Goal: Task Accomplishment & Management: Manage account settings

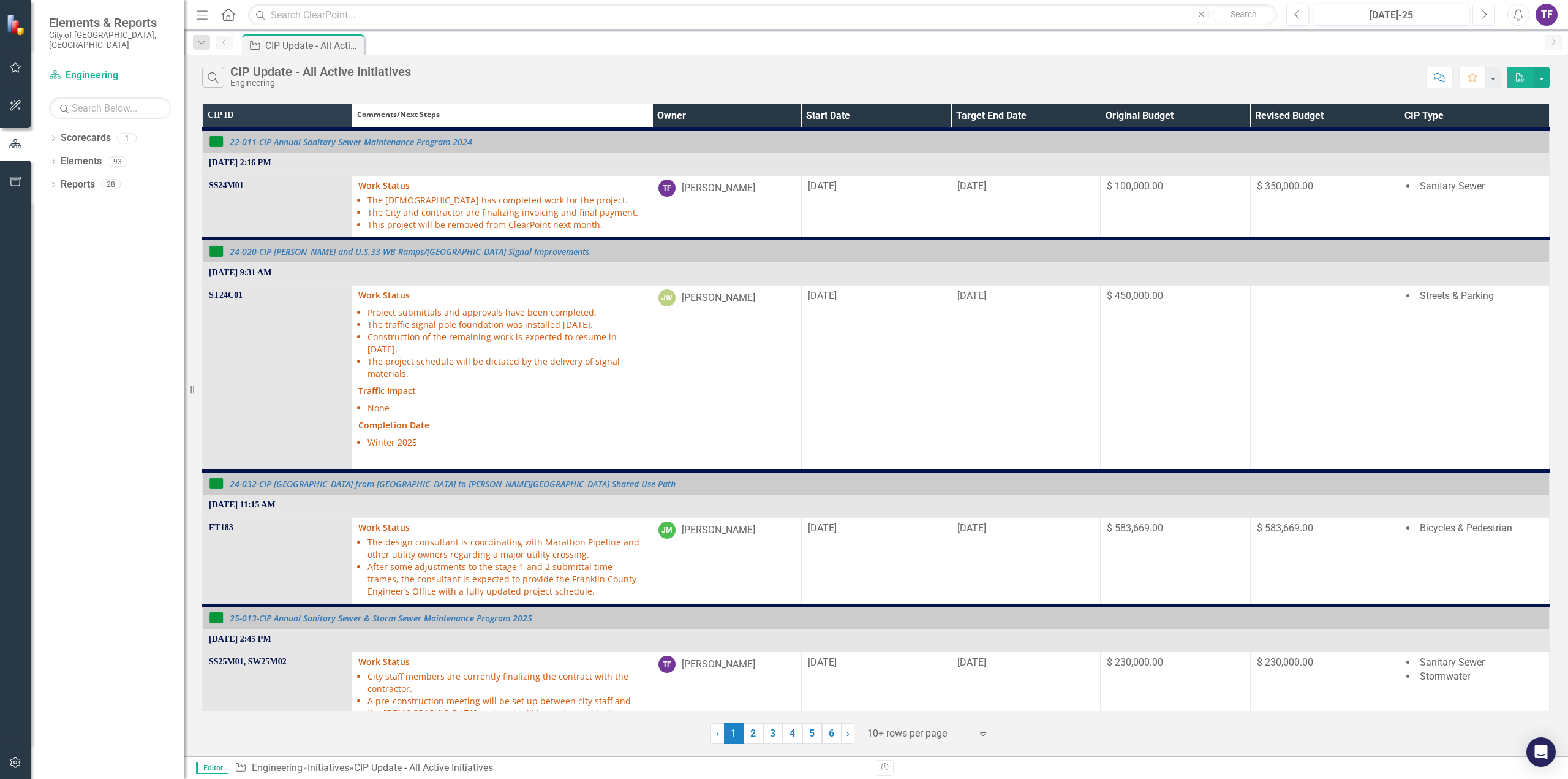
click at [1485, 11] on icon "button" at bounding box center [1485, 14] width 5 height 9
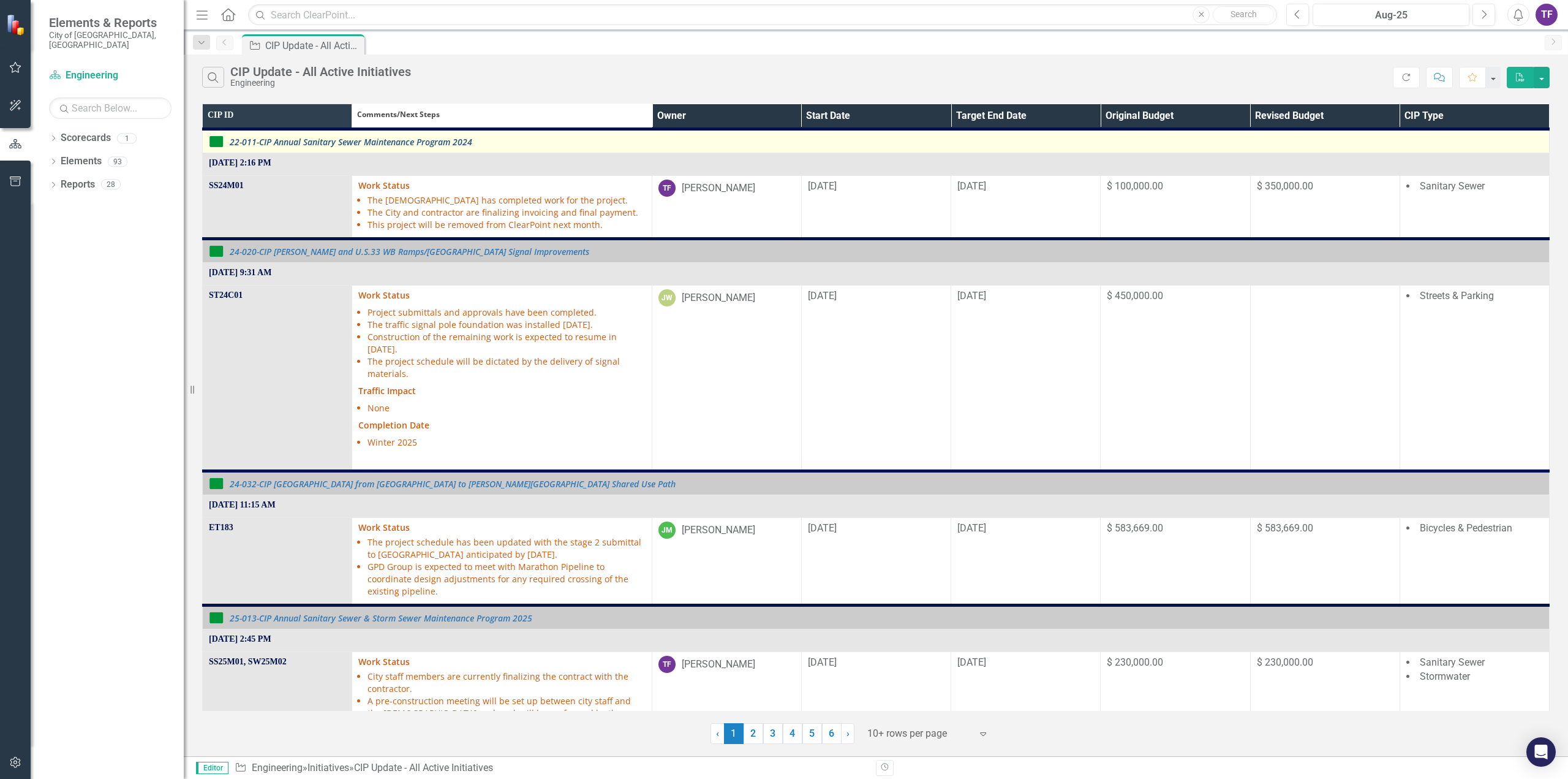
click at [240, 140] on link "22-011-CIP Annual Sanitary Sewer Maintenance Program 2024" at bounding box center [886, 142] width 1313 height 9
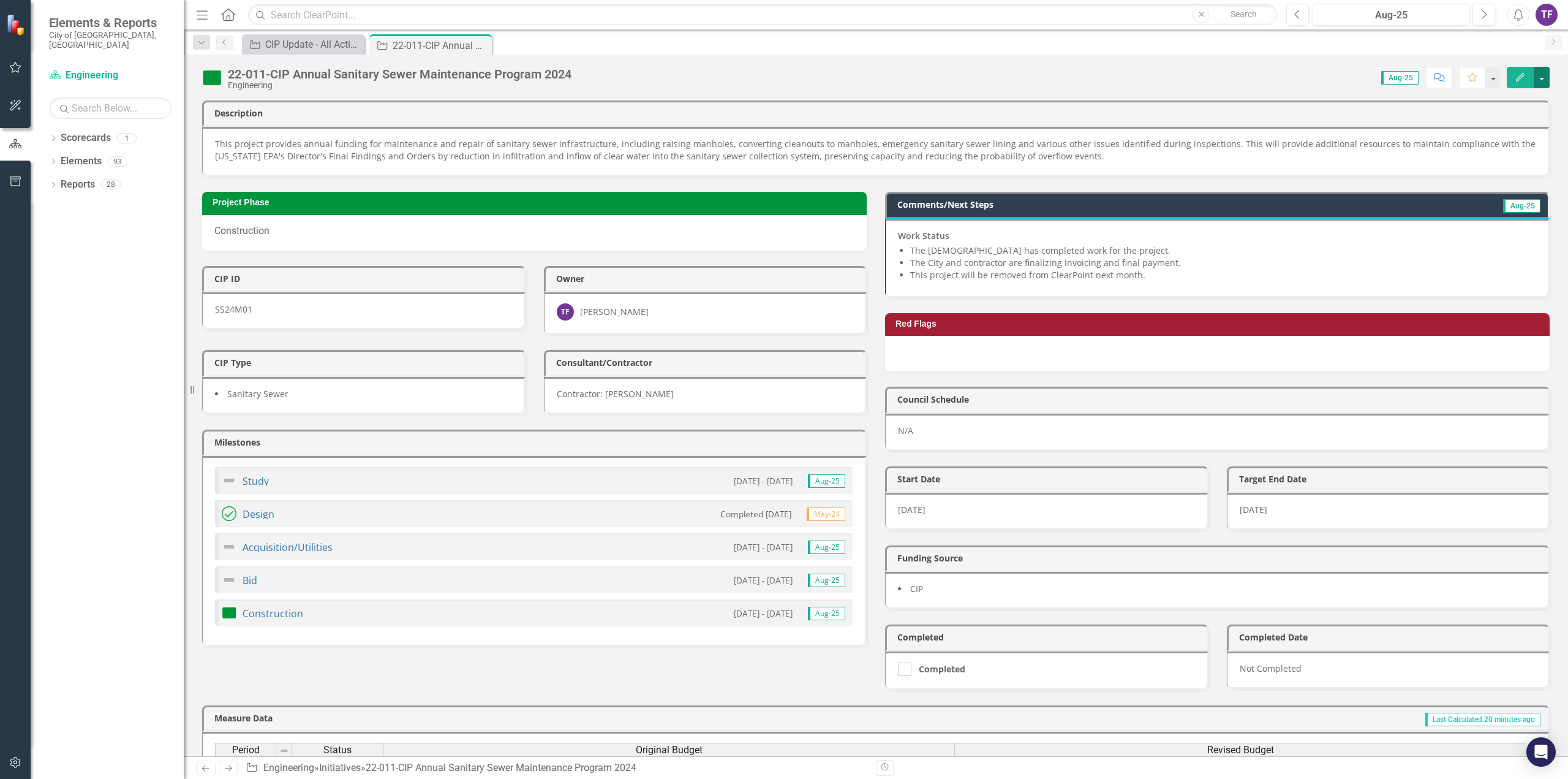
click at [1543, 78] on button "button" at bounding box center [1541, 77] width 16 height 22
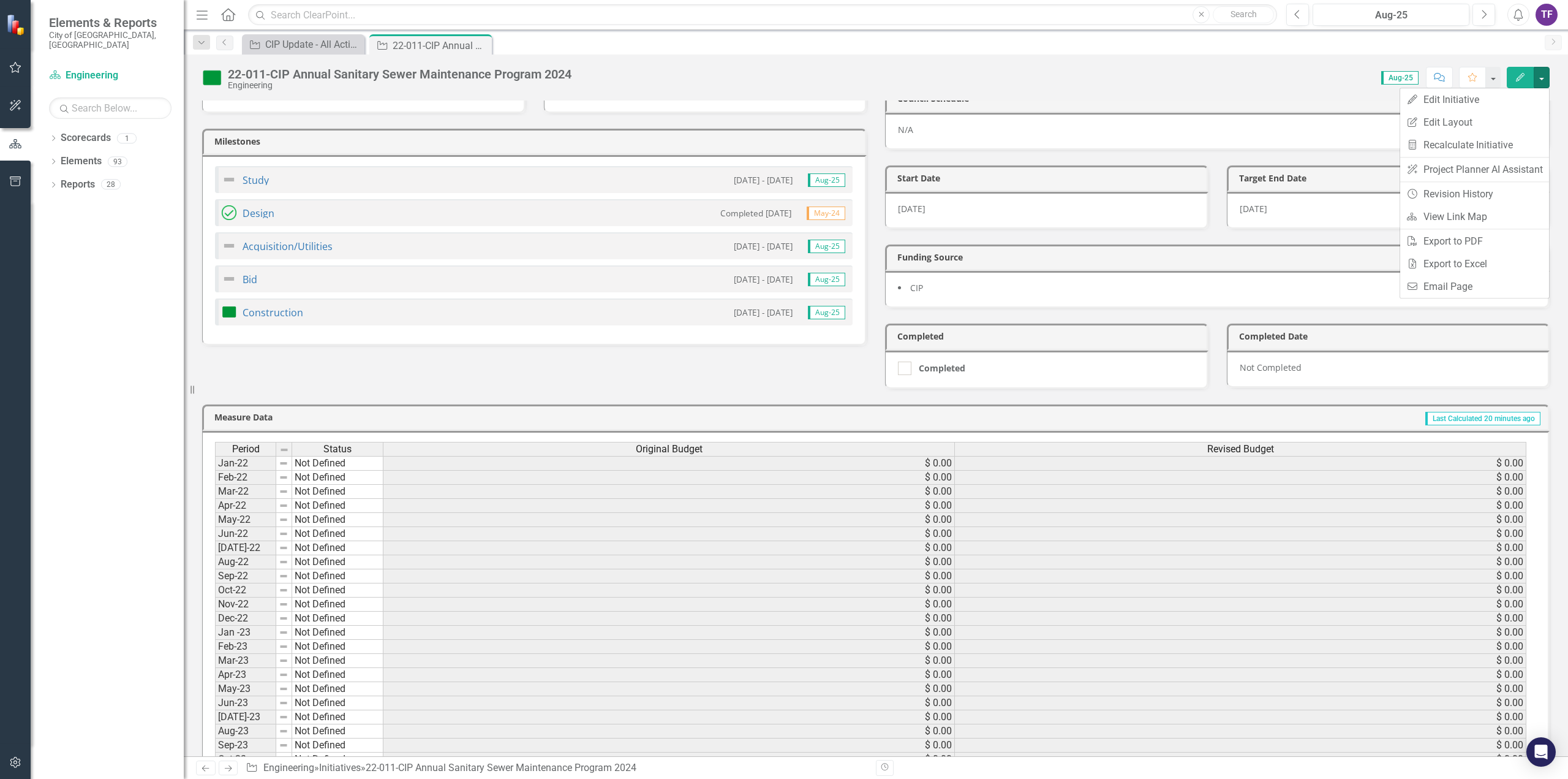
scroll to position [141, 0]
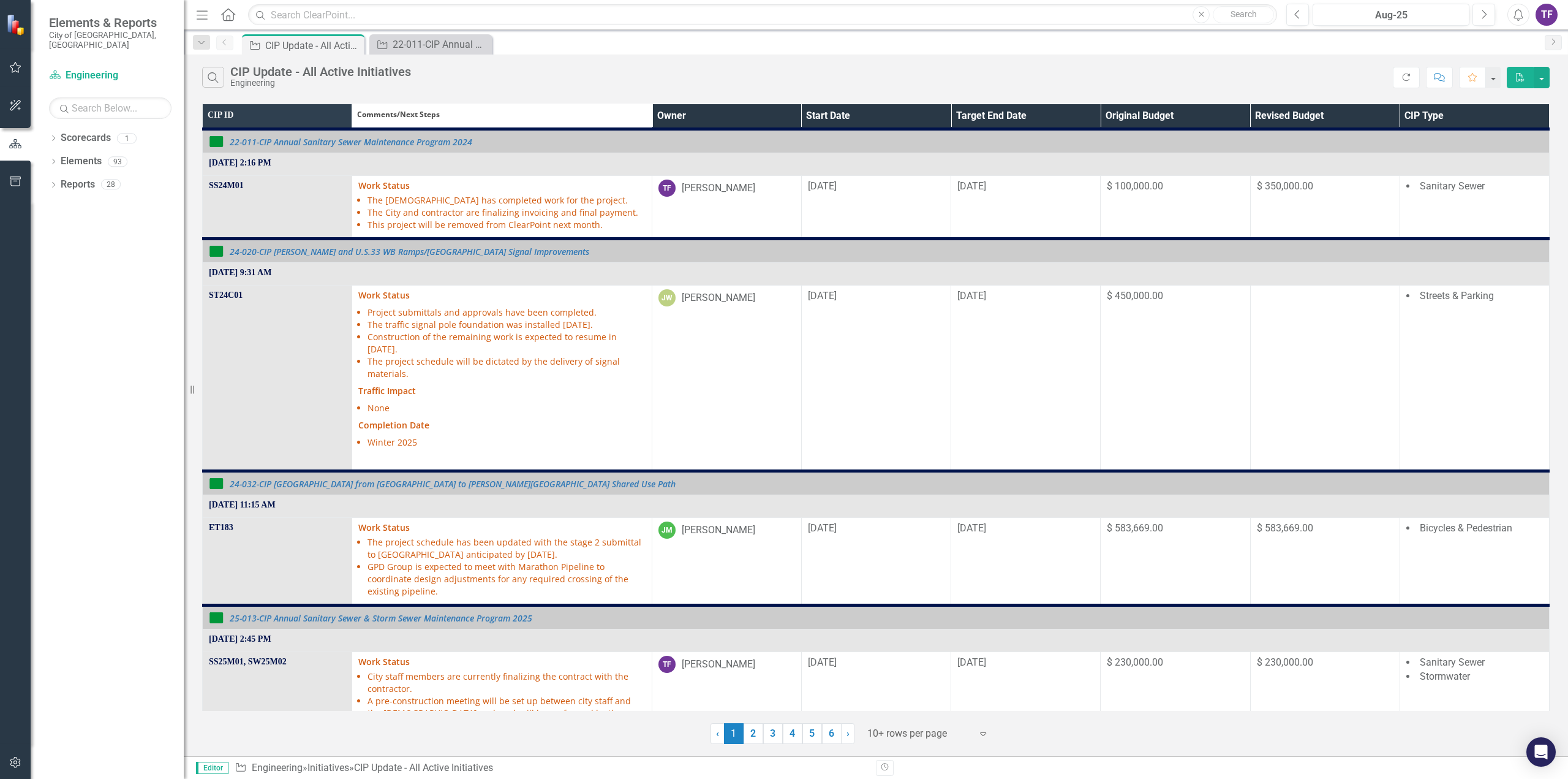
click at [714, 122] on th "Owner" at bounding box center [726, 117] width 149 height 25
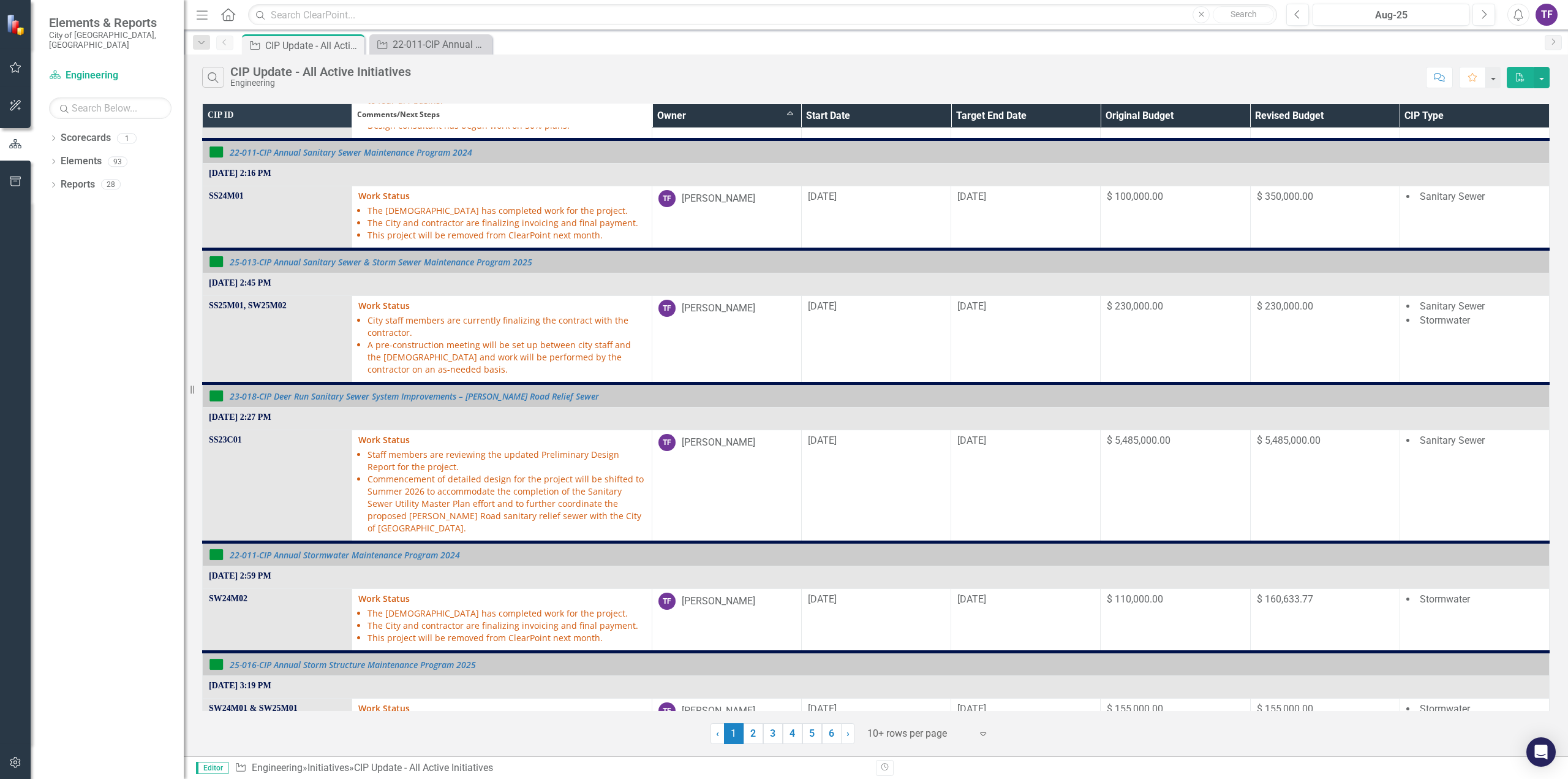
scroll to position [429, 0]
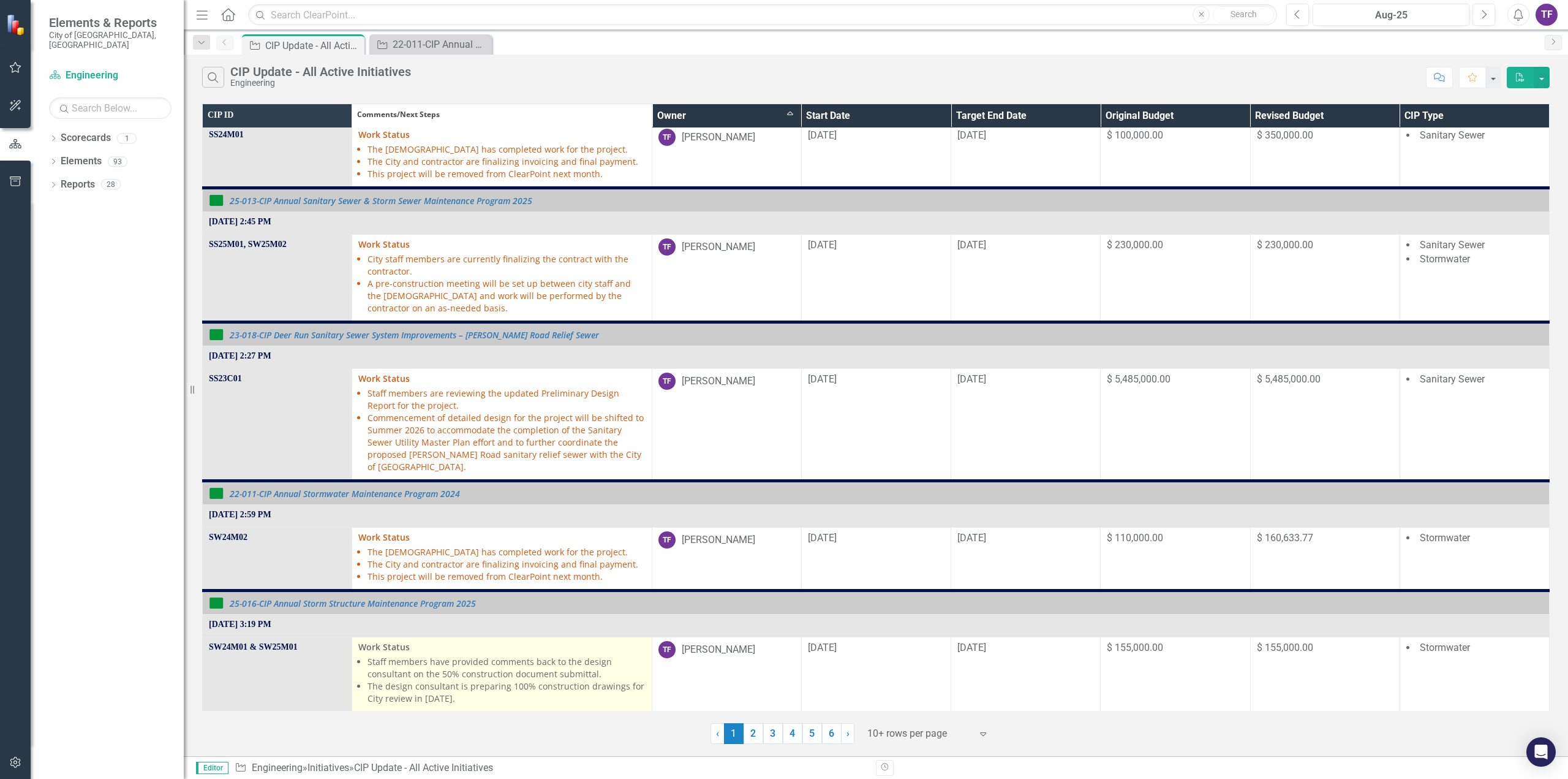
click at [479, 660] on li "Staff members have provided comments back to the design consultant on the 50% c…" at bounding box center [506, 668] width 277 height 25
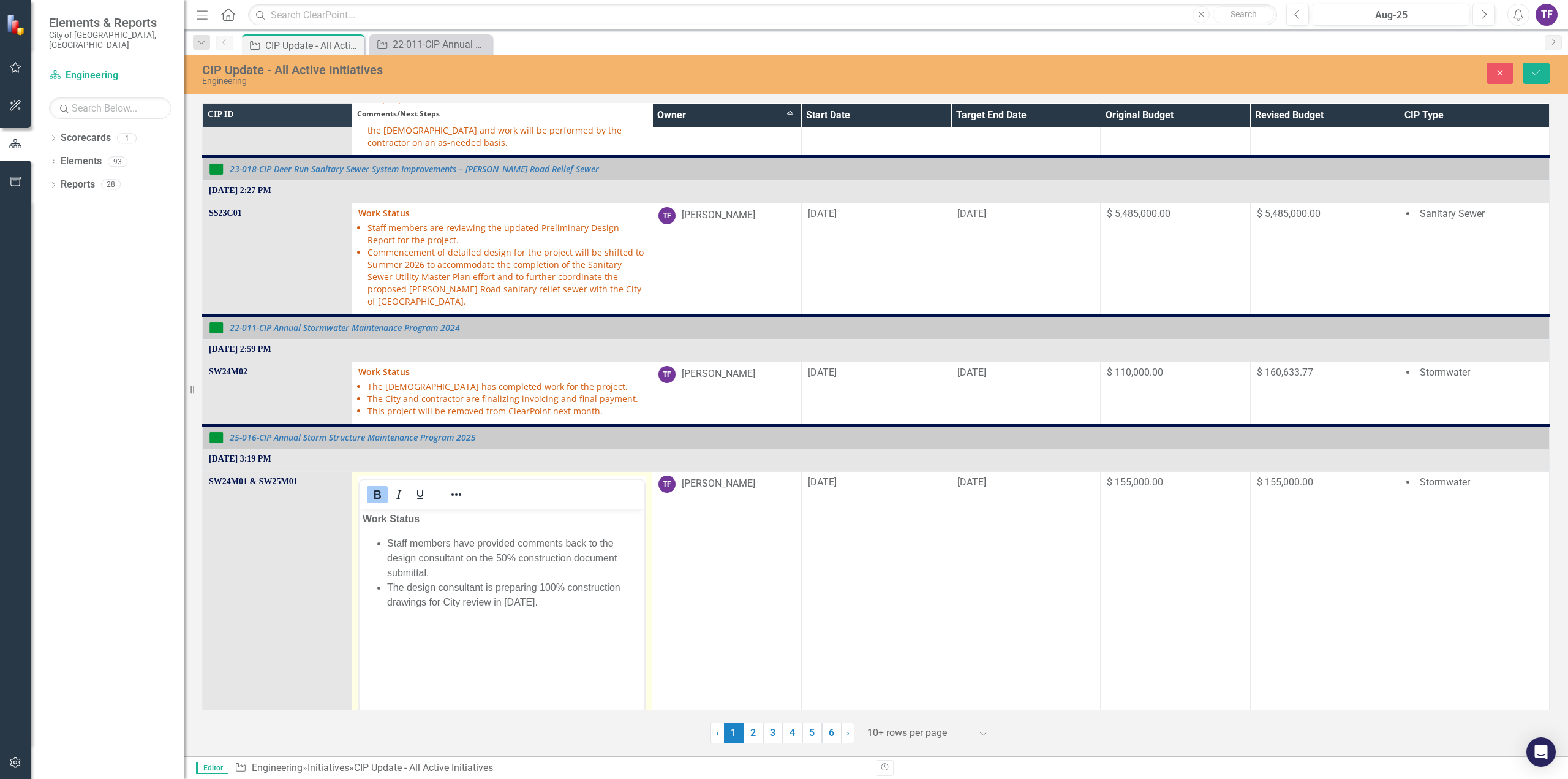
scroll to position [613, 0]
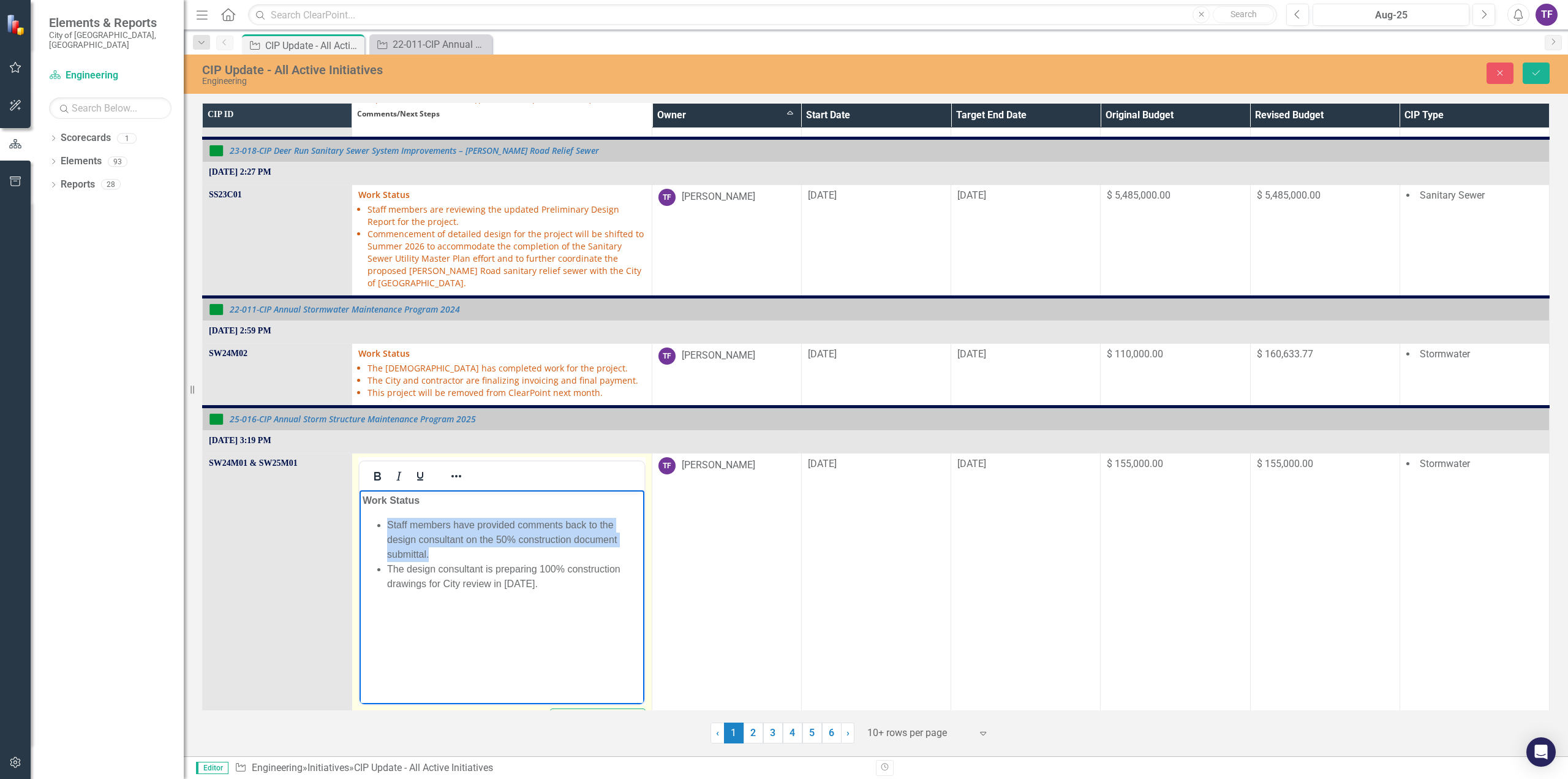
drag, startPoint x: 437, startPoint y: 553, endPoint x: 388, endPoint y: 521, distance: 58.5
click at [388, 521] on li "Staff members have provided comments back to the design consultant on the 50% c…" at bounding box center [514, 539] width 254 height 44
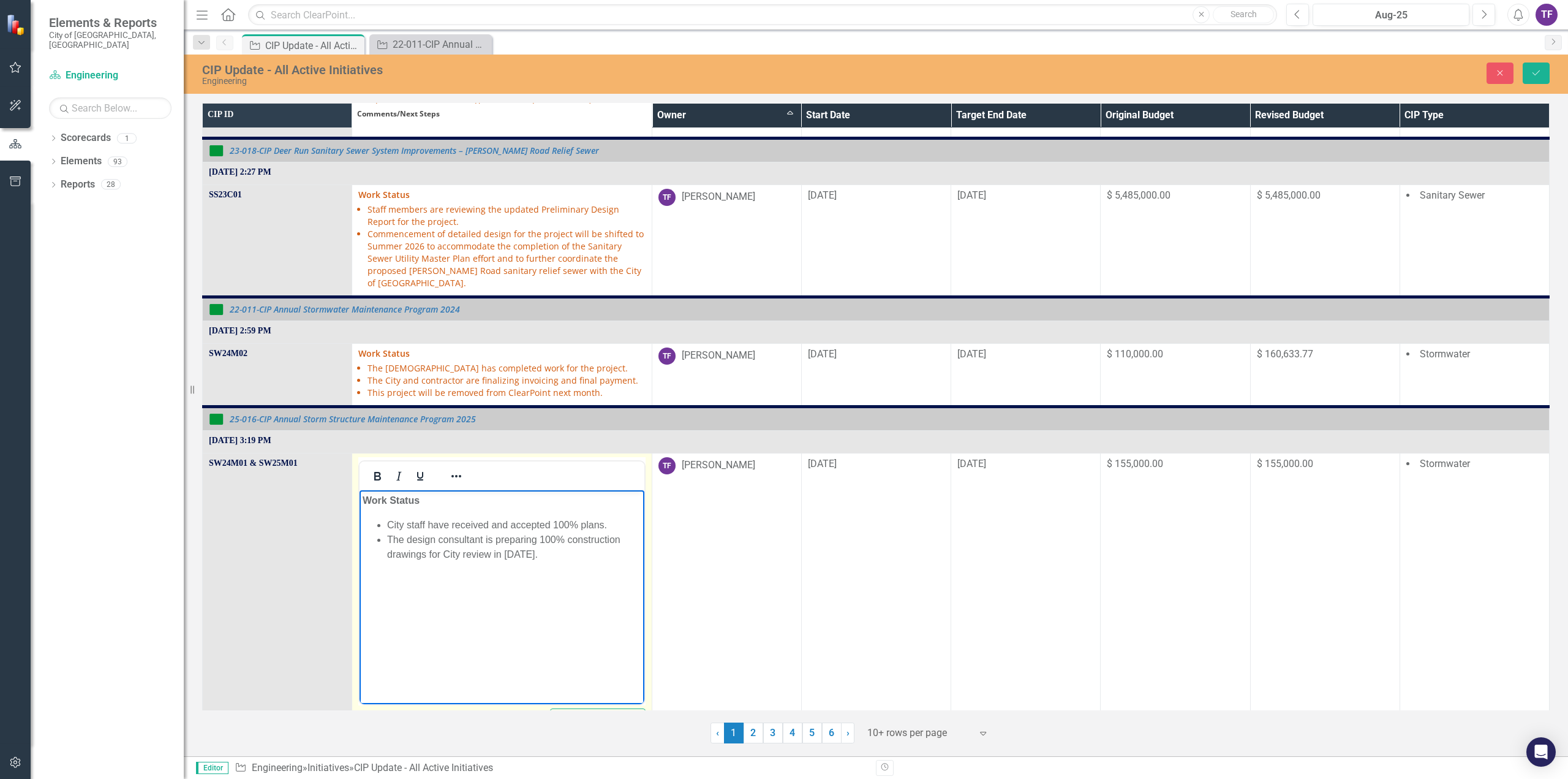
drag, startPoint x: 580, startPoint y: 557, endPoint x: 407, endPoint y: 536, distance: 174.3
click at [407, 536] on li "The design consultant is preparing 100% construction drawings for City review i…" at bounding box center [514, 547] width 254 height 29
click at [579, 519] on li "City staff have received and accepted 100% plans." at bounding box center [514, 524] width 254 height 15
click at [489, 539] on li "City staff have received and accepted 100% planset from the design consultant." at bounding box center [514, 532] width 254 height 29
drag, startPoint x: 386, startPoint y: 554, endPoint x: 405, endPoint y: 558, distance: 19.4
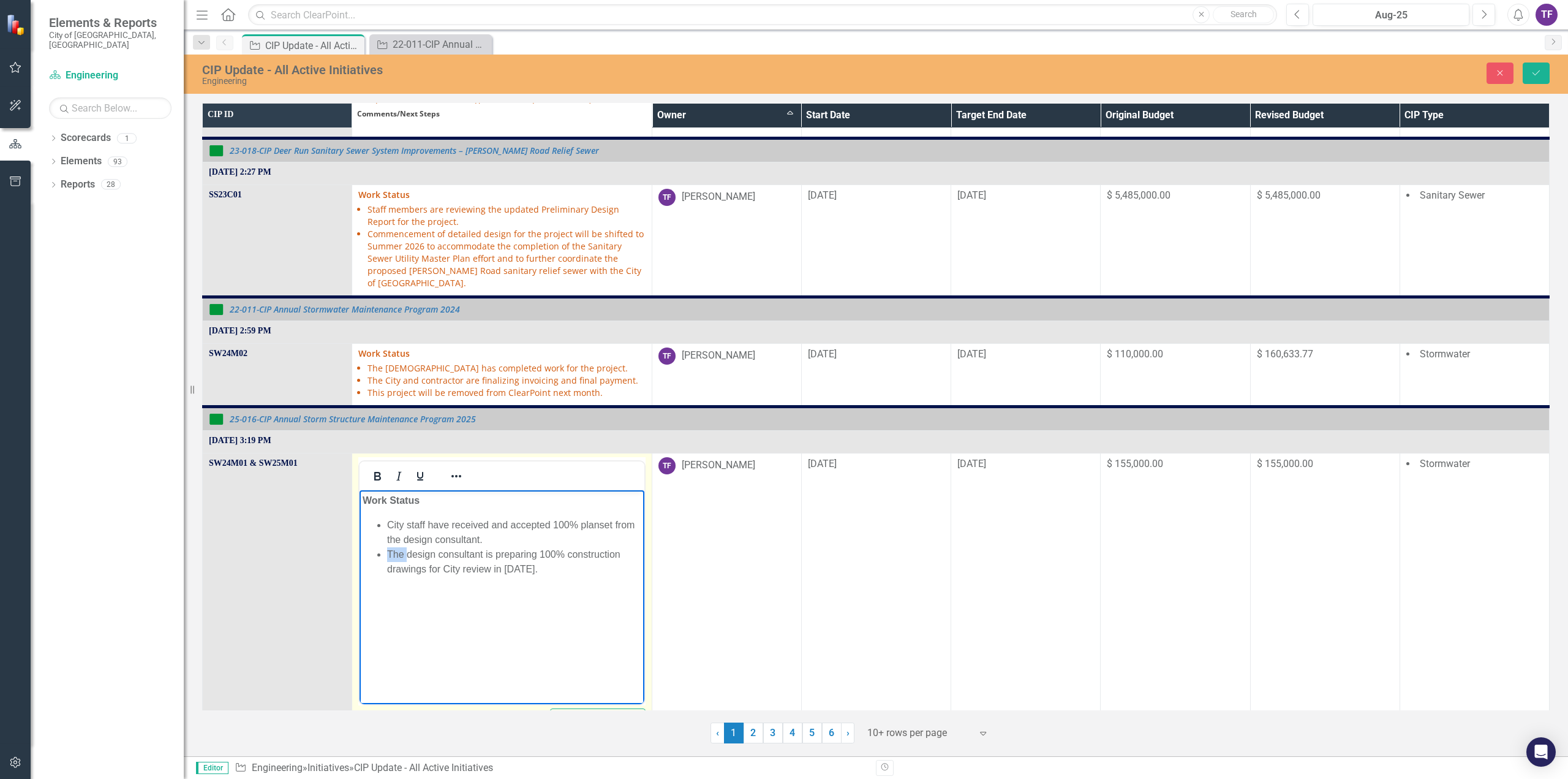
click at [407, 559] on li "The design consultant is preparing 100% construction drawings for City review i…" at bounding box center [514, 561] width 254 height 29
click at [406, 556] on li "The design consultant is preparing 100% construction drawings for City review i…" at bounding box center [514, 561] width 254 height 29
click at [389, 555] on li "The design consultant is preparing 100% construction drawings for City review i…" at bounding box center [514, 561] width 254 height 29
click at [388, 553] on li "The design consultant is preparing 100% construction drawings for City review i…" at bounding box center [514, 561] width 254 height 29
click at [386, 553] on ul "City staff have received and accepted 100% planset from the design consultant. …" at bounding box center [501, 547] width 278 height 59
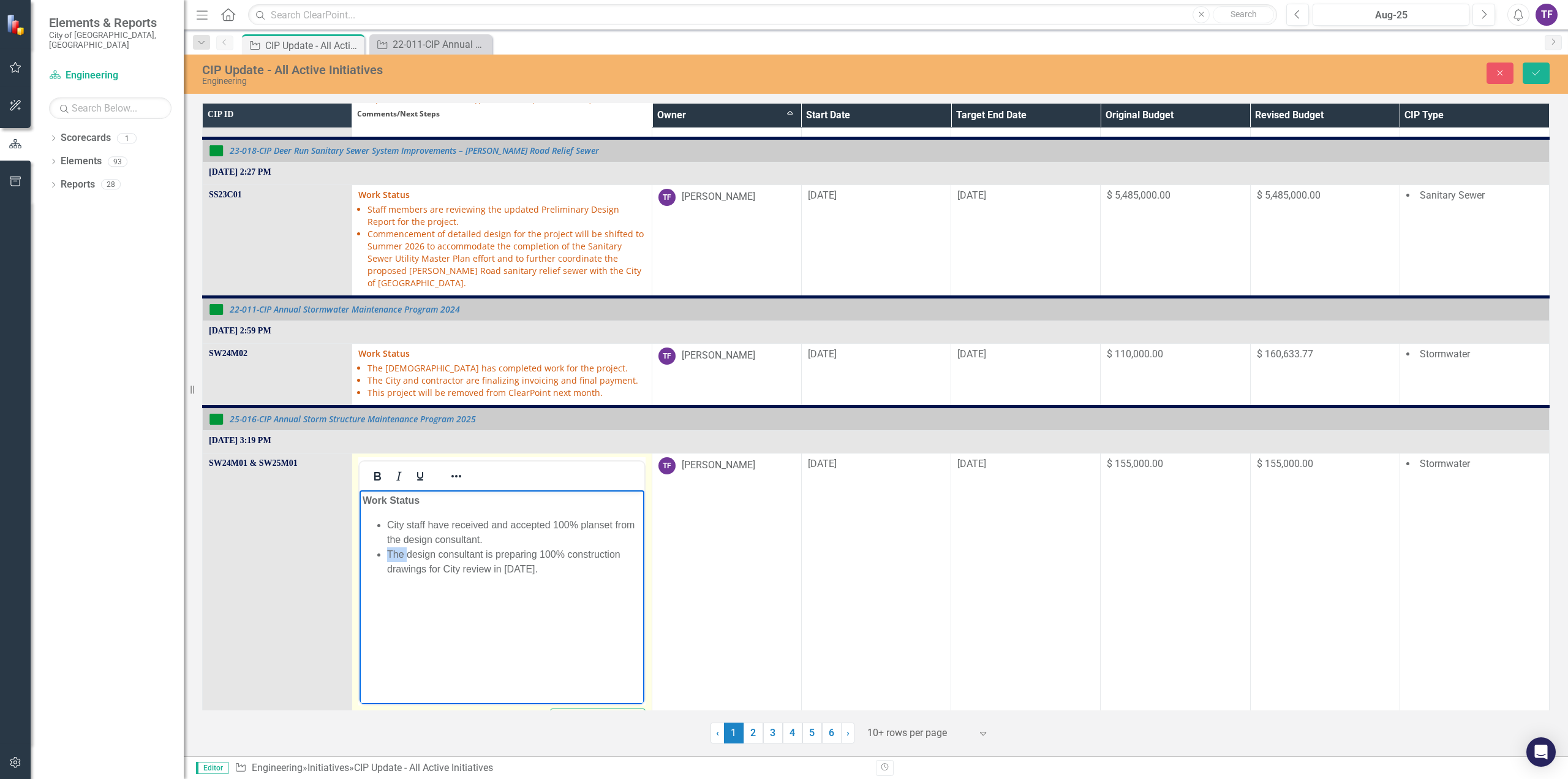
drag, startPoint x: 563, startPoint y: 568, endPoint x: 388, endPoint y: 556, distance: 175.4
click at [388, 556] on li "The design consultant is preparing 100% construction drawings for City review i…" at bounding box center [514, 561] width 254 height 29
click at [1534, 74] on icon "Save" at bounding box center [1536, 73] width 11 height 9
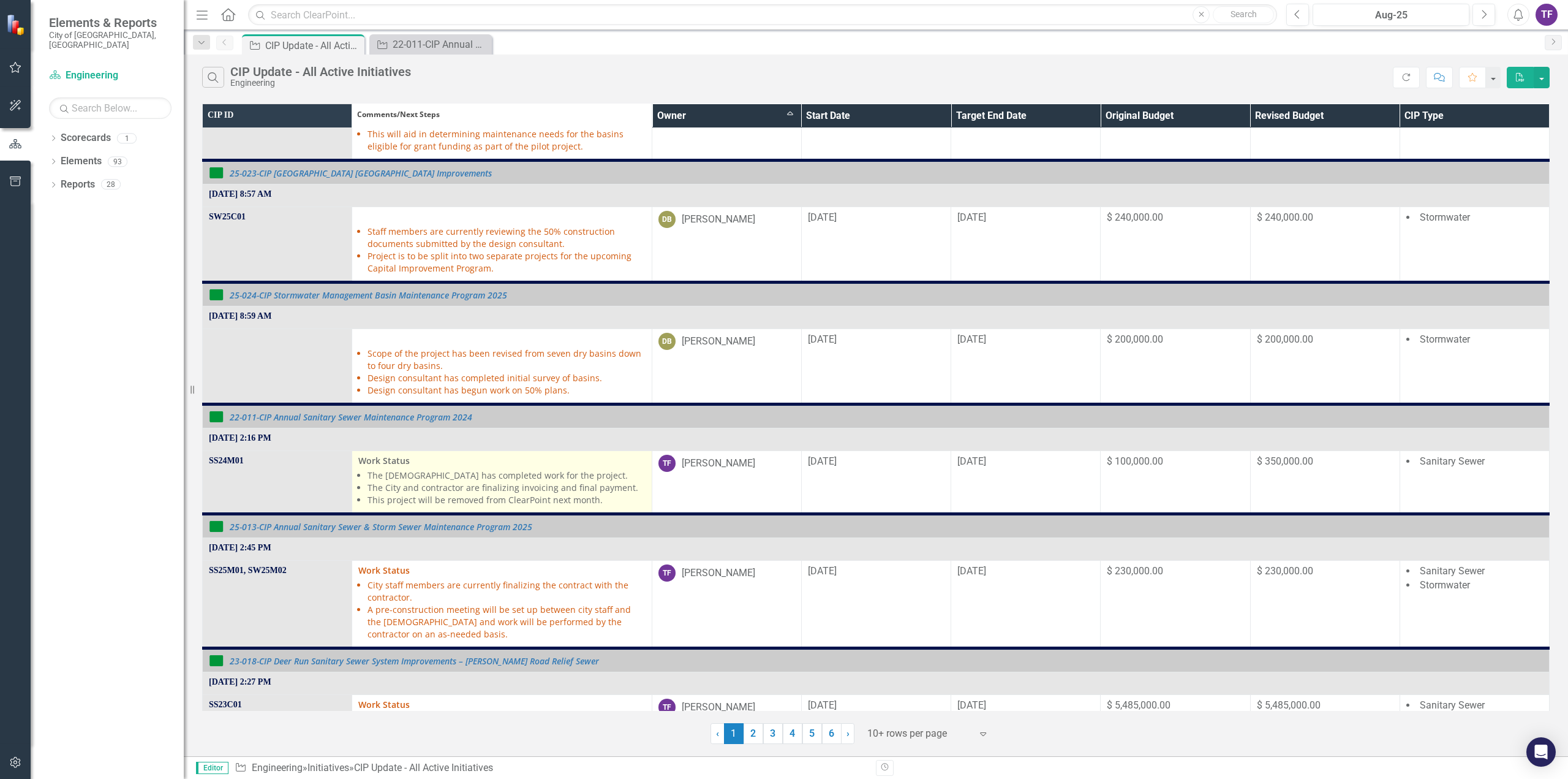
scroll to position [123, 0]
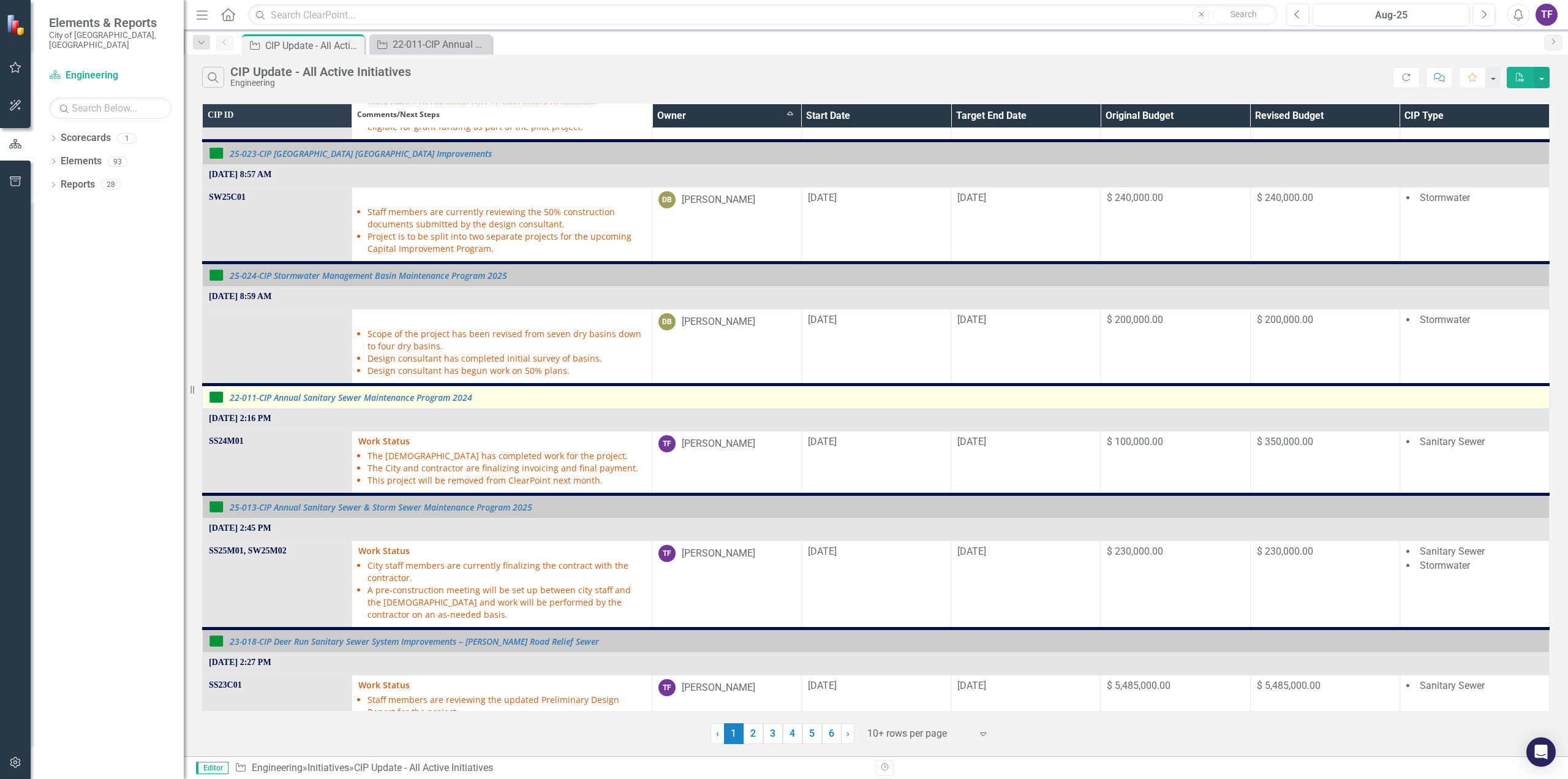
click at [220, 395] on img at bounding box center [216, 397] width 15 height 15
click at [258, 402] on link "Edit Edit Initiative" at bounding box center [289, 404] width 96 height 23
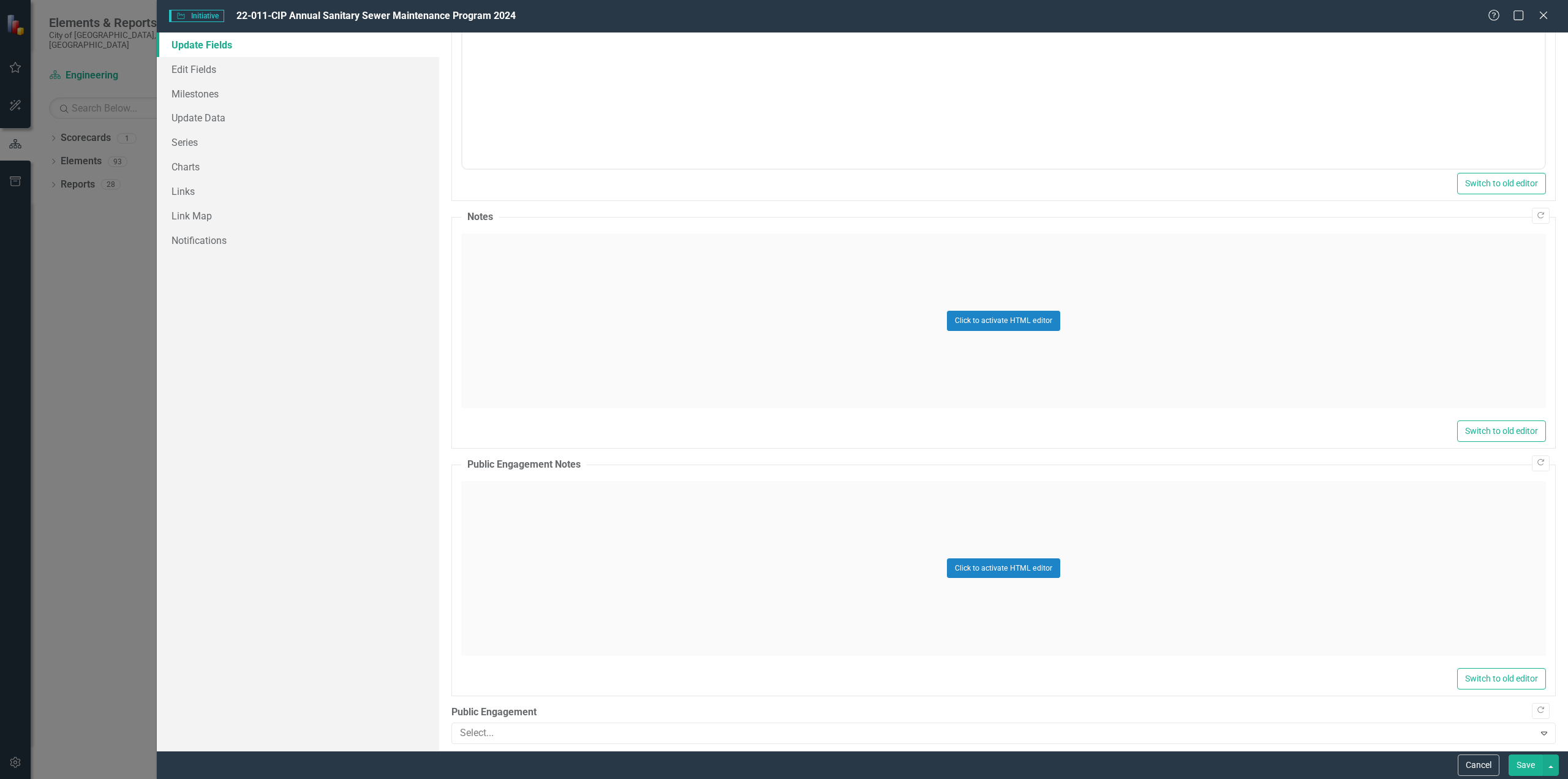
scroll to position [253, 0]
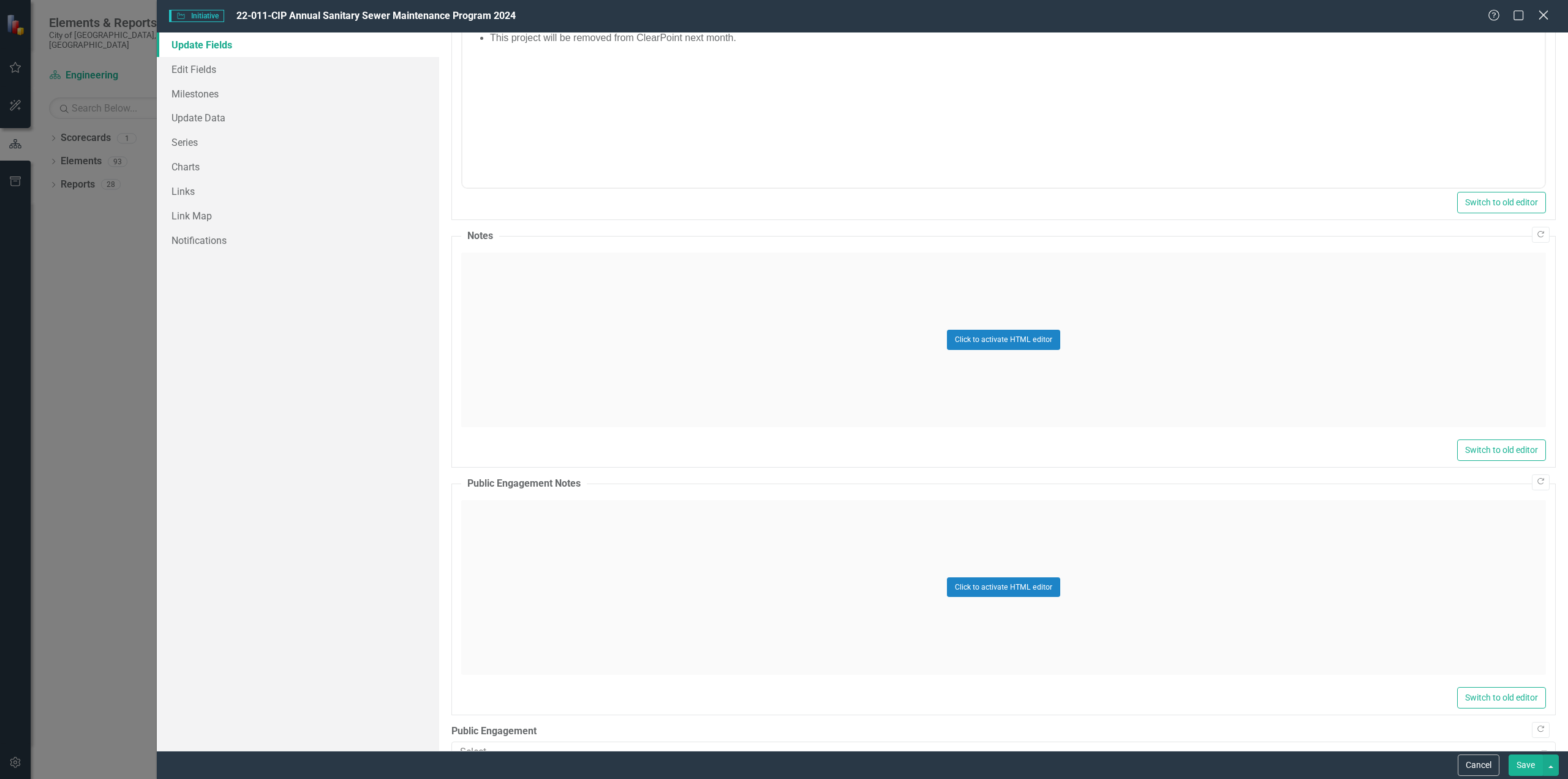
click at [1538, 19] on icon "Close" at bounding box center [1543, 15] width 15 height 11
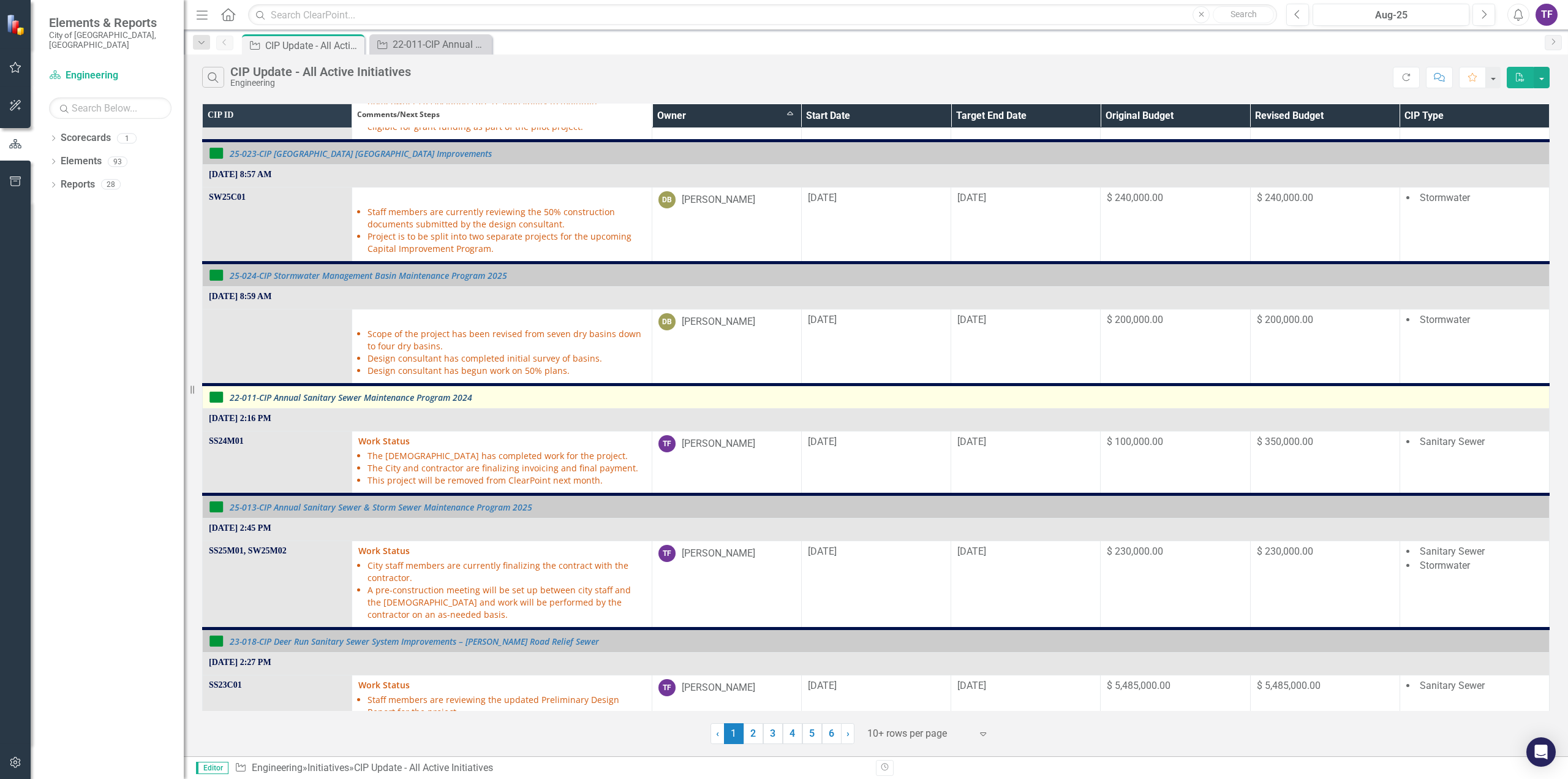
click at [336, 394] on link "22-011-CIP Annual Sanitary Sewer Maintenance Program 2024" at bounding box center [886, 397] width 1313 height 9
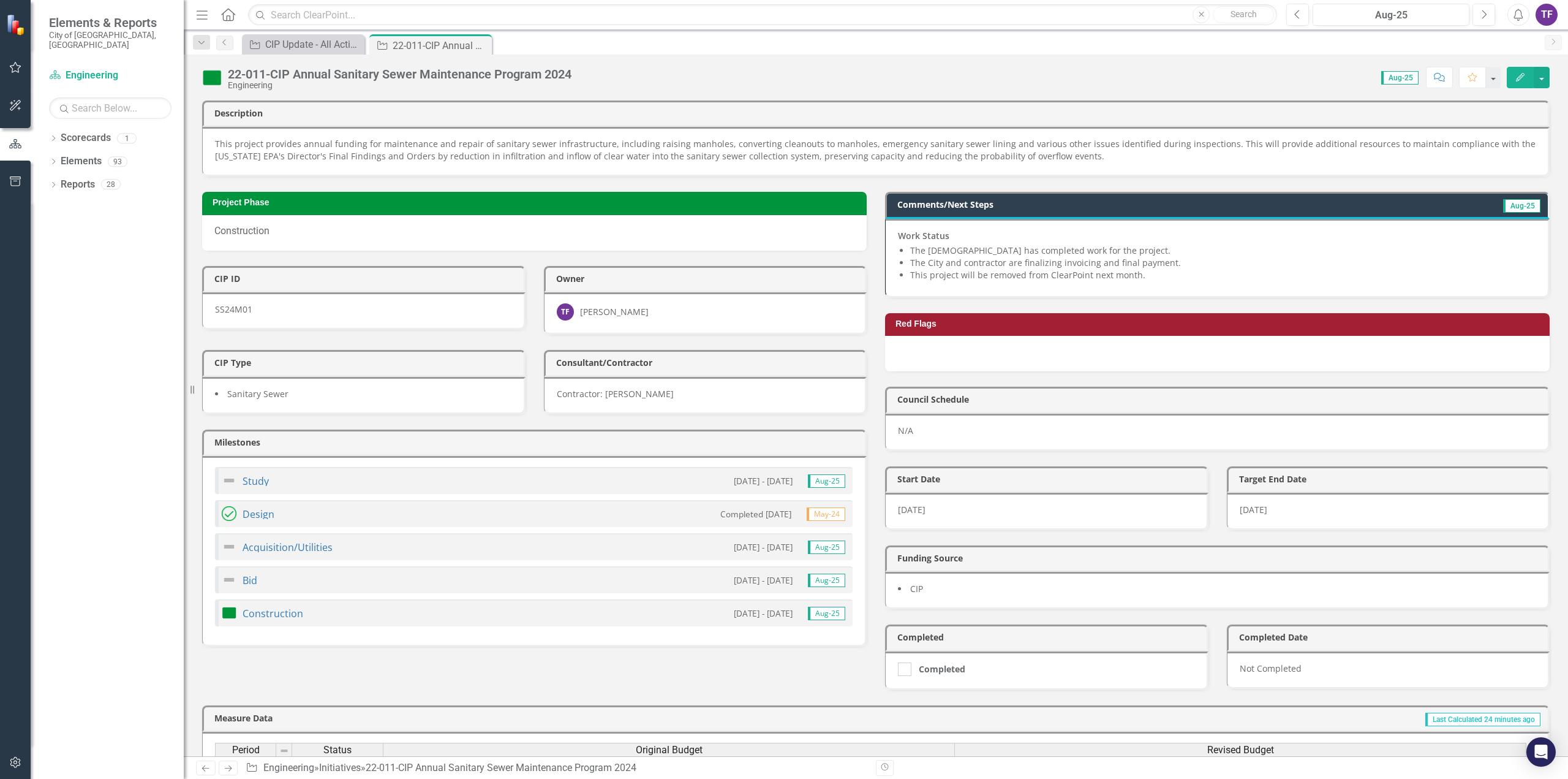
click at [194, 629] on div "Milestones Study [DATE] - [DATE] Aug-25 Design Completed [DATE] May-24 Acquisit…" at bounding box center [534, 530] width 683 height 232
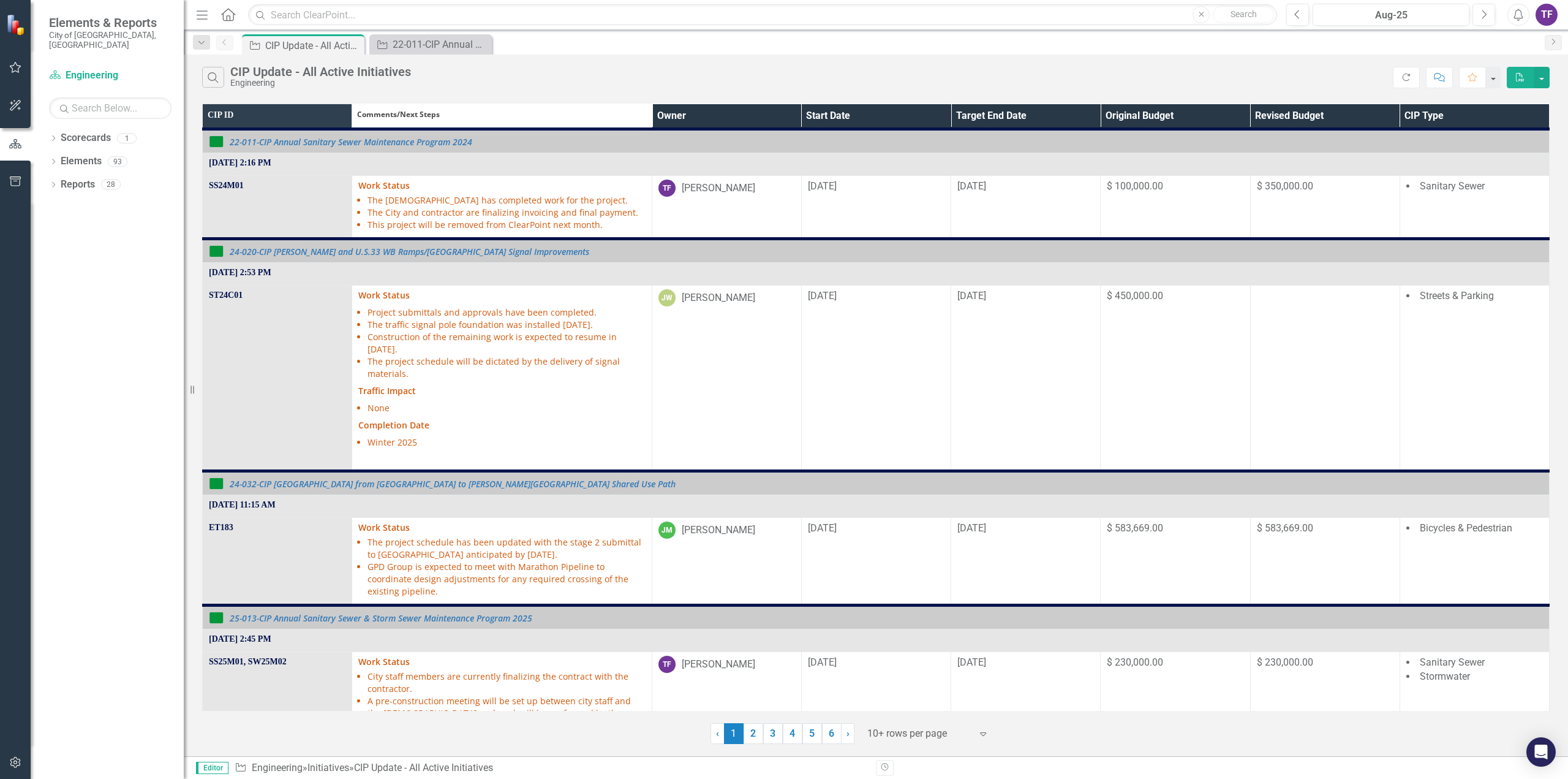
click at [730, 116] on th "Owner" at bounding box center [726, 117] width 149 height 25
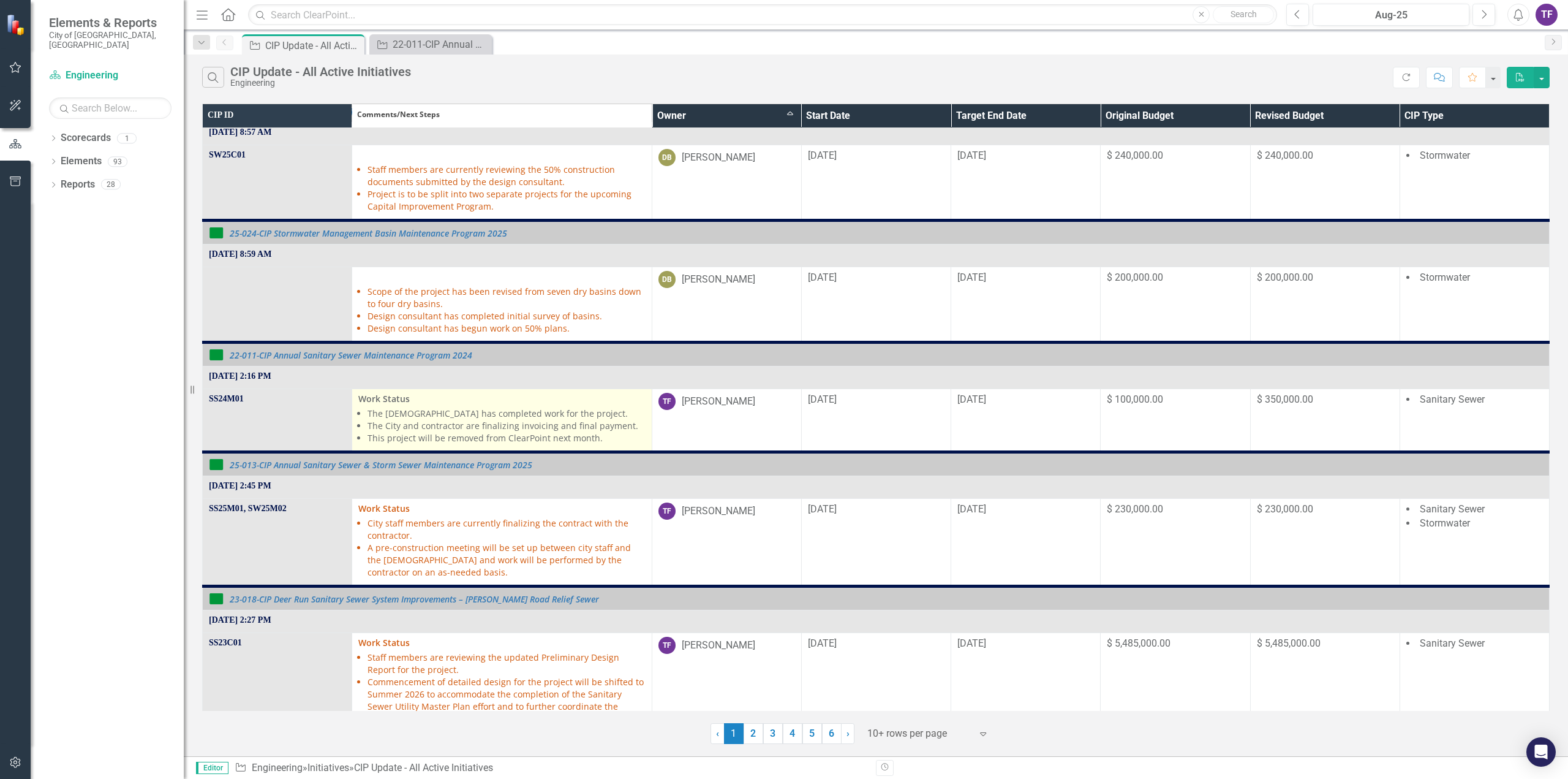
scroll to position [184, 0]
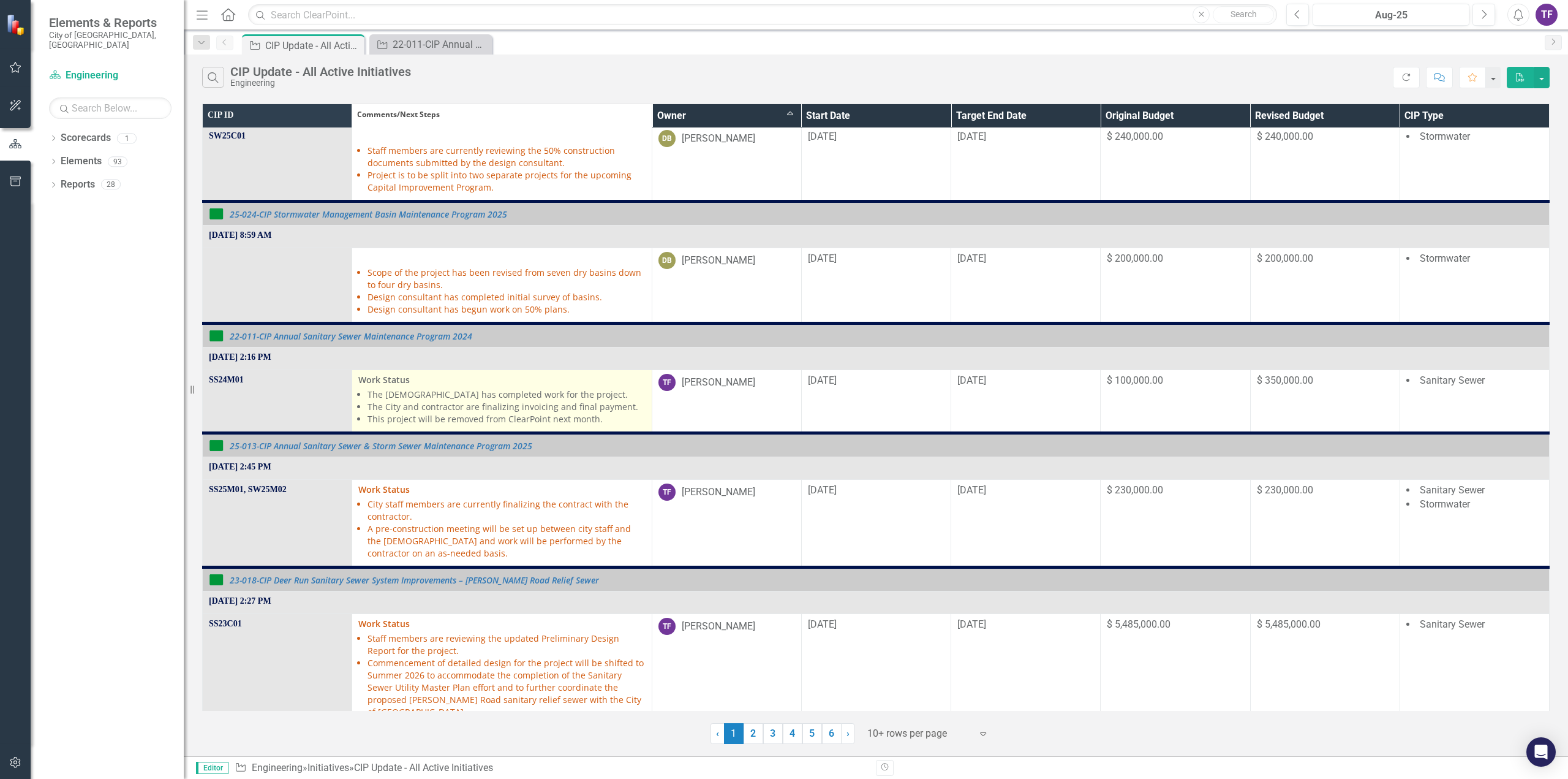
click at [506, 414] on li "This project will be removed from ClearPoint next month." at bounding box center [506, 419] width 277 height 12
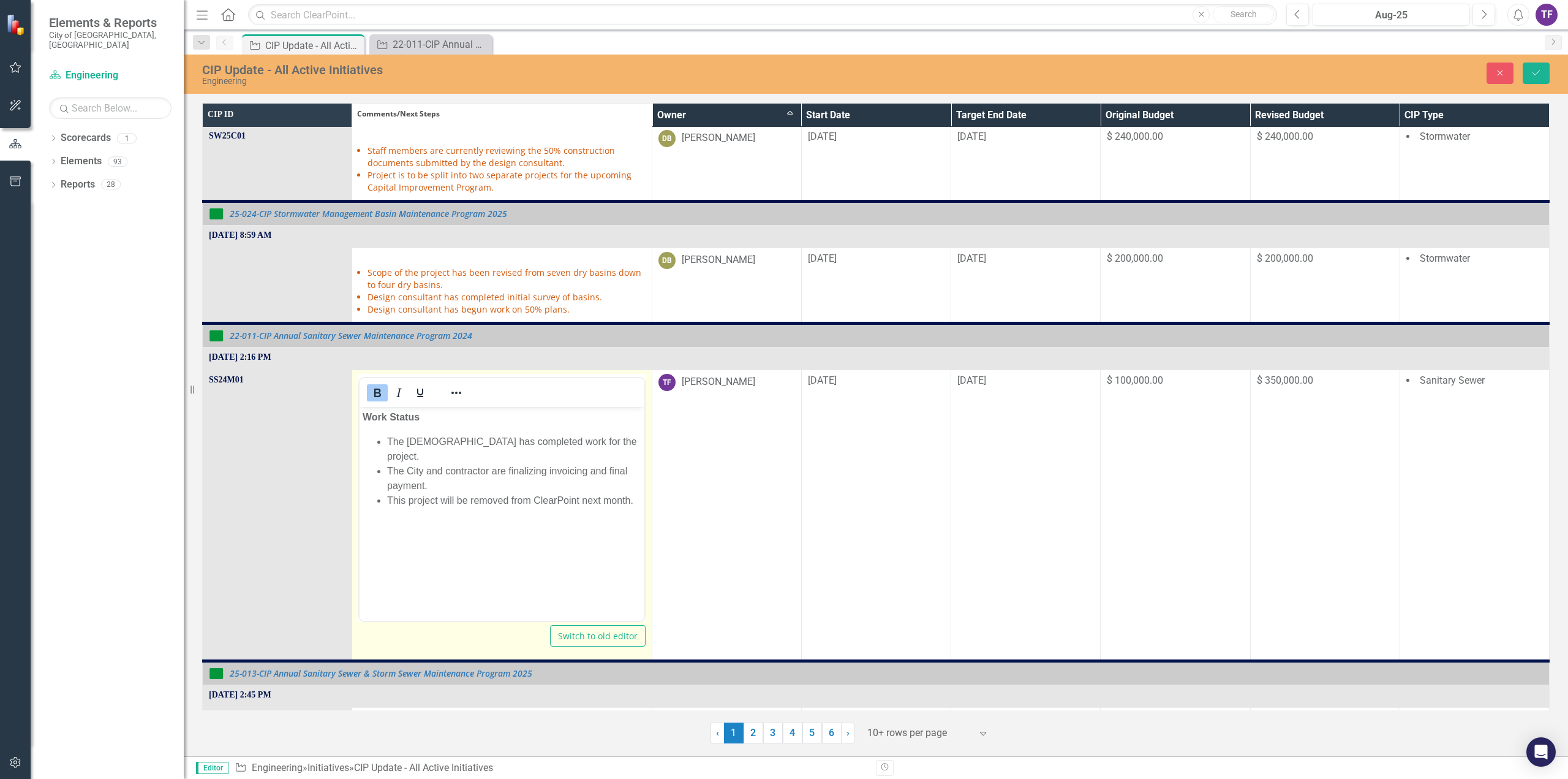
scroll to position [0, 0]
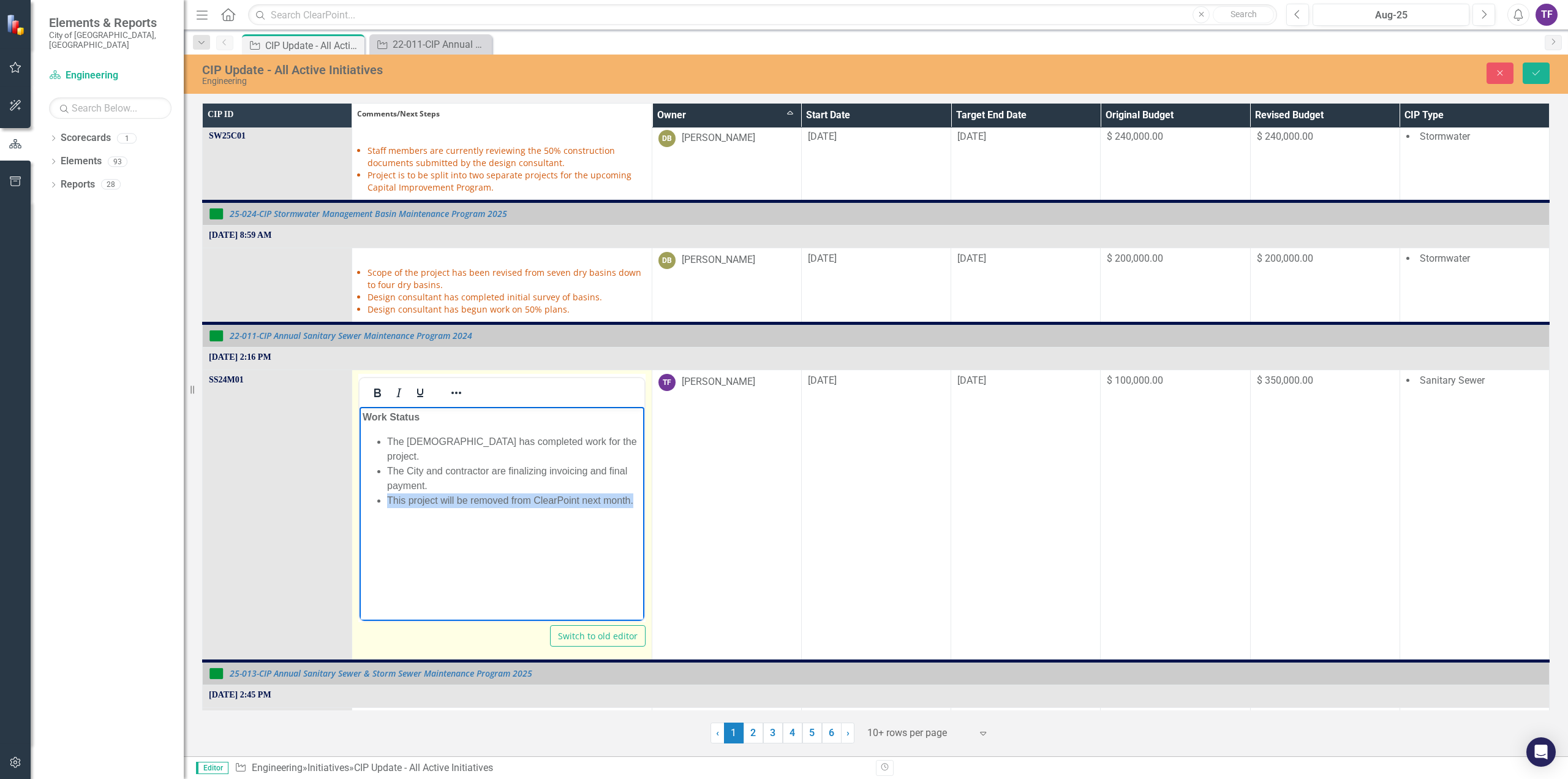
drag, startPoint x: 636, startPoint y: 489, endPoint x: 367, endPoint y: 486, distance: 269.0
click at [367, 486] on ul "The [DEMOGRAPHIC_DATA] has completed work for the project. The City and contrac…" at bounding box center [501, 470] width 278 height 74
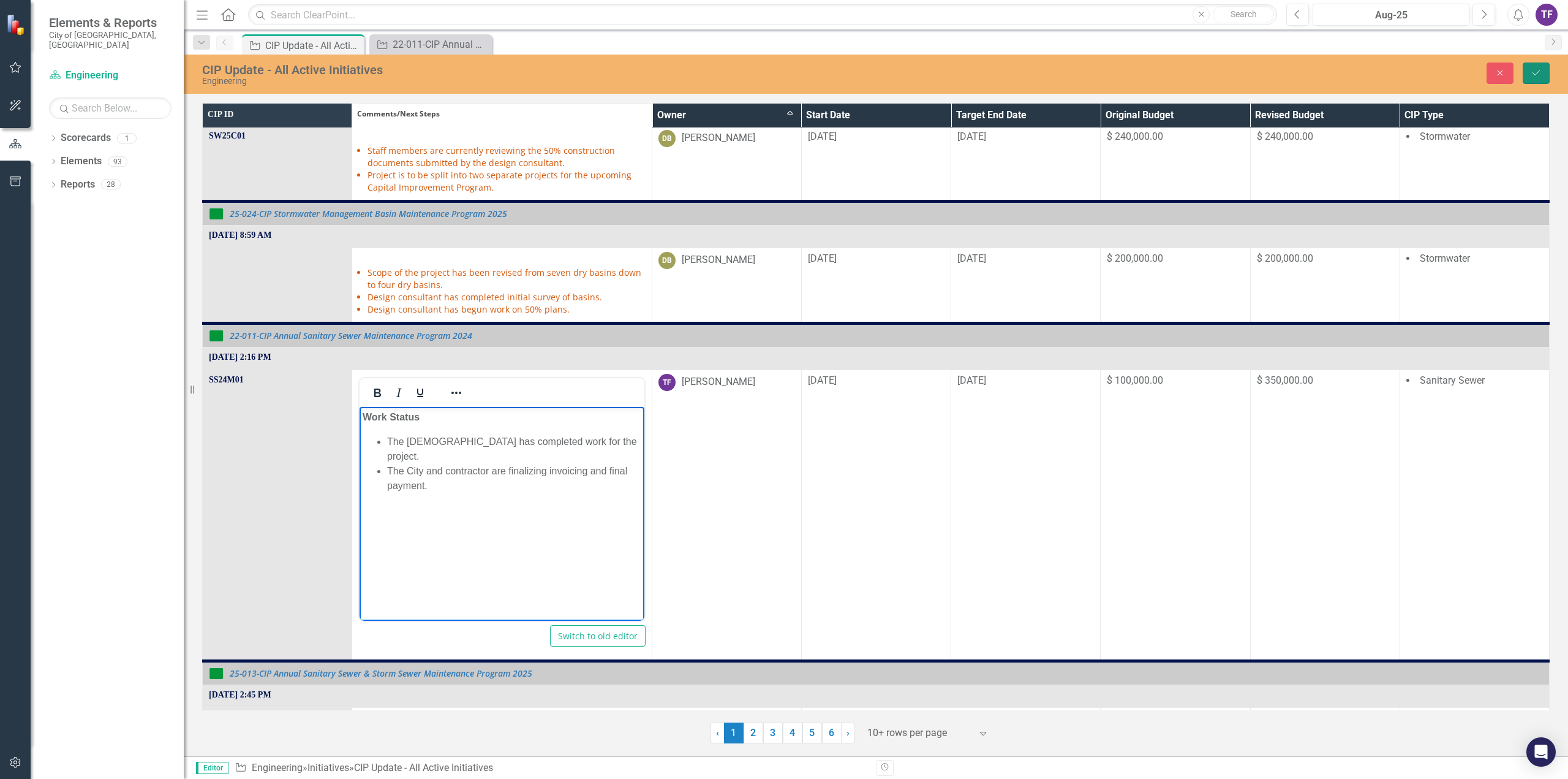
click at [1536, 70] on icon "Save" at bounding box center [1536, 73] width 11 height 9
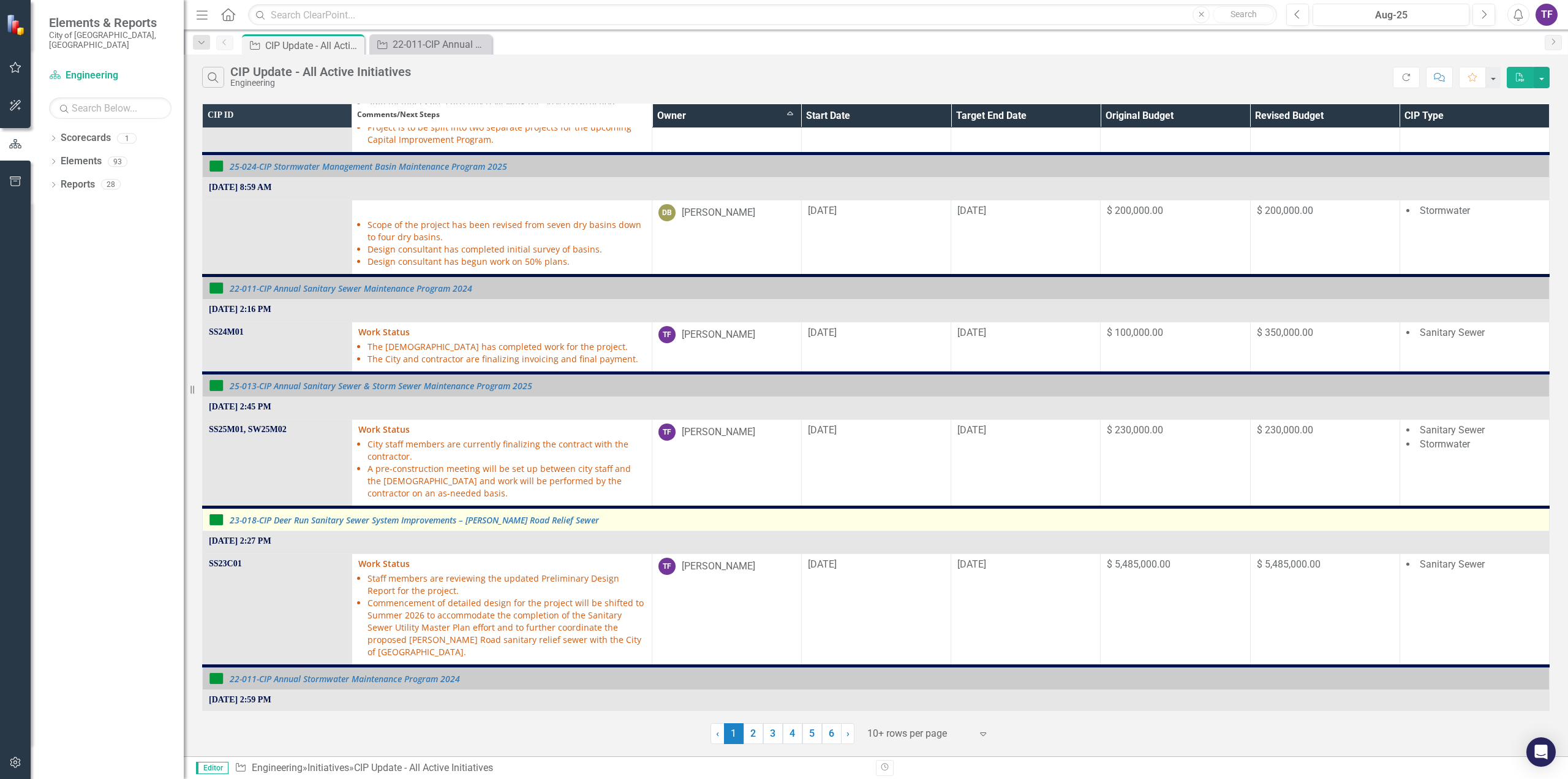
scroll to position [245, 0]
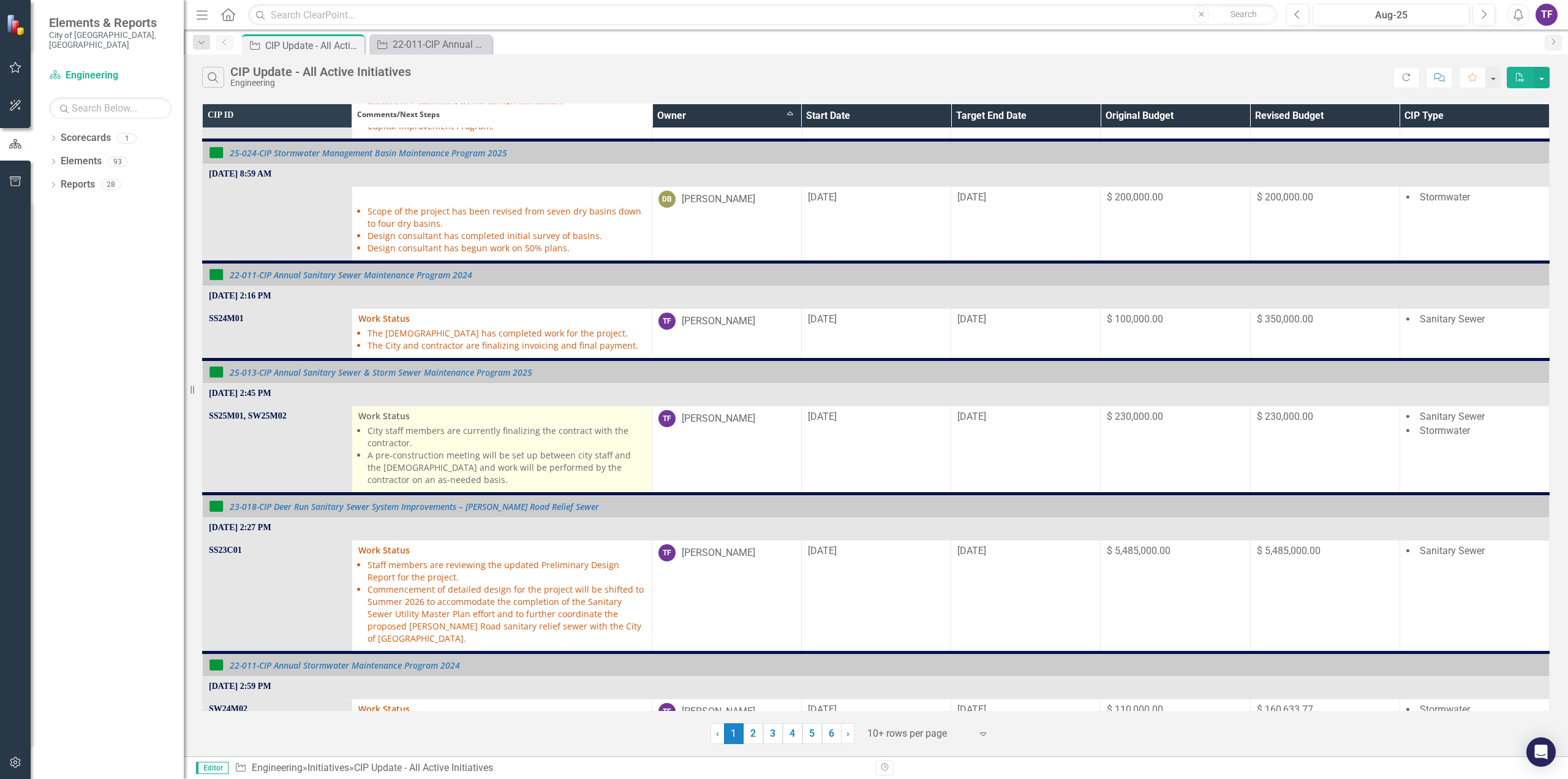
click at [539, 455] on li "A pre-construction meeting will be set up between city staff and the [DEMOGRAPH…" at bounding box center [506, 467] width 277 height 37
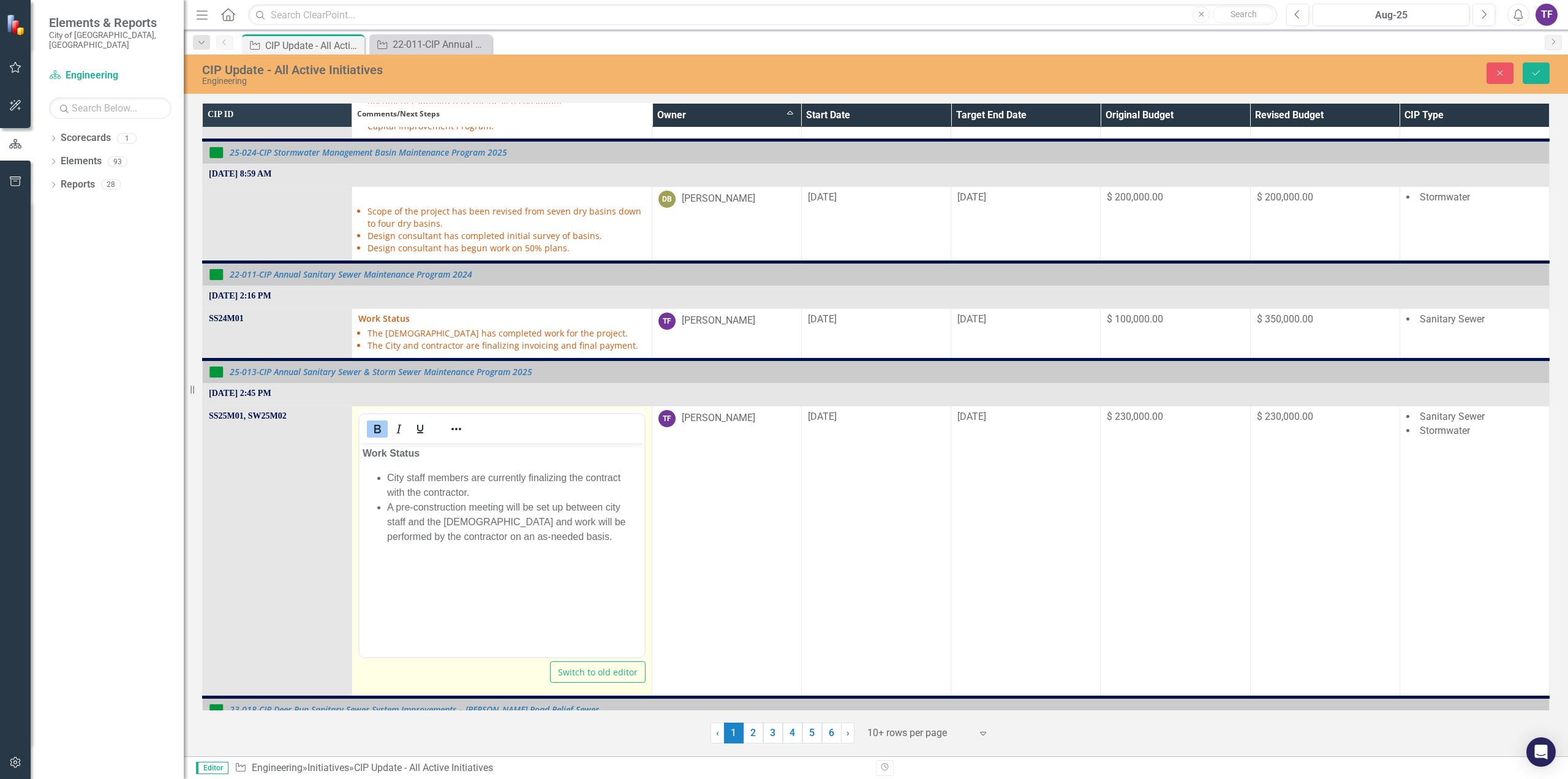
scroll to position [0, 0]
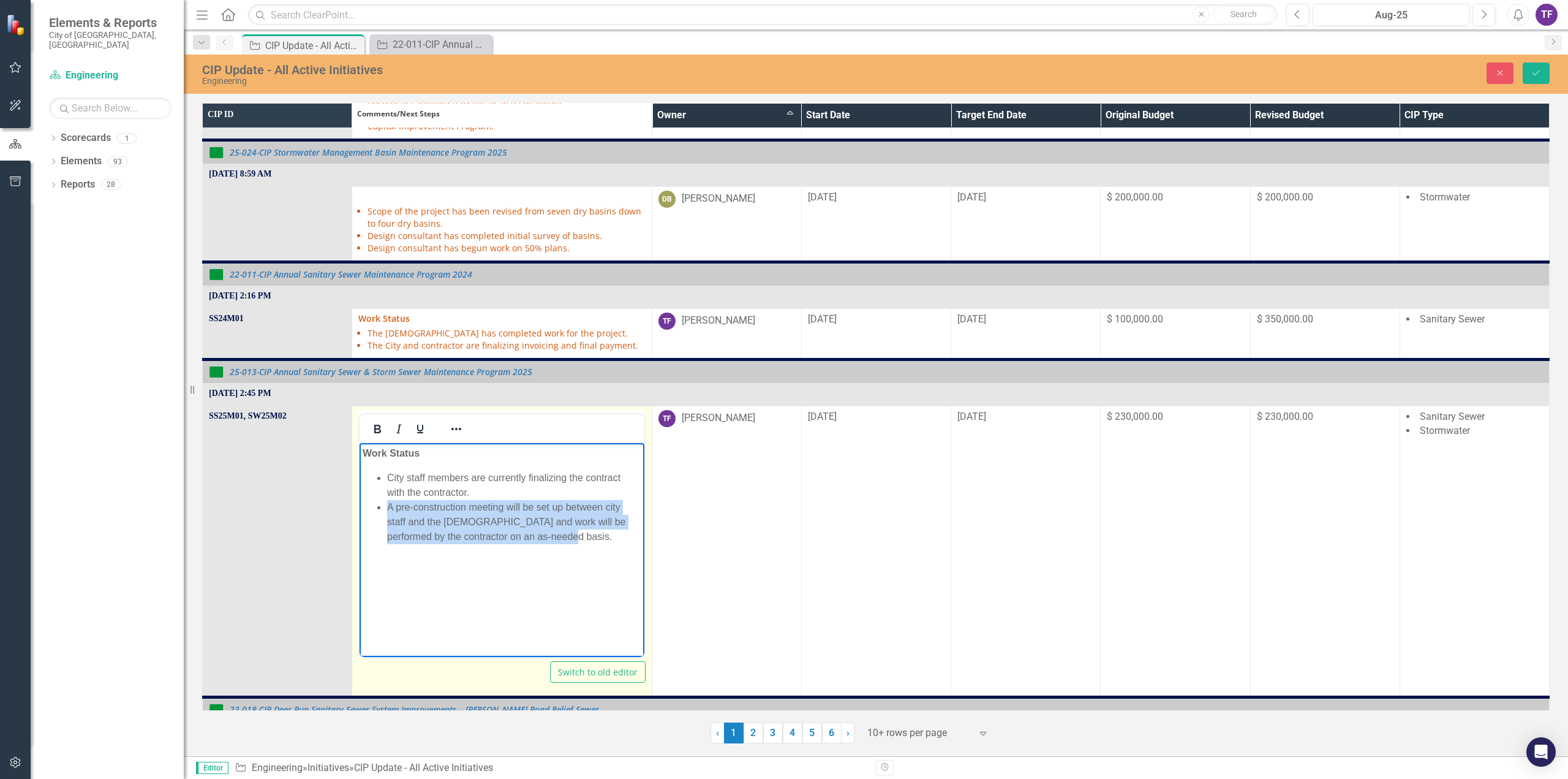
drag, startPoint x: 551, startPoint y: 535, endPoint x: 388, endPoint y: 505, distance: 165.7
click at [388, 505] on li "A pre-construction meeting will be set up between city staff and the [DEMOGRAPH…" at bounding box center [514, 521] width 254 height 44
drag, startPoint x: 524, startPoint y: 479, endPoint x: 471, endPoint y: 481, distance: 53.0
click at [471, 481] on li "City staff members are currently finalizing the contract with the contractor." at bounding box center [514, 484] width 254 height 29
drag, startPoint x: 539, startPoint y: 536, endPoint x: 389, endPoint y: 500, distance: 154.3
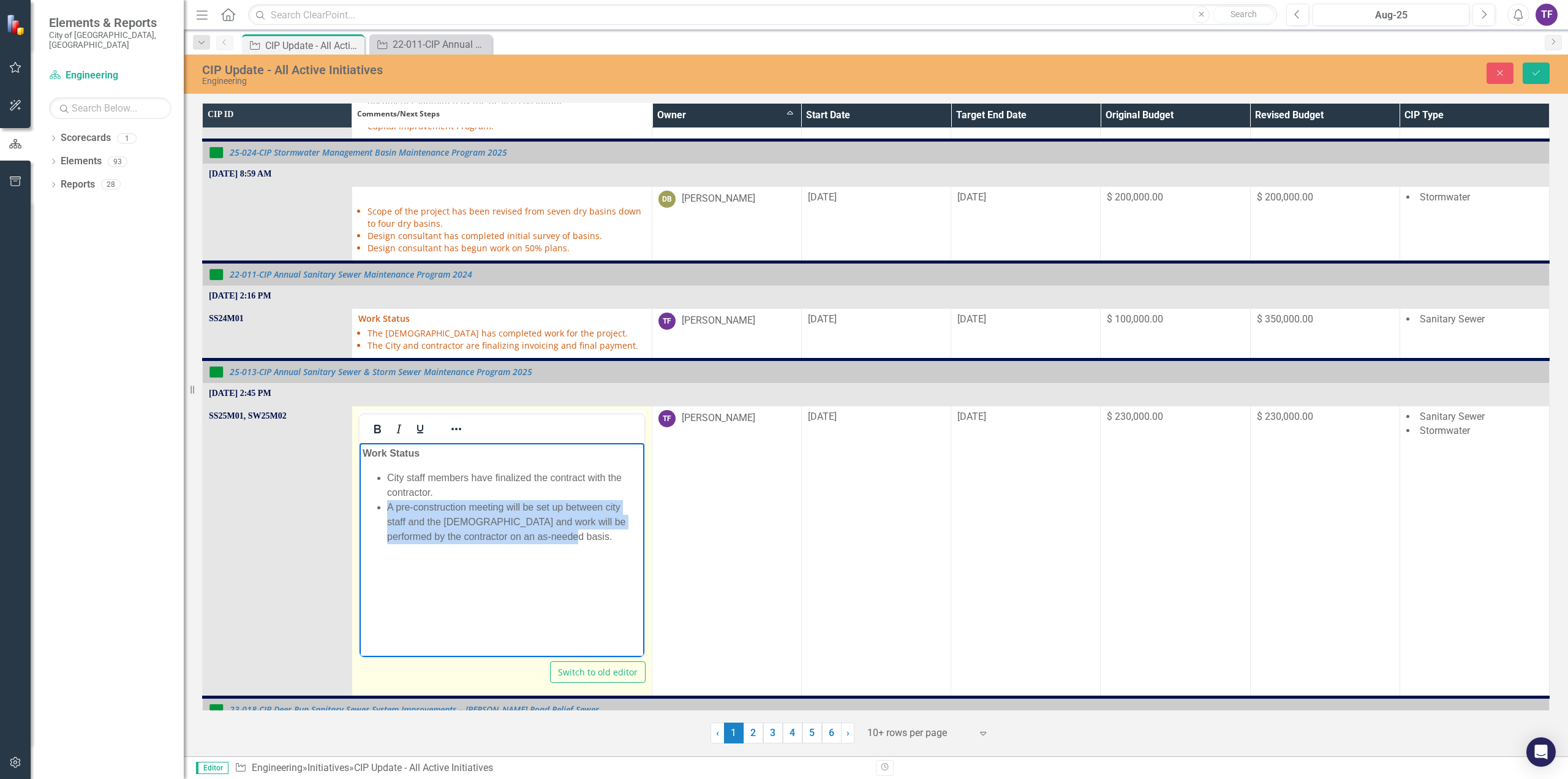
click at [389, 500] on li "A pre-construction meeting will be set up between city staff and the [DEMOGRAPH…" at bounding box center [514, 521] width 254 height 44
drag, startPoint x: 551, startPoint y: 536, endPoint x: 383, endPoint y: 507, distance: 170.5
click at [383, 507] on ul "City staff members have finalized the contract with the contractor and conducte…" at bounding box center [501, 507] width 278 height 74
click at [522, 491] on li "City staff members have finalized the contract with the contractor and conducte…" at bounding box center [514, 484] width 254 height 29
drag, startPoint x: 558, startPoint y: 538, endPoint x: 388, endPoint y: 507, distance: 172.8
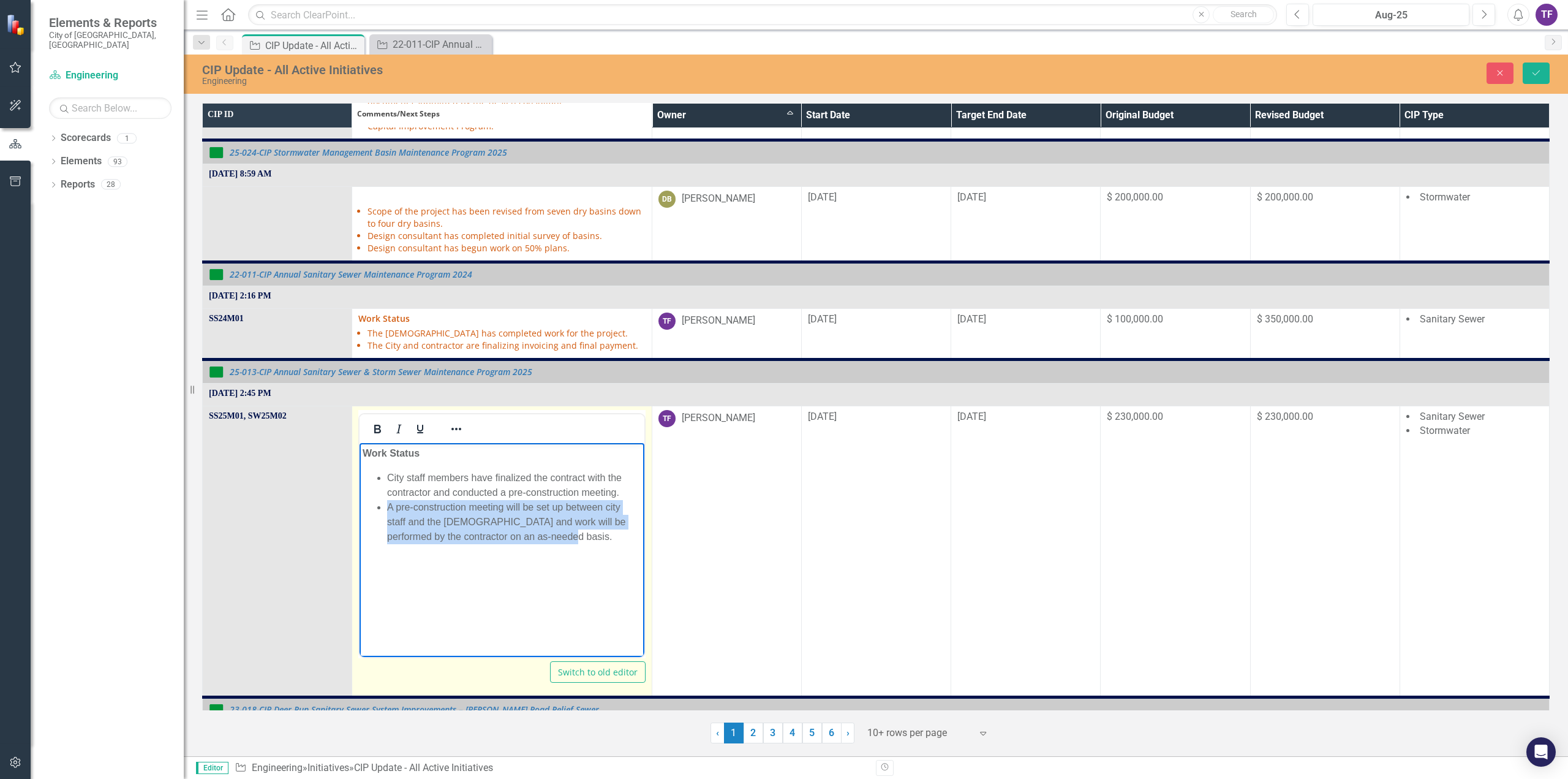
click at [388, 507] on li "A pre-construction meeting will be set up between city staff and the [DEMOGRAPH…" at bounding box center [514, 521] width 254 height 44
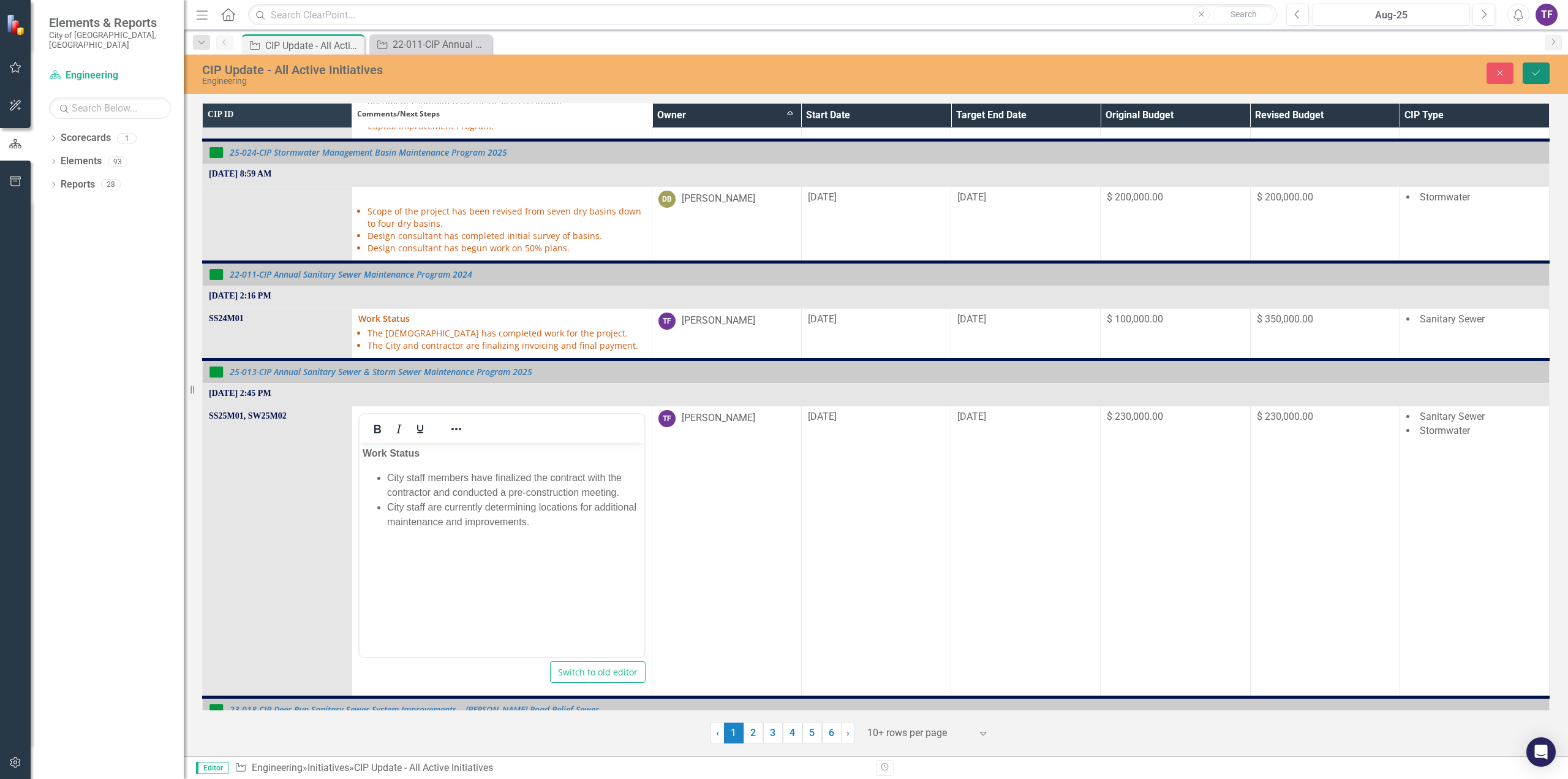
click at [1541, 73] on icon "Save" at bounding box center [1536, 73] width 11 height 9
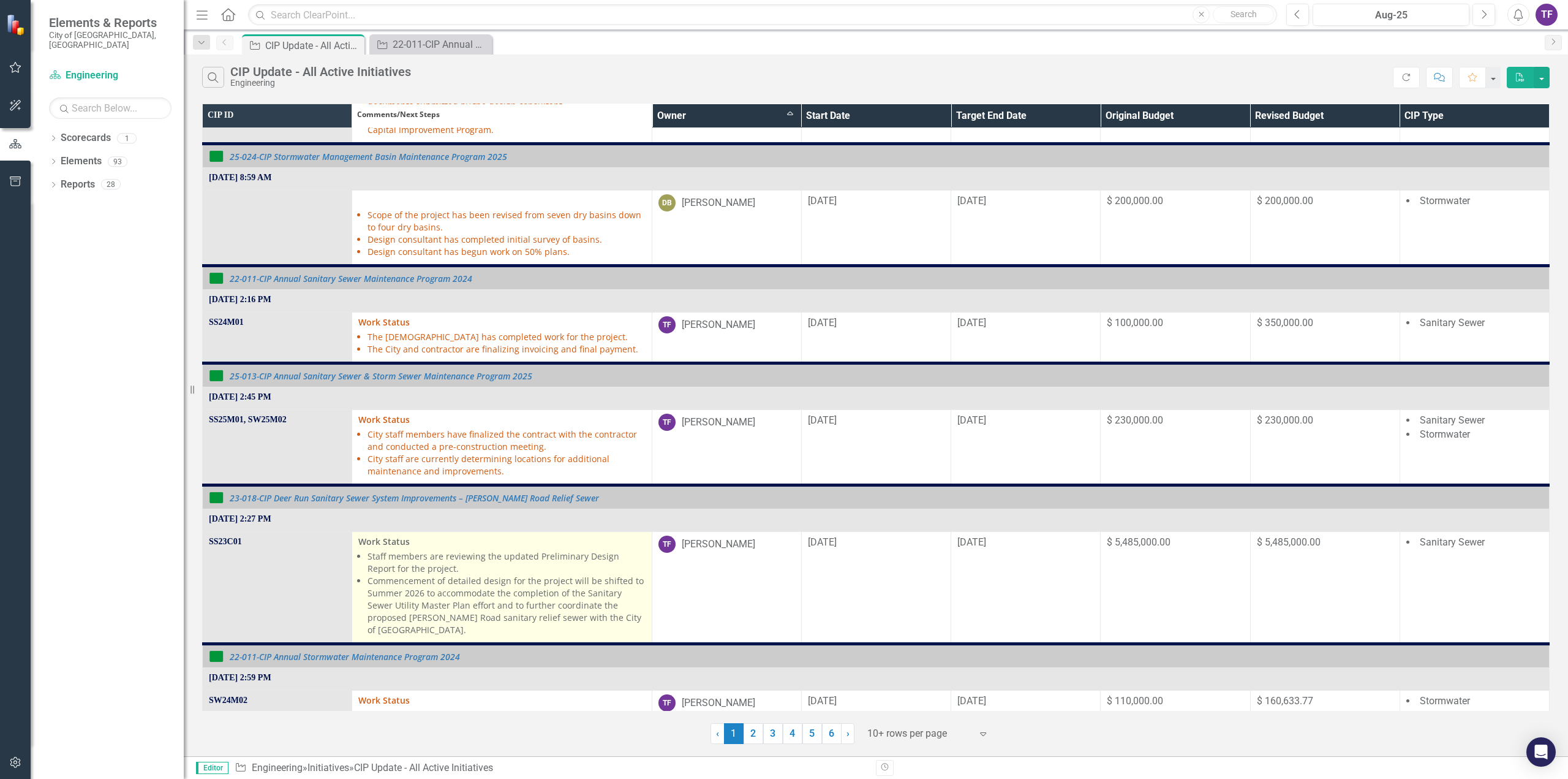
scroll to position [245, 0]
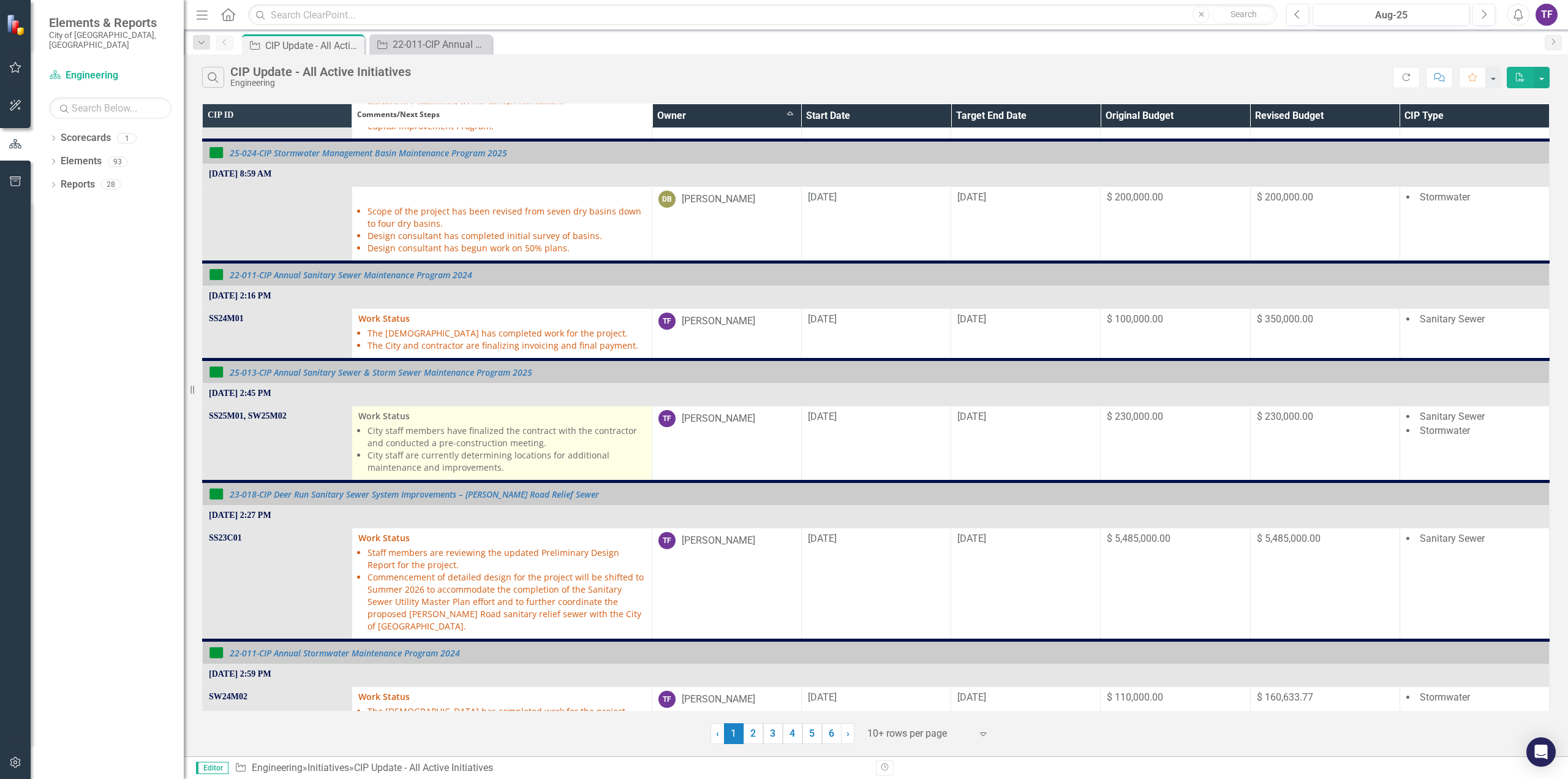
click at [553, 430] on li "City staff members have finalized the contract with the contractor and conducte…" at bounding box center [506, 437] width 277 height 25
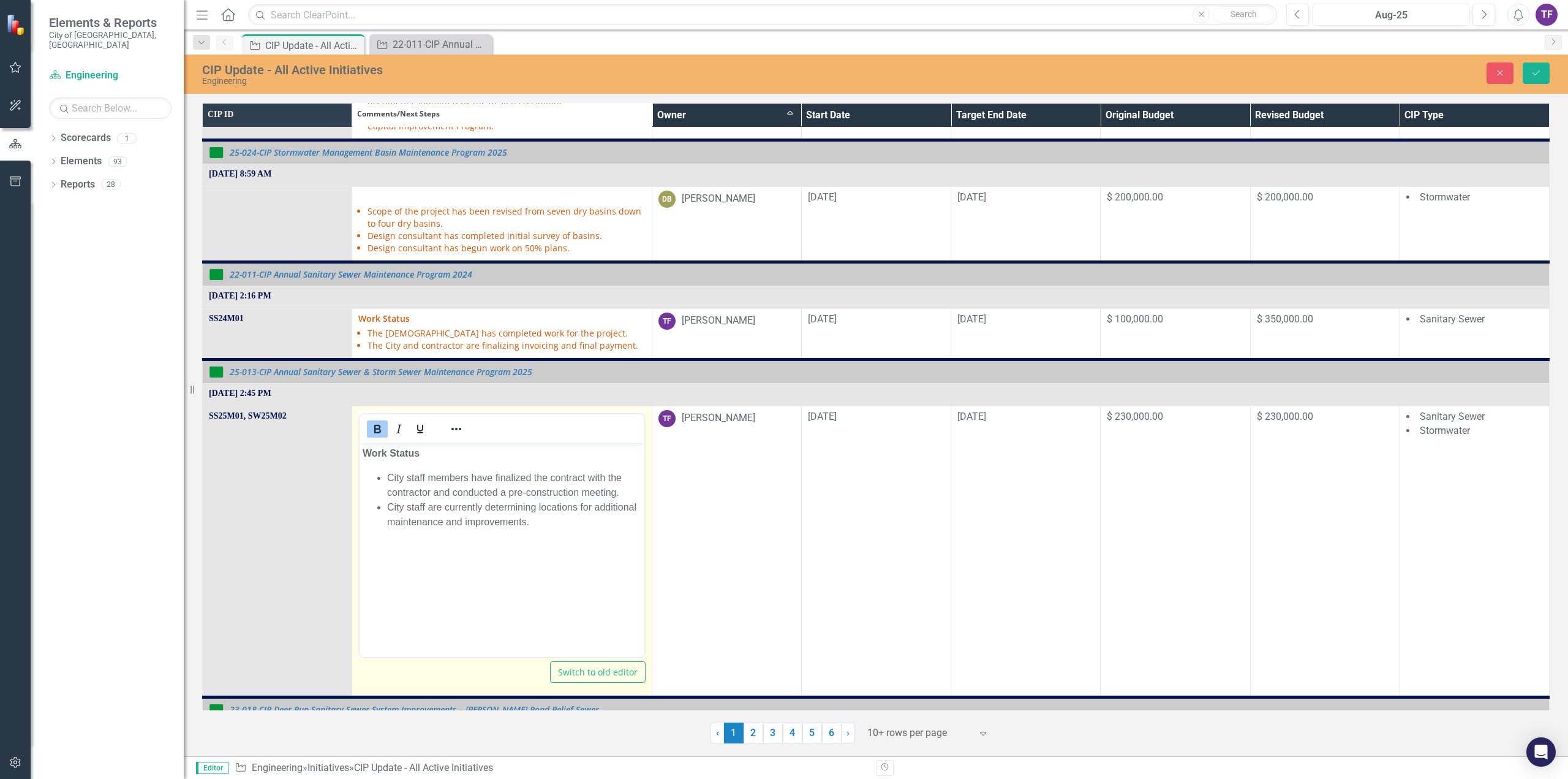
scroll to position [0, 0]
drag, startPoint x: 589, startPoint y: 479, endPoint x: 1037, endPoint y: 919, distance: 627.9
click at [589, 479] on li "City staff members have finalized the contract with the contractor and conducte…" at bounding box center [514, 484] width 254 height 29
click at [400, 488] on li "City staff members have finalized the contract details with the contractor and …" at bounding box center [514, 484] width 254 height 29
click at [1538, 72] on icon "Save" at bounding box center [1536, 73] width 11 height 9
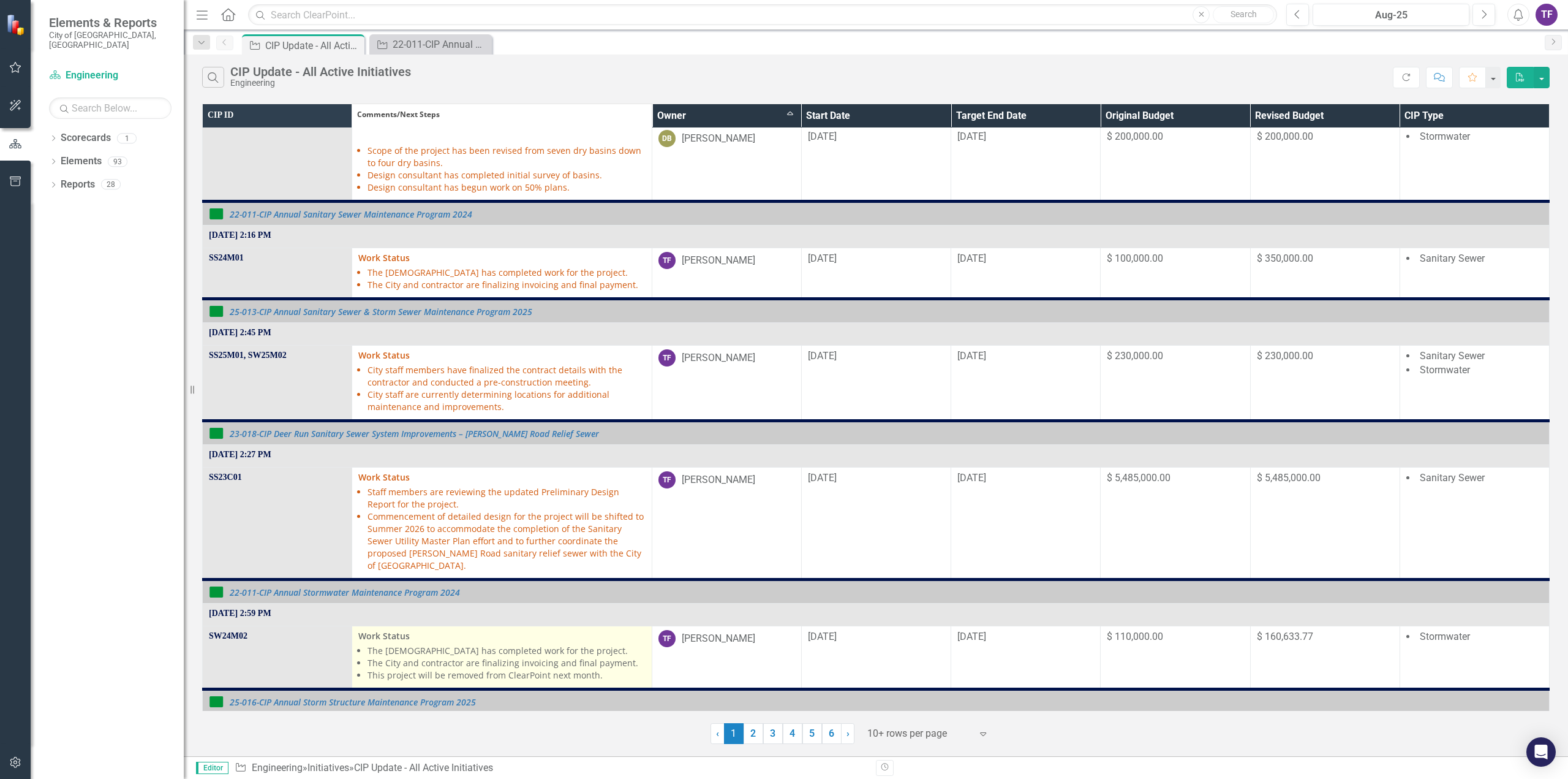
scroll to position [307, 0]
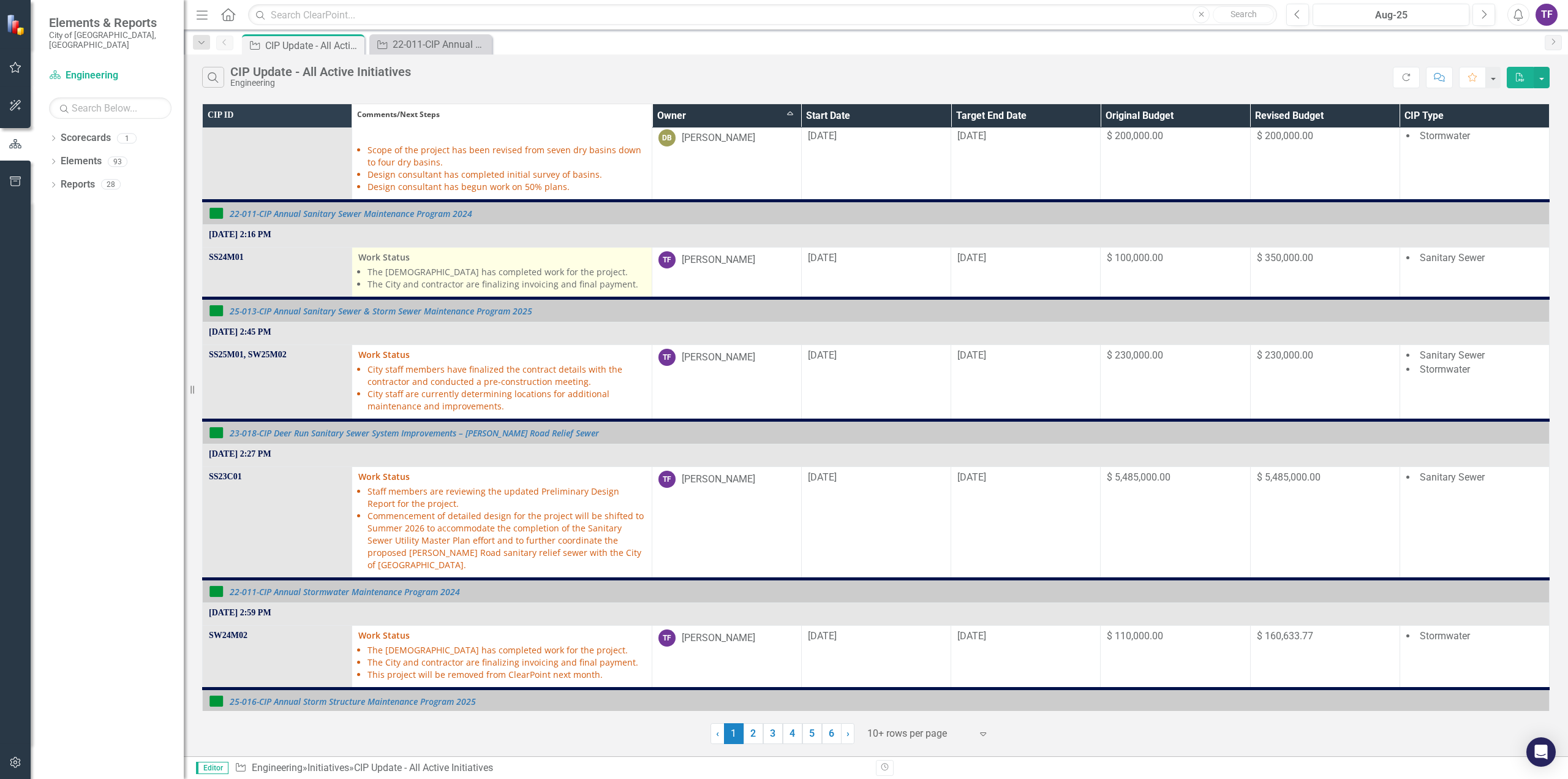
click at [415, 283] on li "The City and contractor are finalizing invoicing and final payment." at bounding box center [506, 284] width 277 height 12
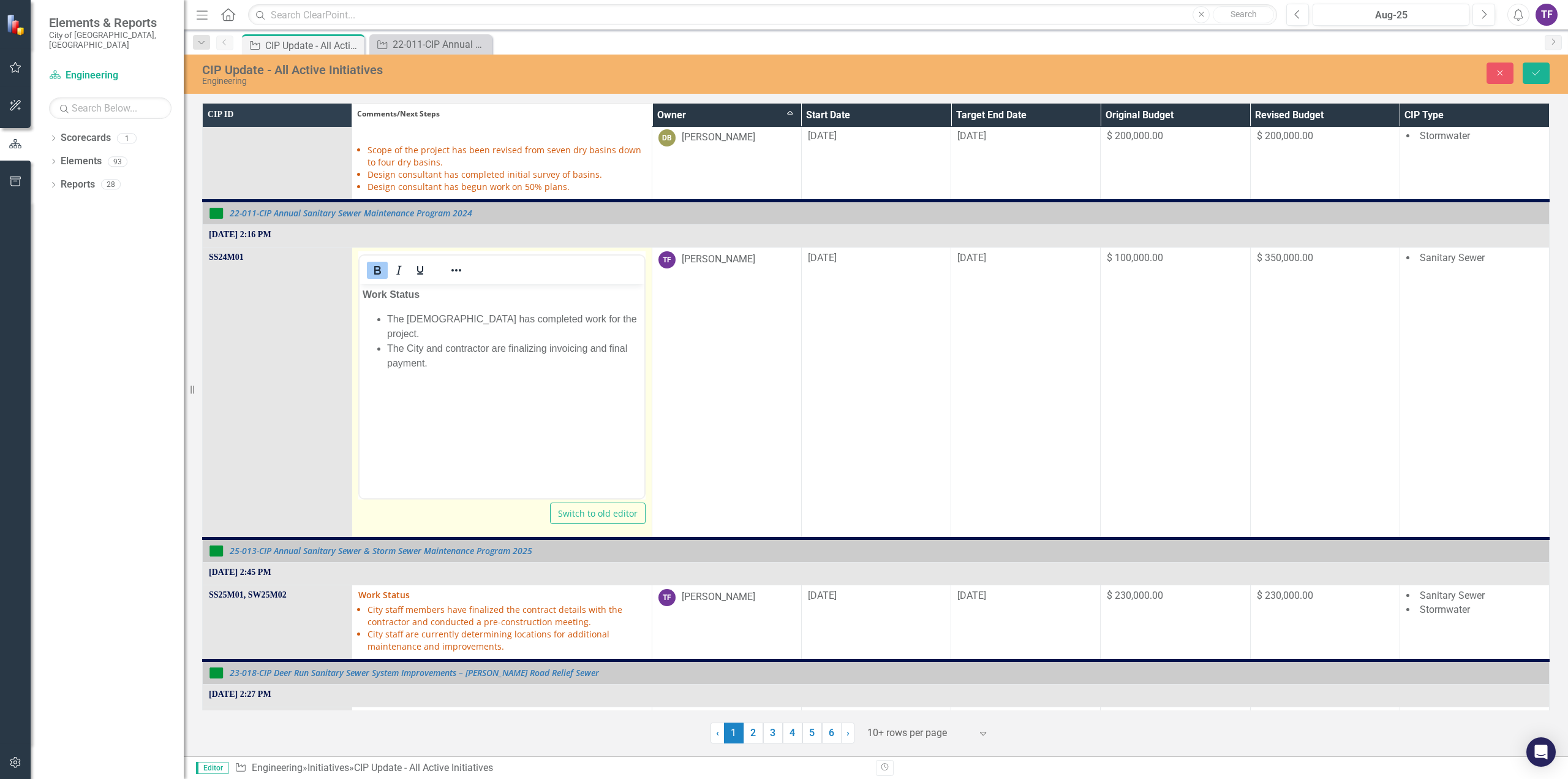
scroll to position [0, 0]
drag, startPoint x: 449, startPoint y: 335, endPoint x: 474, endPoint y: 323, distance: 27.7
click at [455, 341] on li "The City and contractor are finalizing invoicing and final payment." at bounding box center [514, 356] width 254 height 29
drag, startPoint x: 422, startPoint y: 348, endPoint x: 432, endPoint y: 340, distance: 12.8
click at [427, 345] on li "The City and Contractor are finalizing invoicing and final payment." at bounding box center [514, 356] width 254 height 29
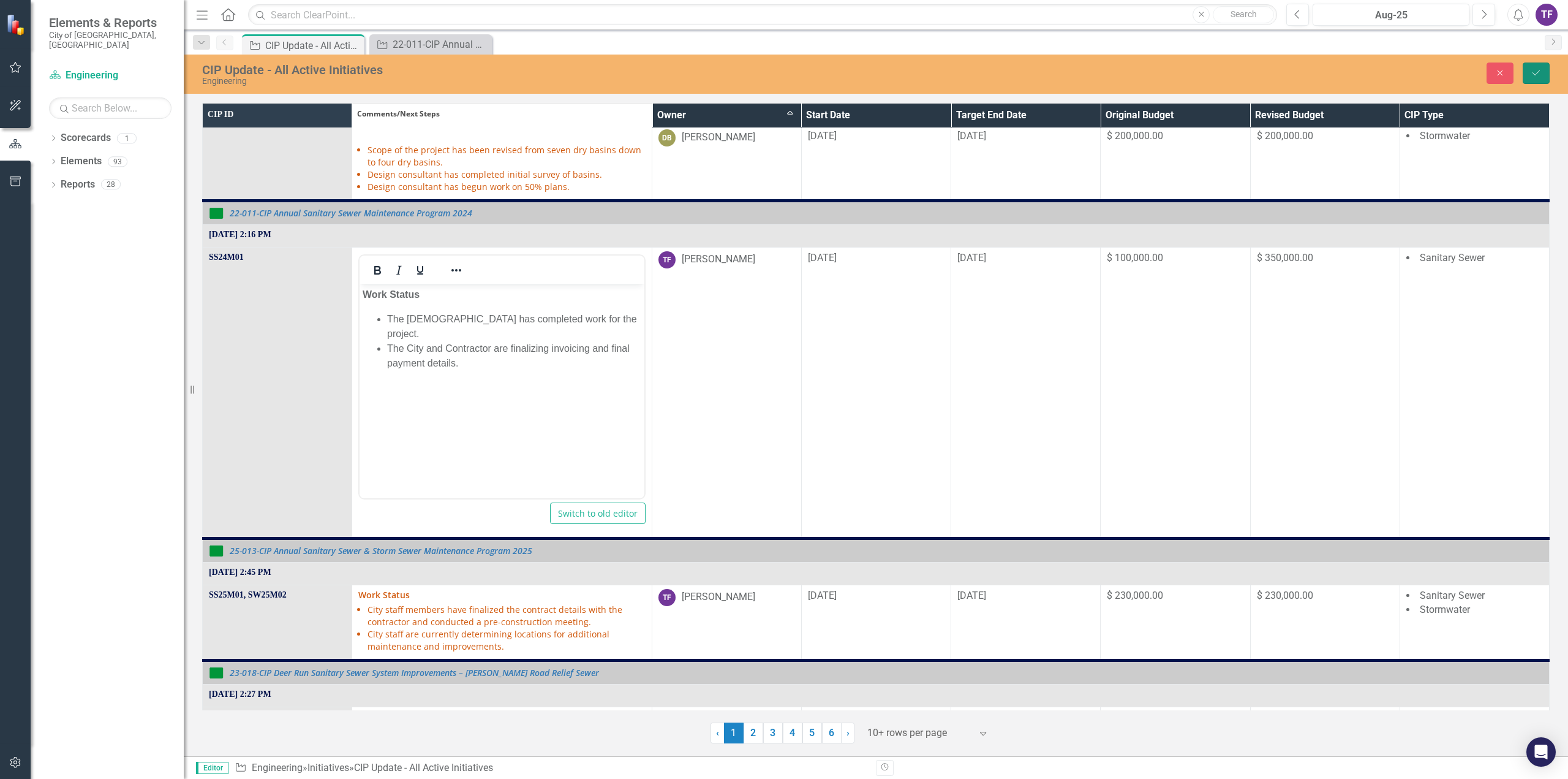
click at [1541, 73] on button "Save" at bounding box center [1536, 73] width 27 height 22
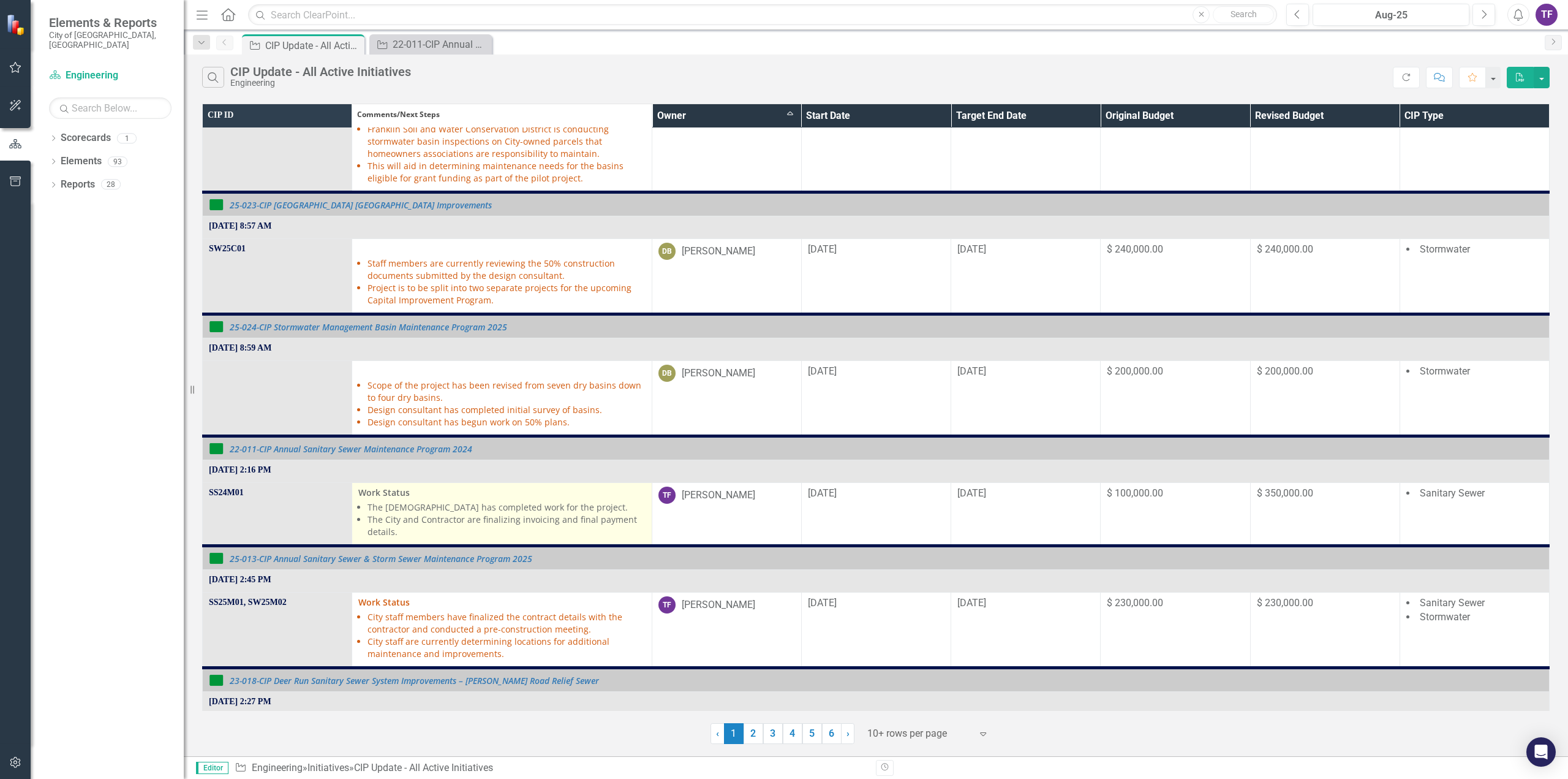
scroll to position [184, 0]
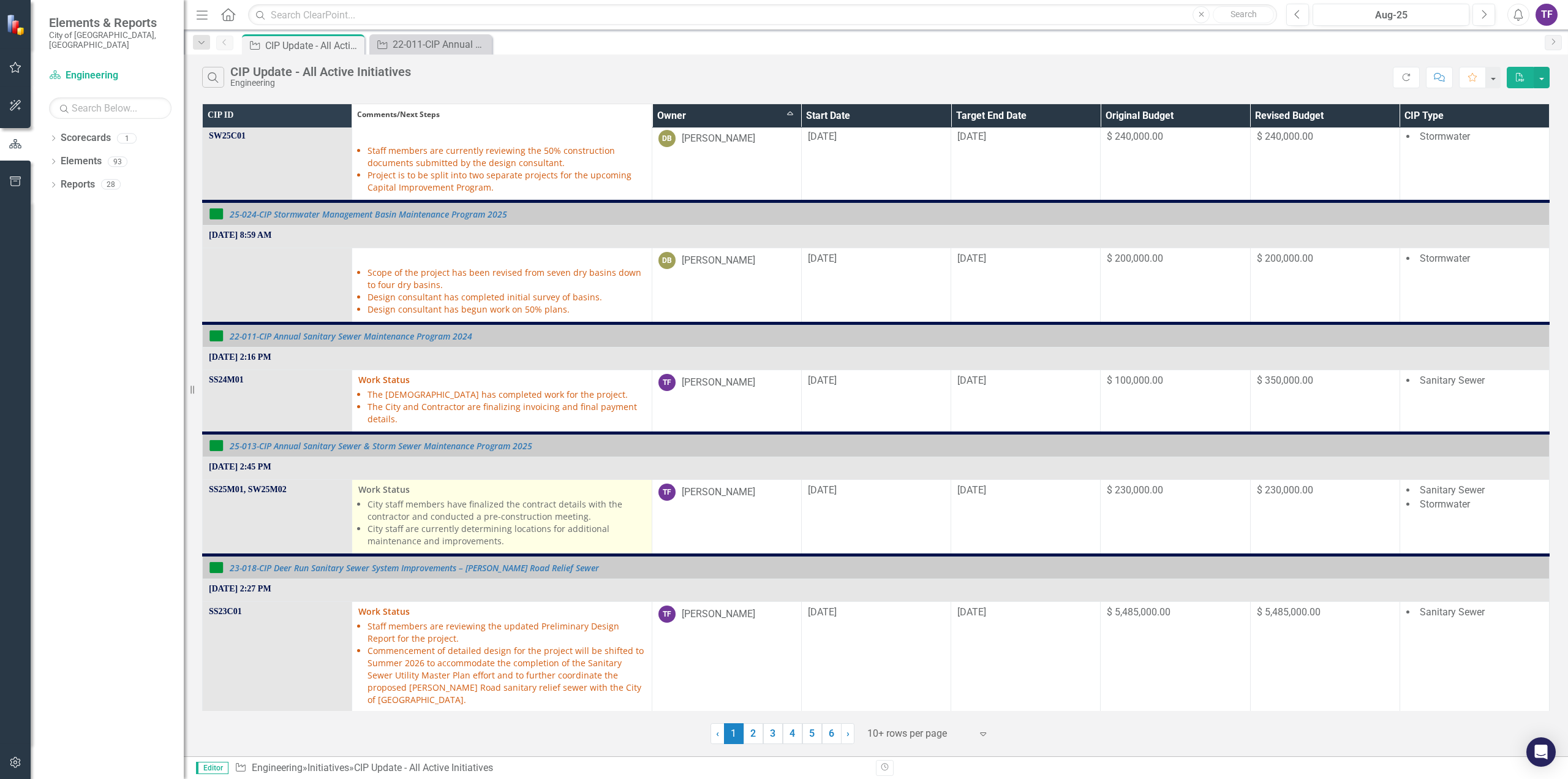
click at [394, 508] on li "City staff members have finalized the contract details with the contractor and …" at bounding box center [506, 510] width 277 height 25
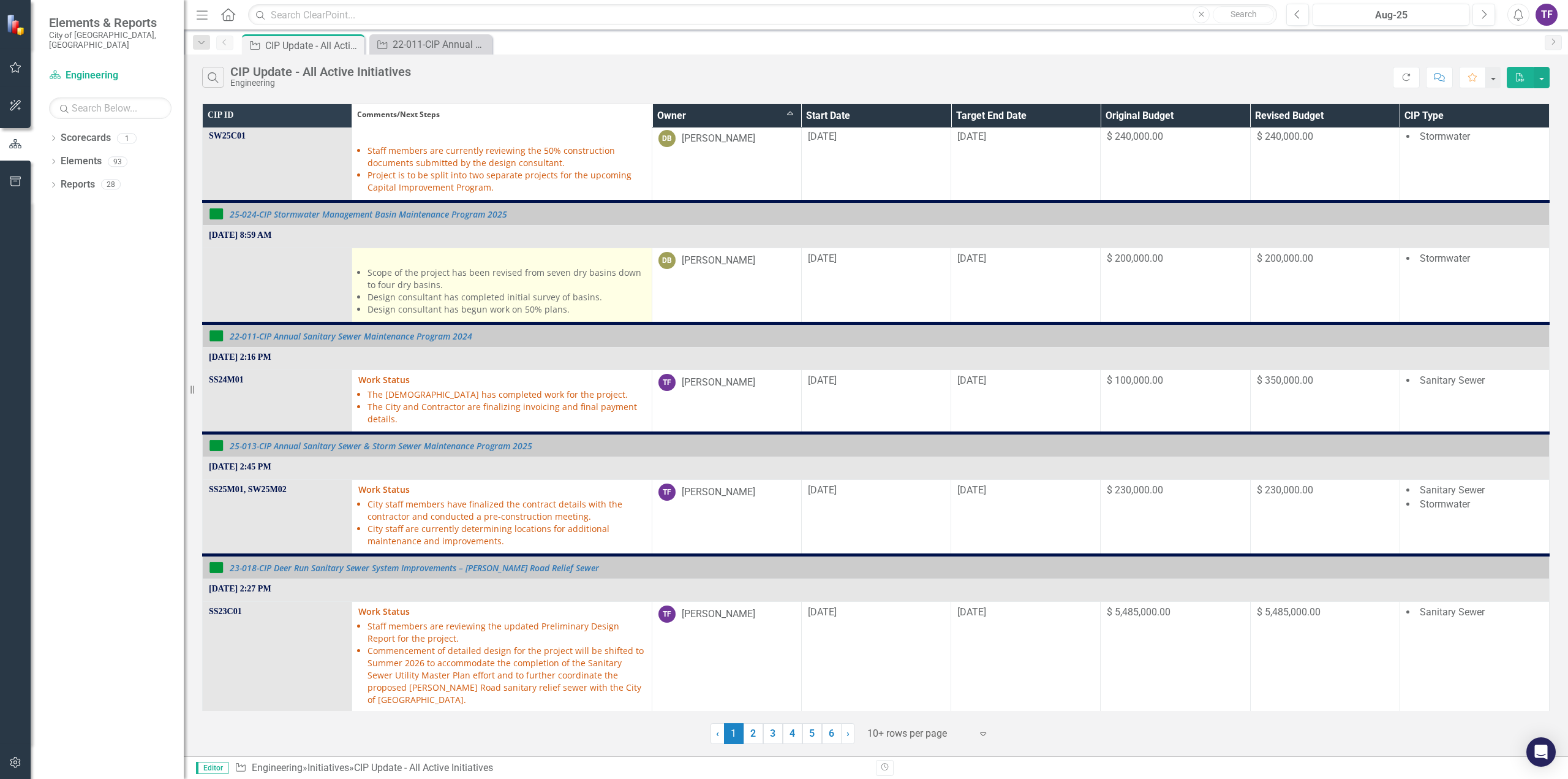
click at [442, 288] on li "Scope of the project has been revised from seven dry basins down to four dry ba…" at bounding box center [506, 279] width 277 height 25
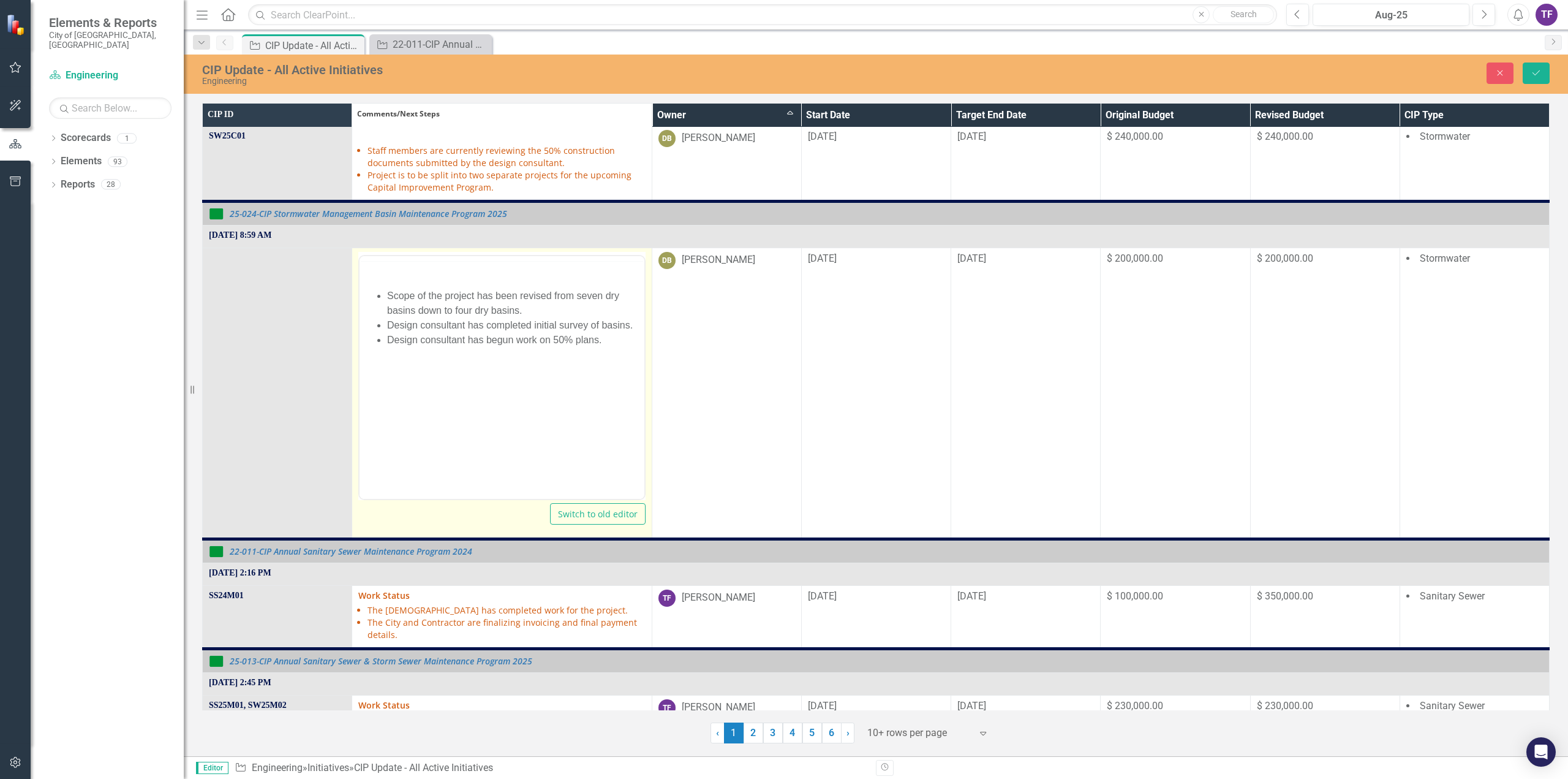
scroll to position [0, 0]
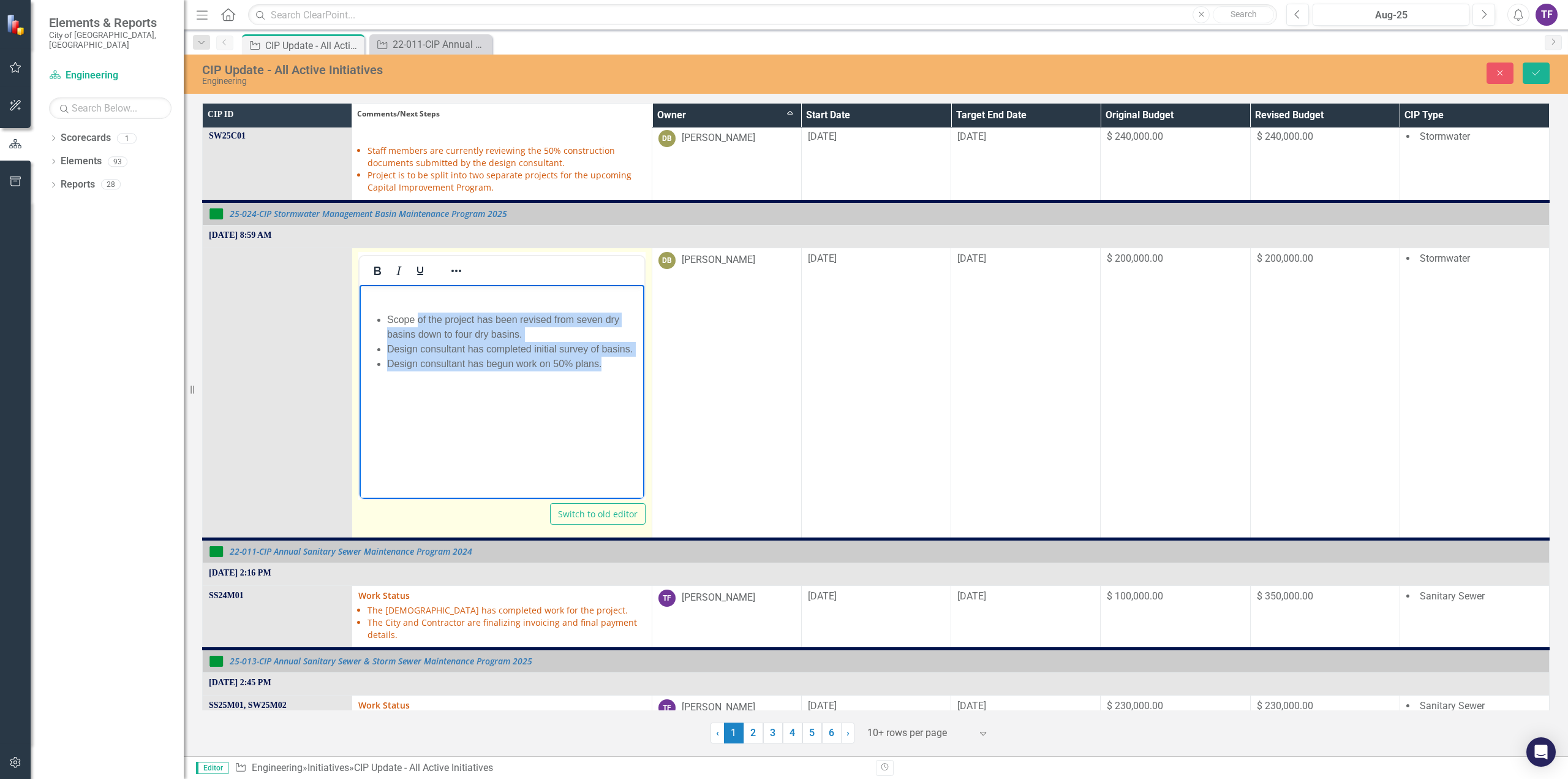
drag, startPoint x: 615, startPoint y: 361, endPoint x: 419, endPoint y: 322, distance: 199.8
click at [419, 322] on ul "Scope of the project has been revised from seven dry basins down to four dry ba…" at bounding box center [501, 341] width 278 height 59
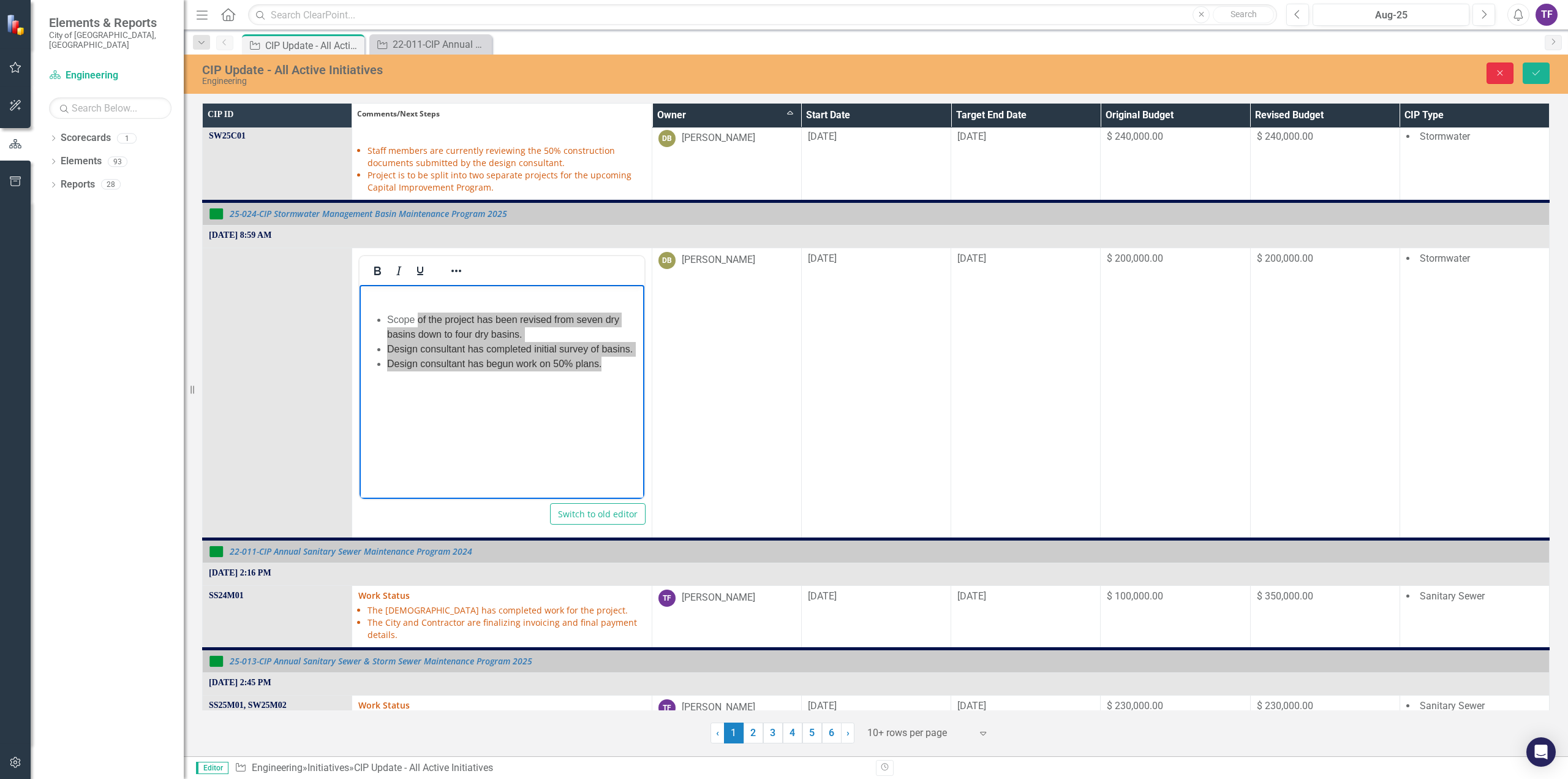
click at [1494, 67] on button "Close" at bounding box center [1499, 73] width 27 height 22
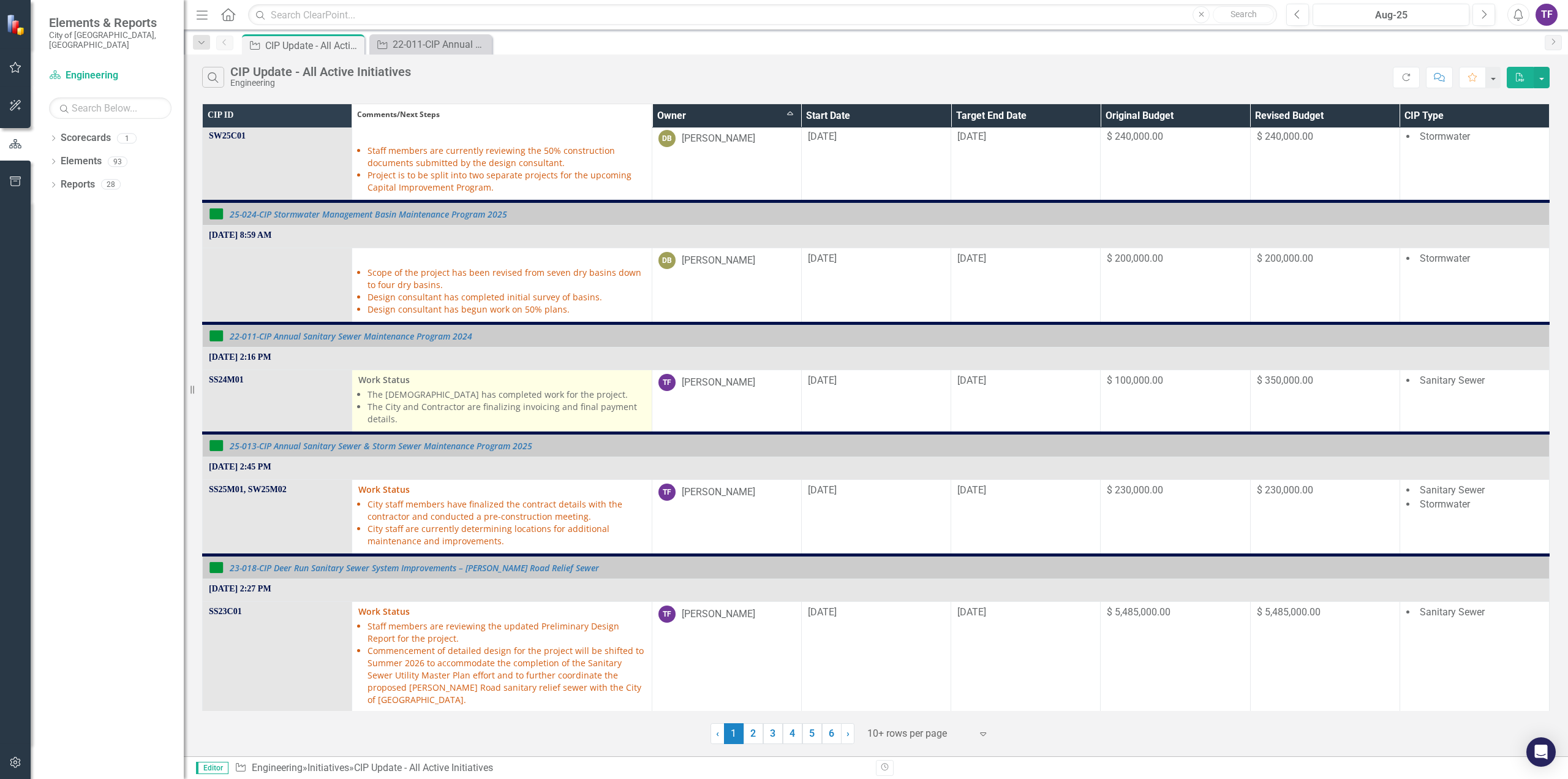
scroll to position [245, 0]
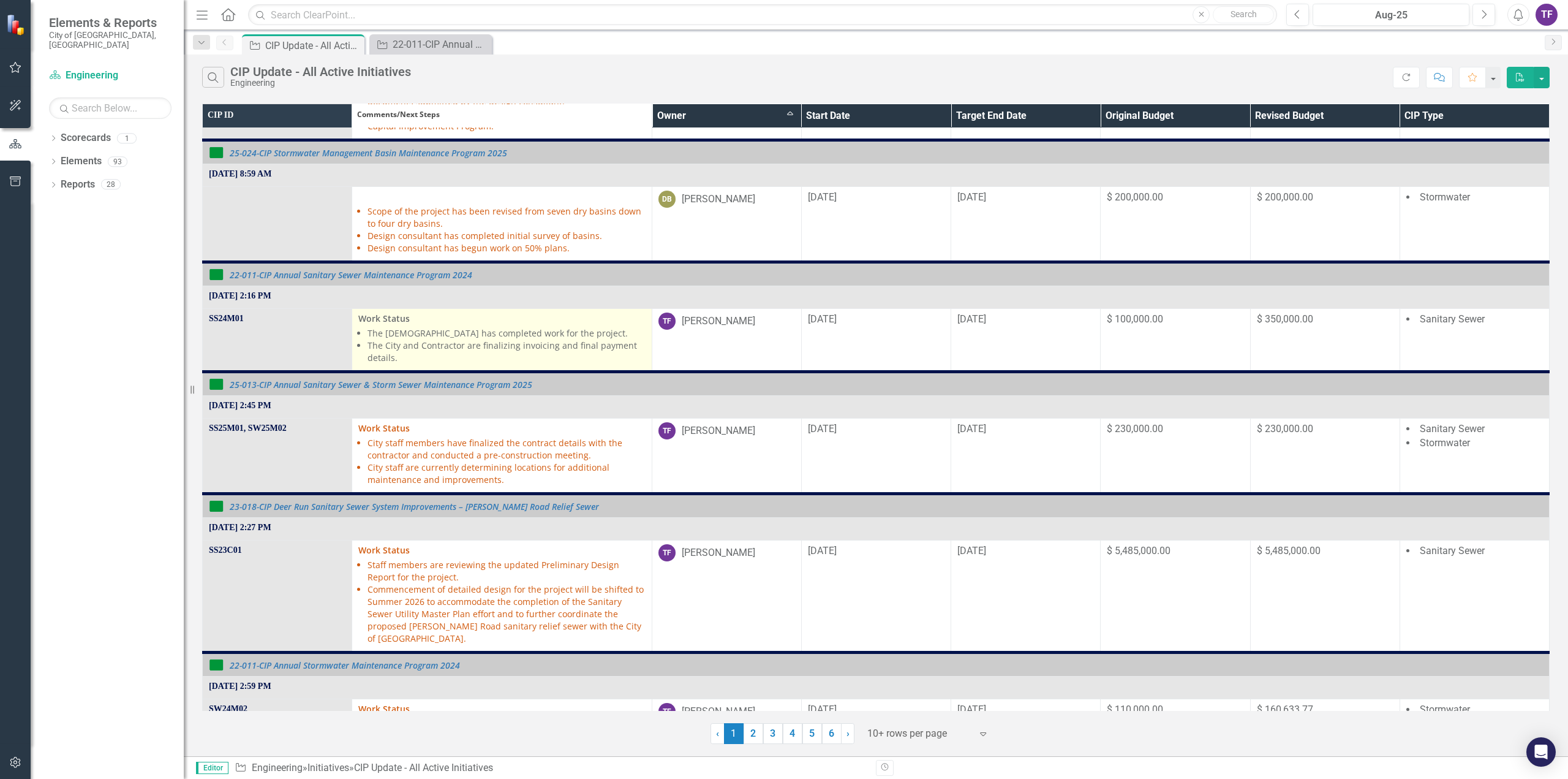
click at [385, 346] on li "The City and Contractor are finalizing invoicing and final payment details." at bounding box center [506, 352] width 277 height 25
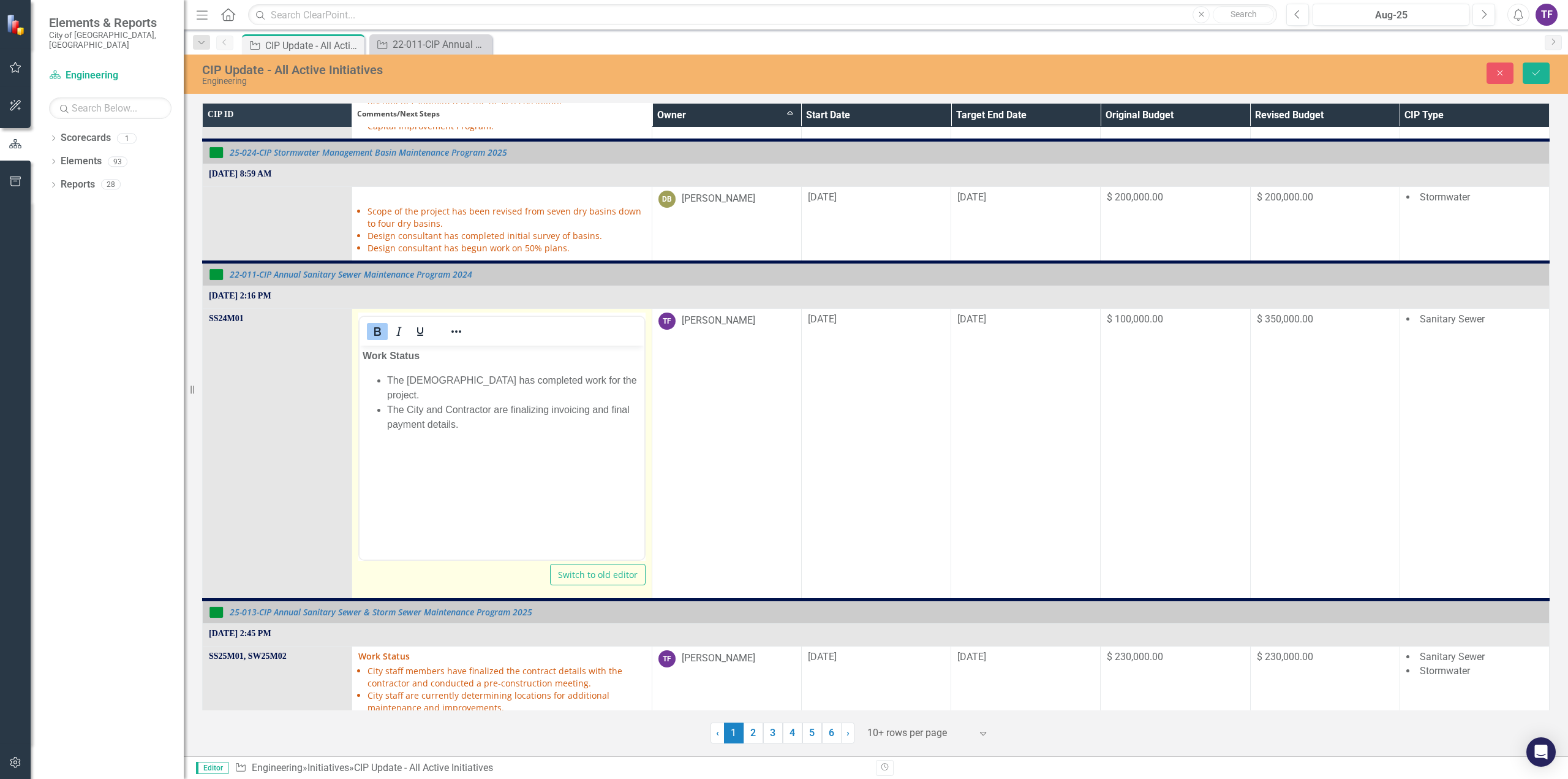
scroll to position [0, 0]
click at [1503, 66] on button "Close" at bounding box center [1499, 73] width 27 height 22
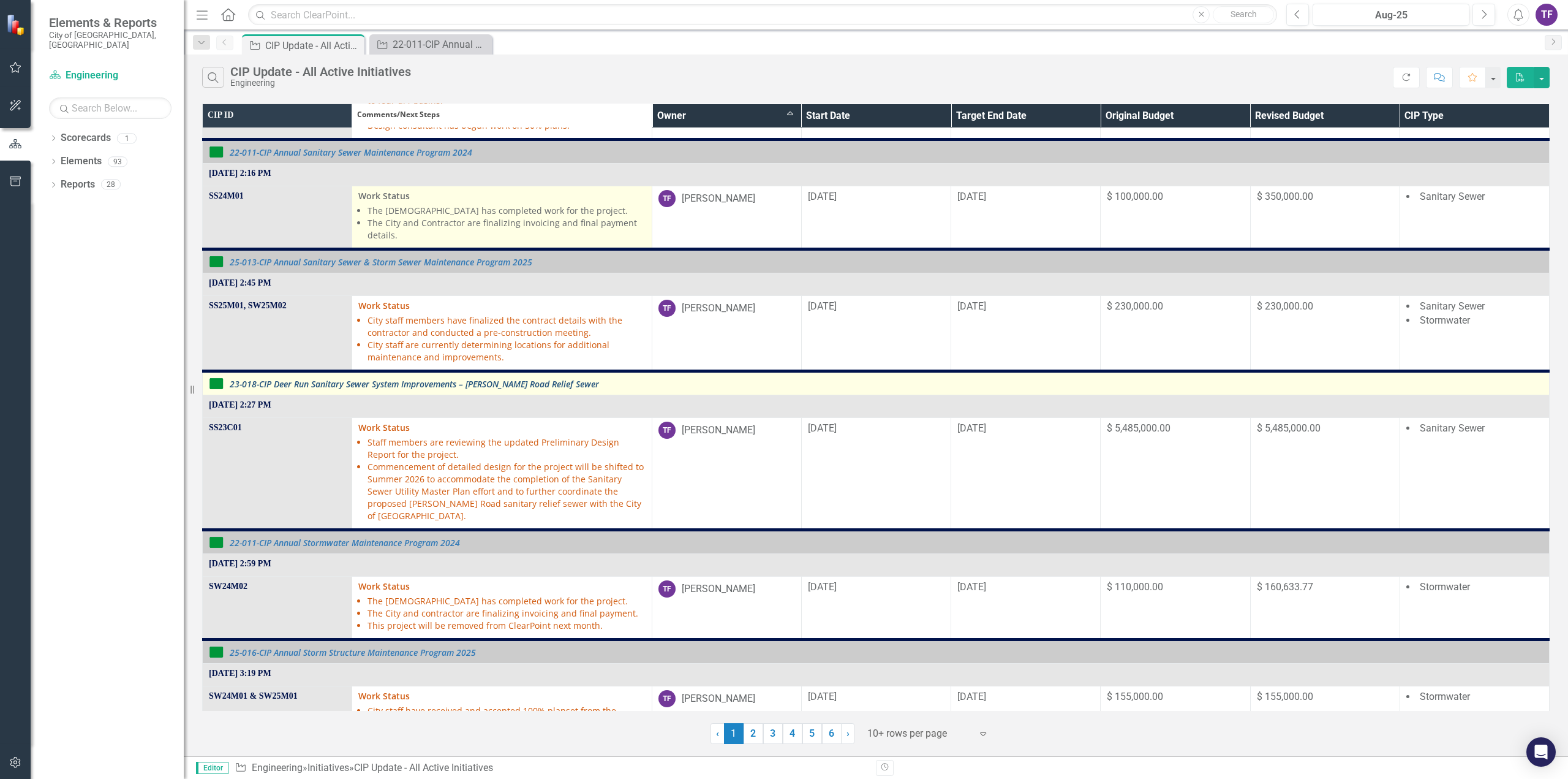
scroll to position [307, 0]
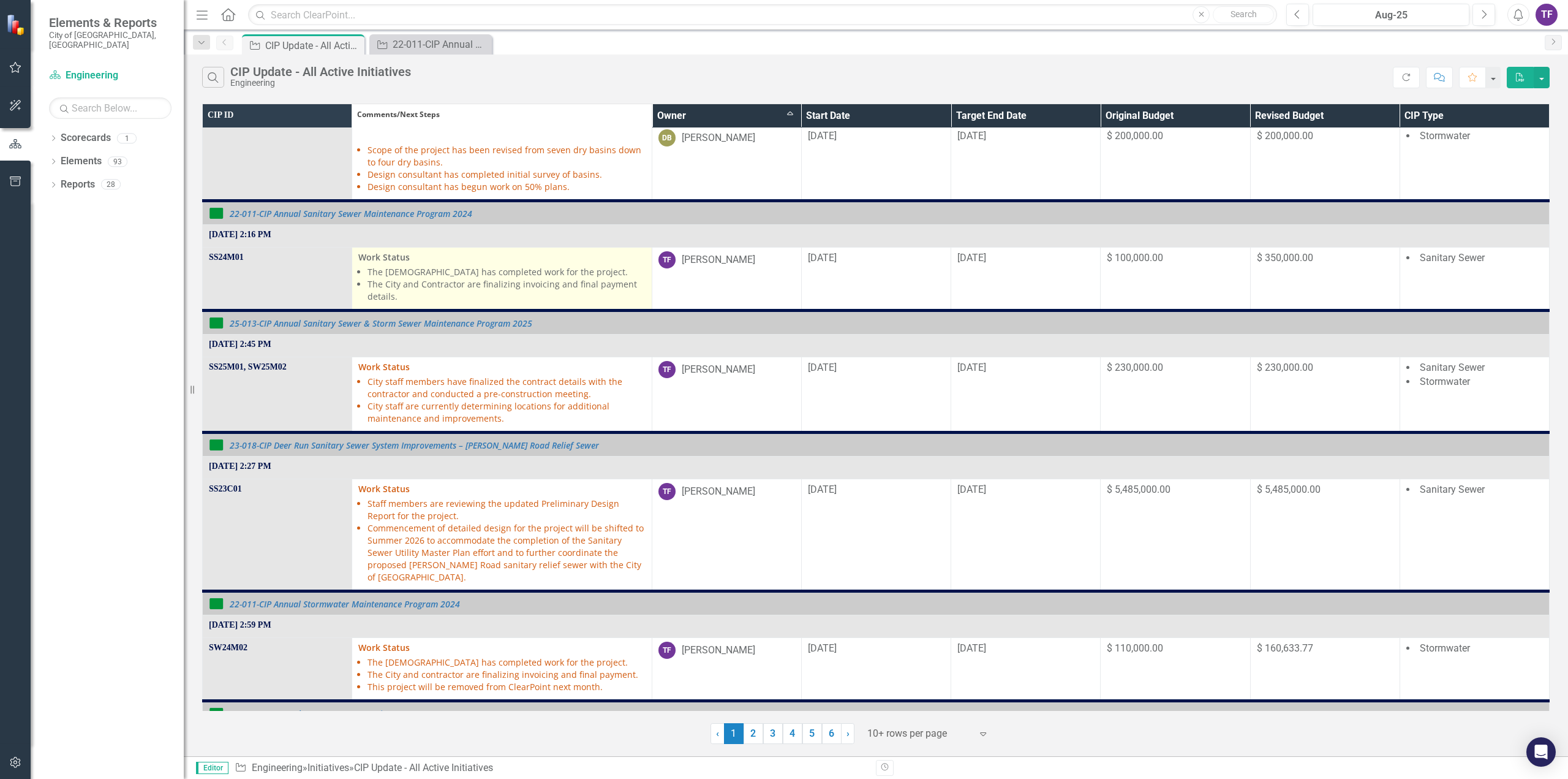
click at [411, 278] on li "The City and Contractor are finalizing invoicing and final payment details." at bounding box center [506, 290] width 277 height 25
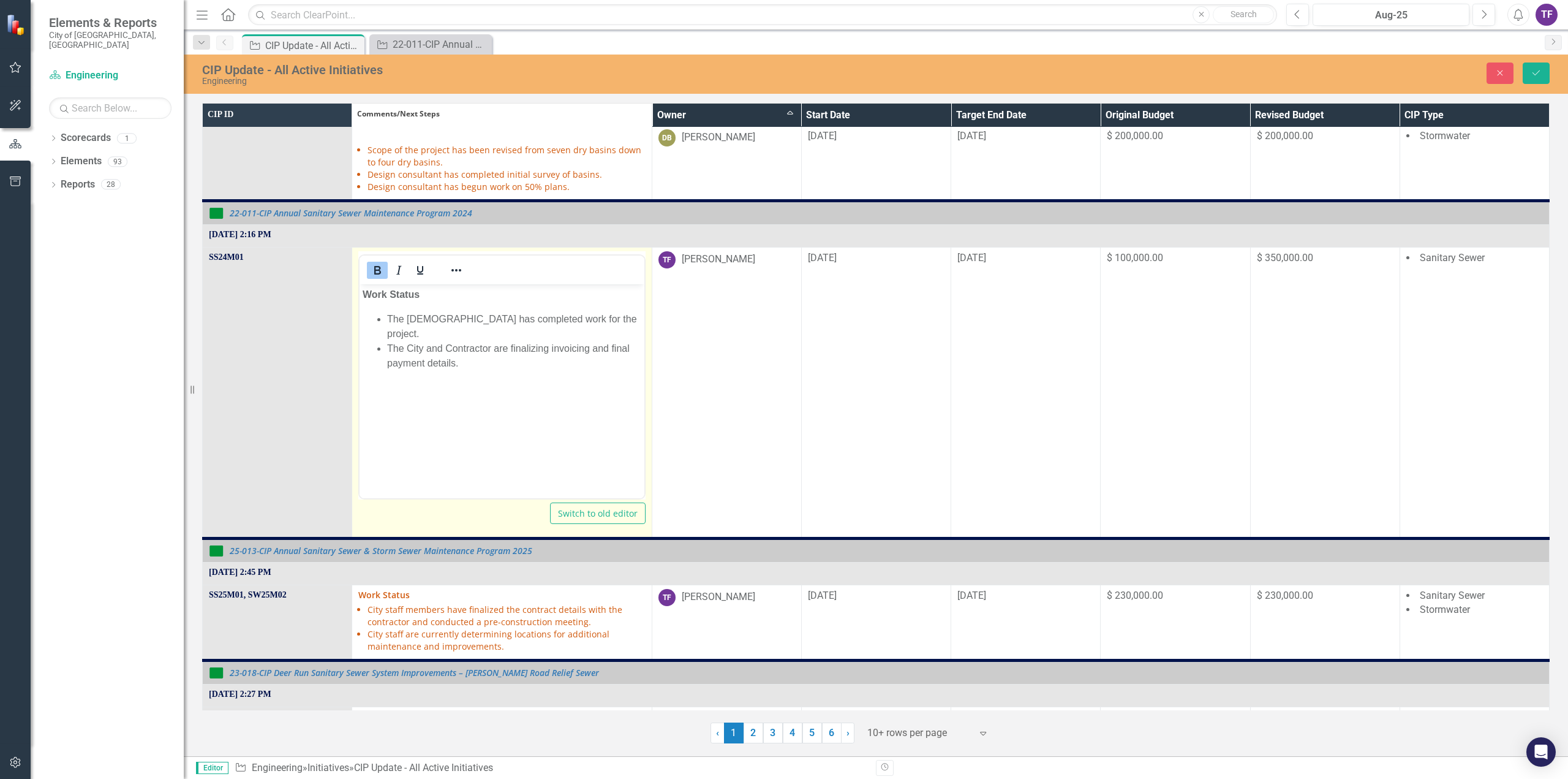
scroll to position [0, 0]
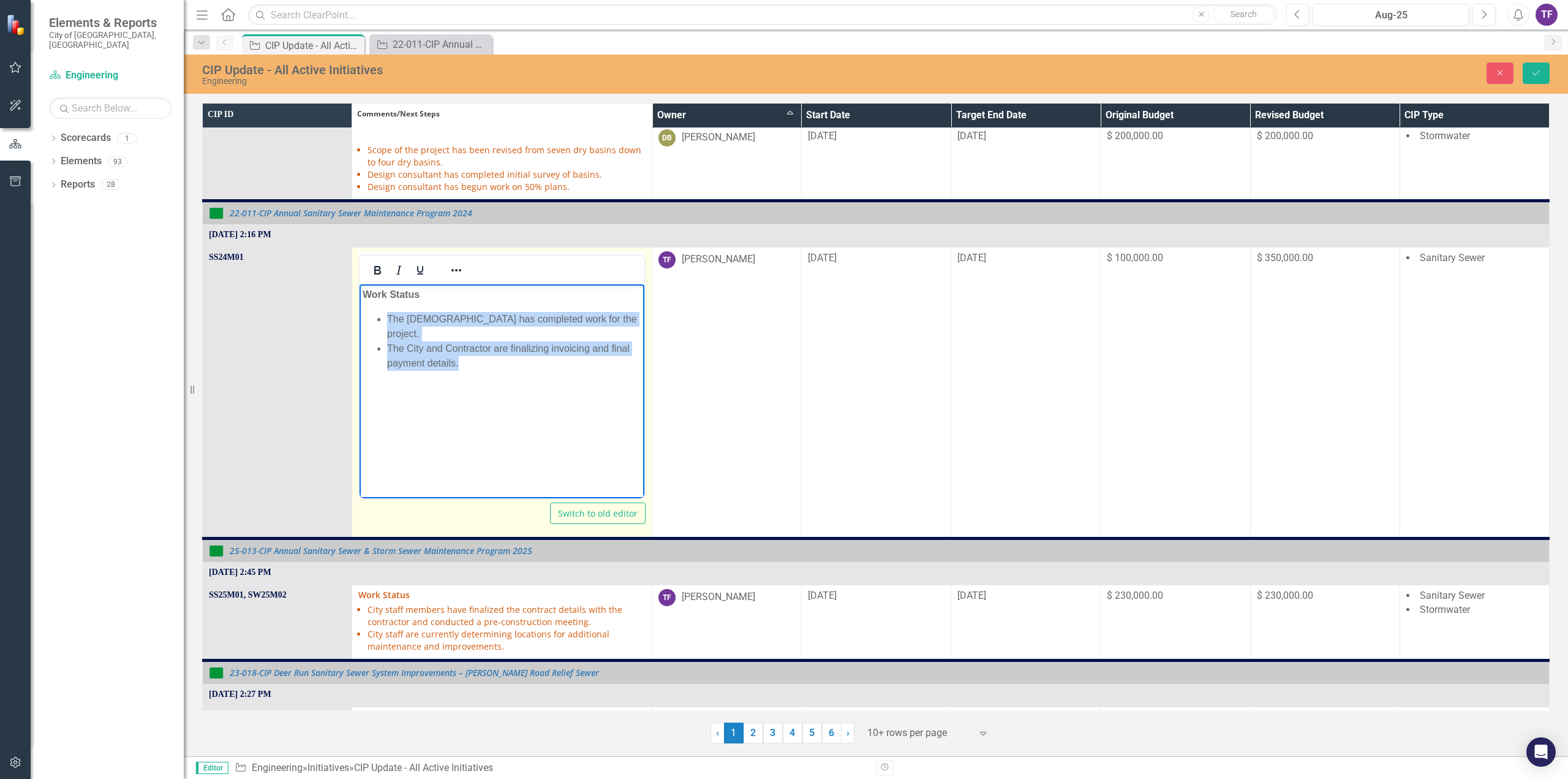
drag, startPoint x: 477, startPoint y: 352, endPoint x: 376, endPoint y: 309, distance: 109.8
click at [376, 309] on body "Work Status The [DEMOGRAPHIC_DATA] has completed work for the project. The City…" at bounding box center [502, 376] width 284 height 184
copy ul "The [DEMOGRAPHIC_DATA] has completed work for the project. The City and Contrac…"
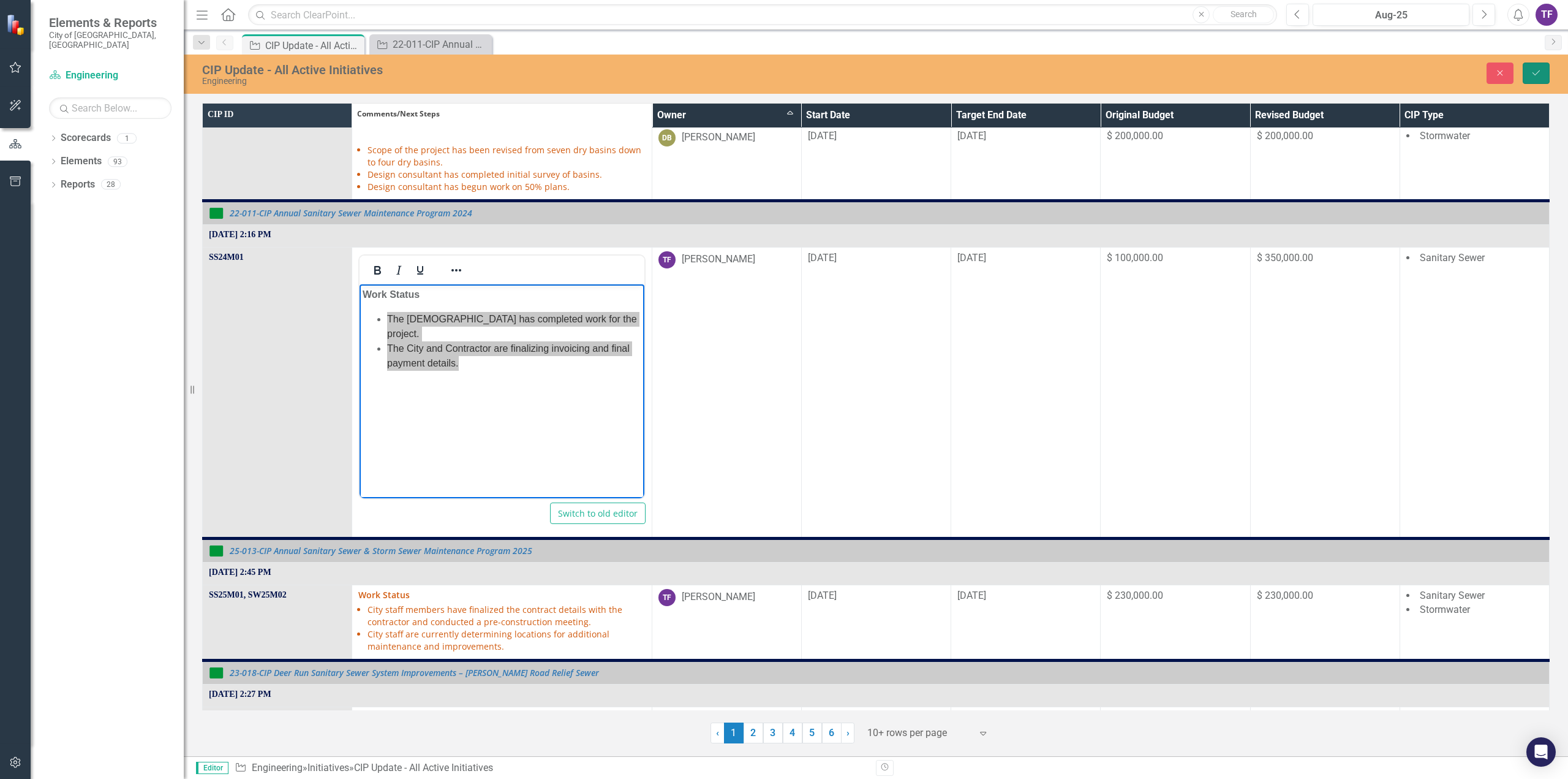
click at [1536, 73] on icon "Save" at bounding box center [1536, 73] width 11 height 9
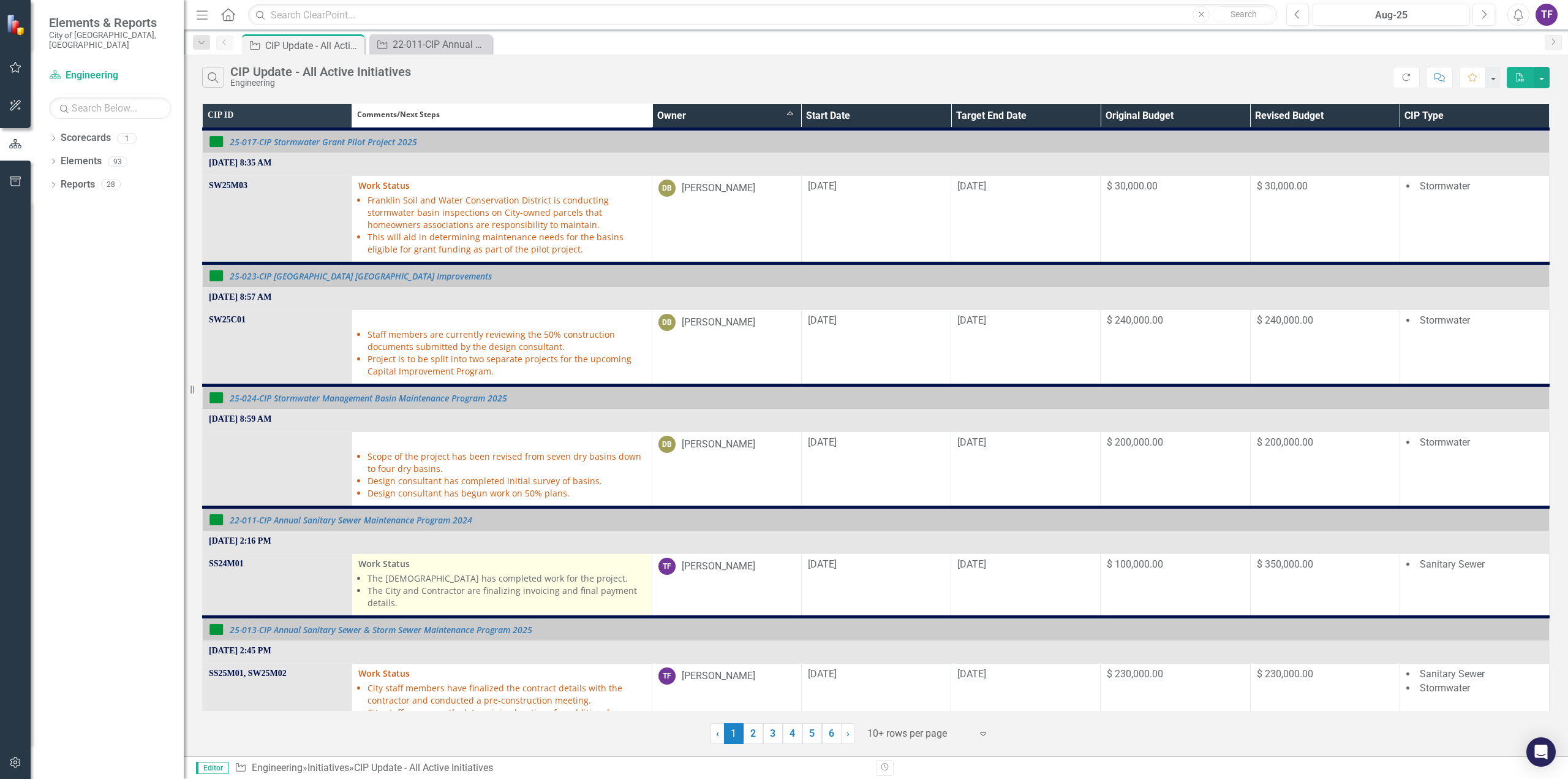
scroll to position [62, 0]
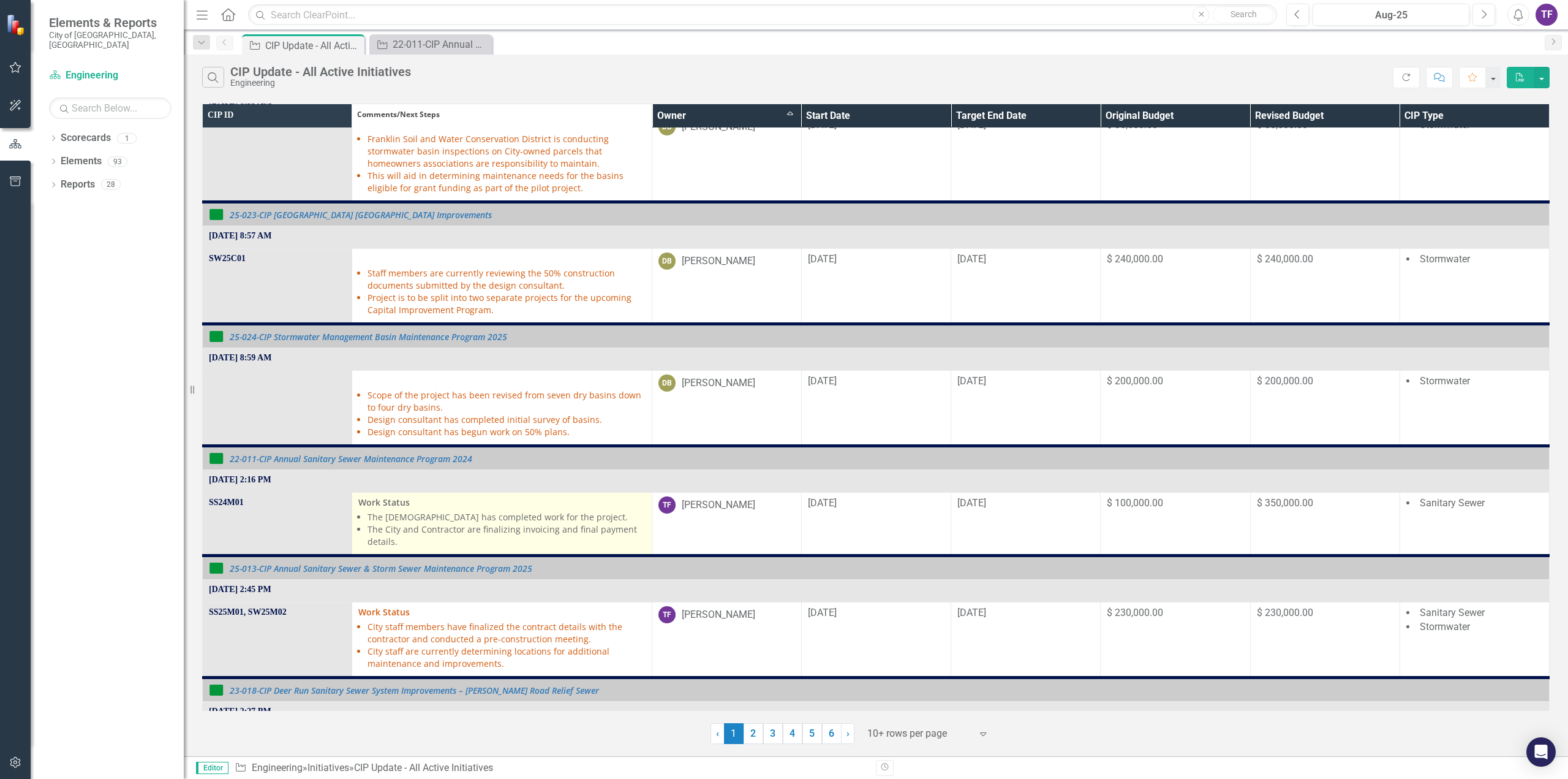
click at [375, 516] on li "The [DEMOGRAPHIC_DATA] has completed work for the project." at bounding box center [506, 517] width 277 height 12
click at [376, 516] on li "The [DEMOGRAPHIC_DATA] has completed work for the project." at bounding box center [506, 517] width 277 height 12
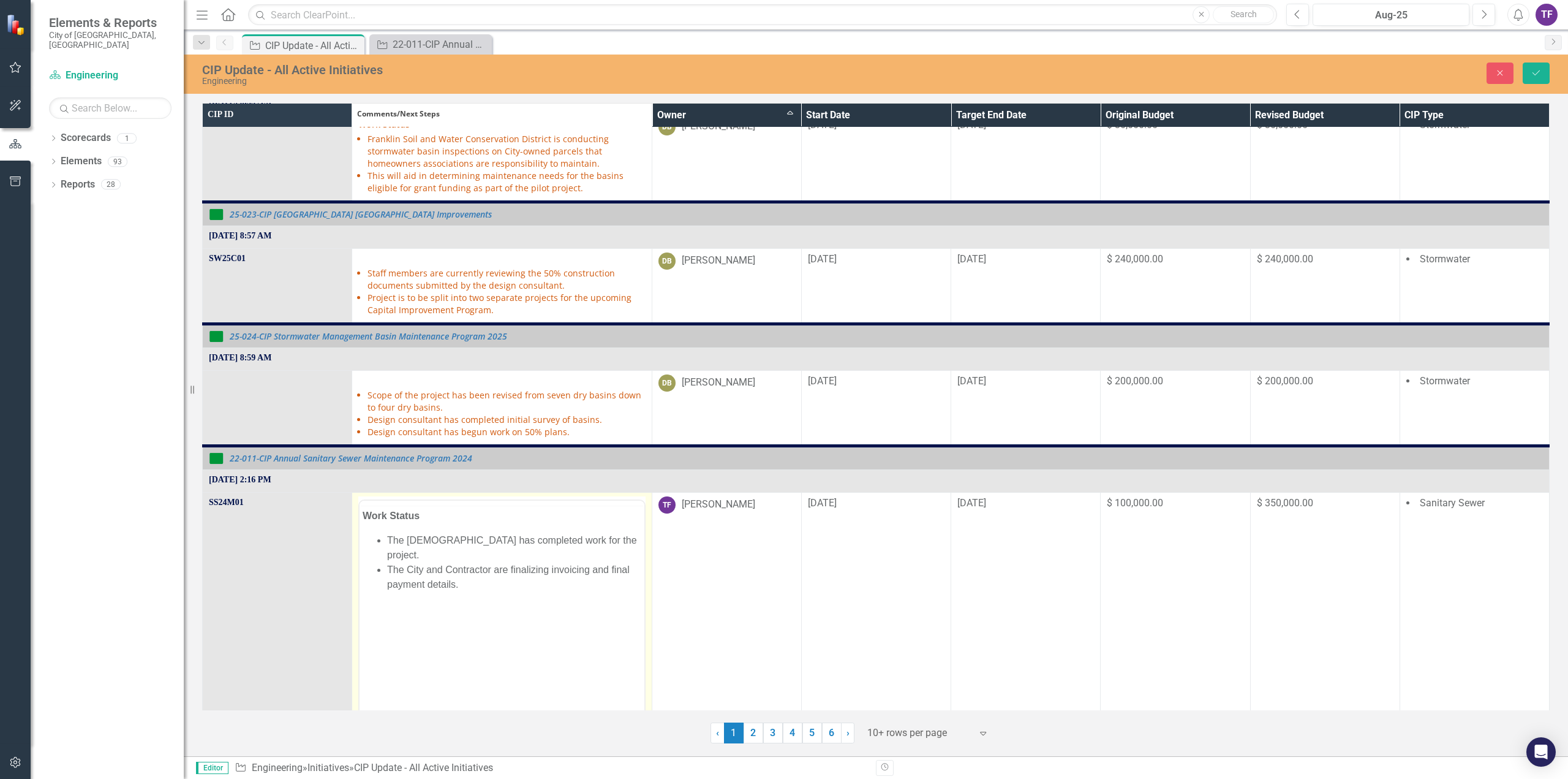
scroll to position [0, 0]
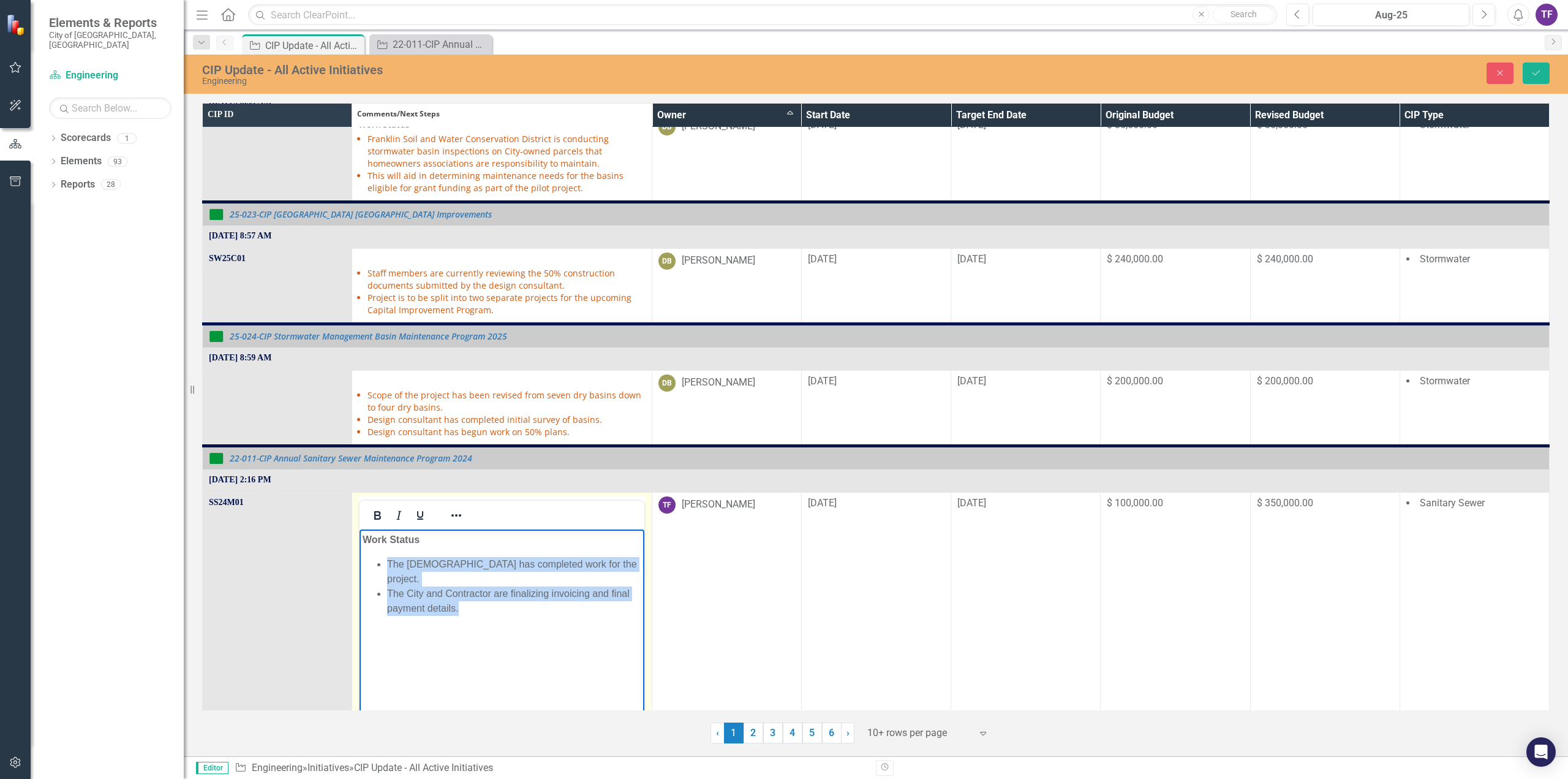
drag, startPoint x: 466, startPoint y: 602, endPoint x: 385, endPoint y: 556, distance: 93.2
click at [382, 557] on body "Work Status The [DEMOGRAPHIC_DATA] has completed work for the project. The City…" at bounding box center [502, 621] width 284 height 184
paste body "Rich Text Area. Press ALT-0 for help."
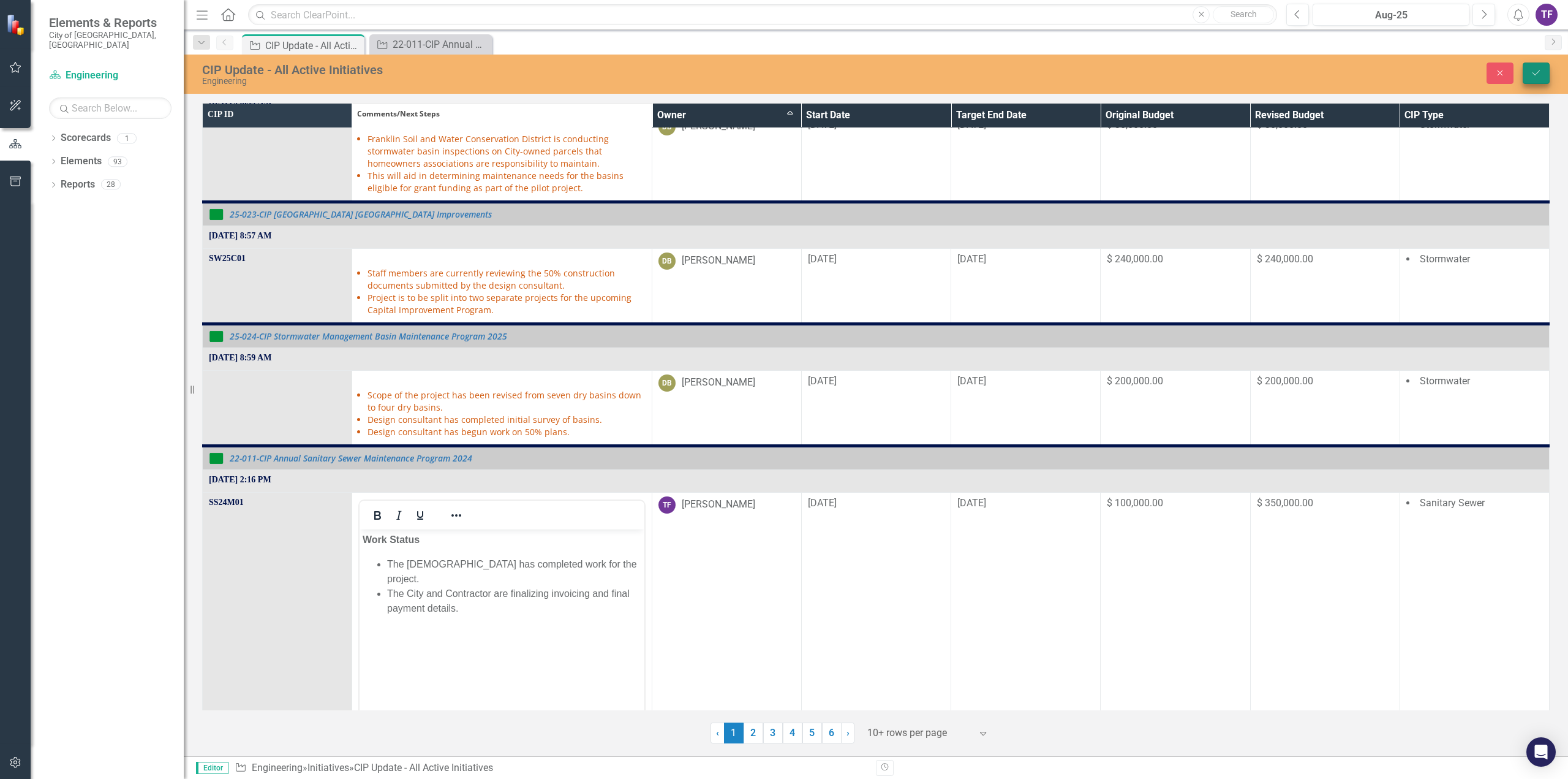
click at [1541, 76] on icon "Save" at bounding box center [1536, 73] width 11 height 9
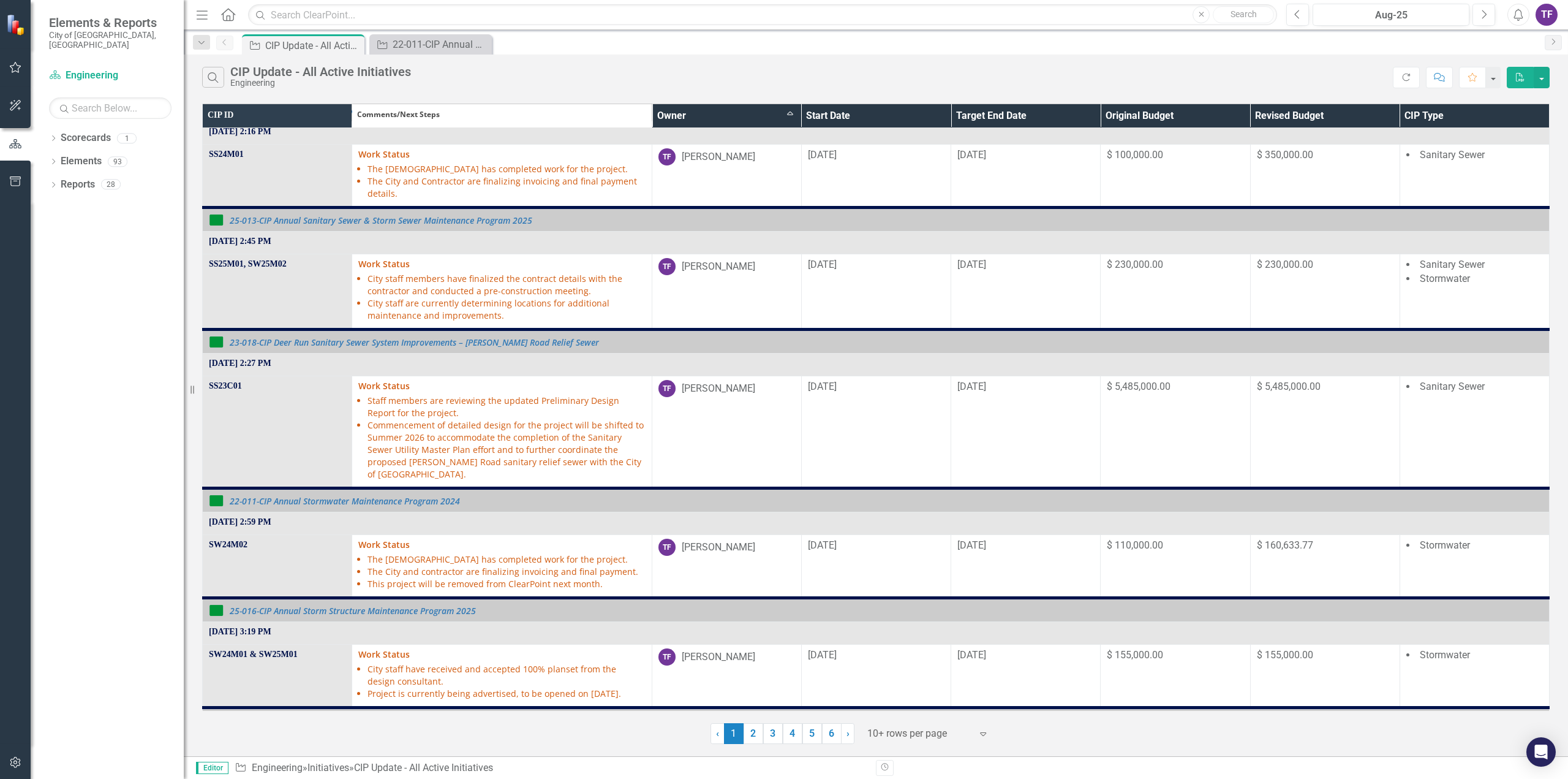
scroll to position [429, 0]
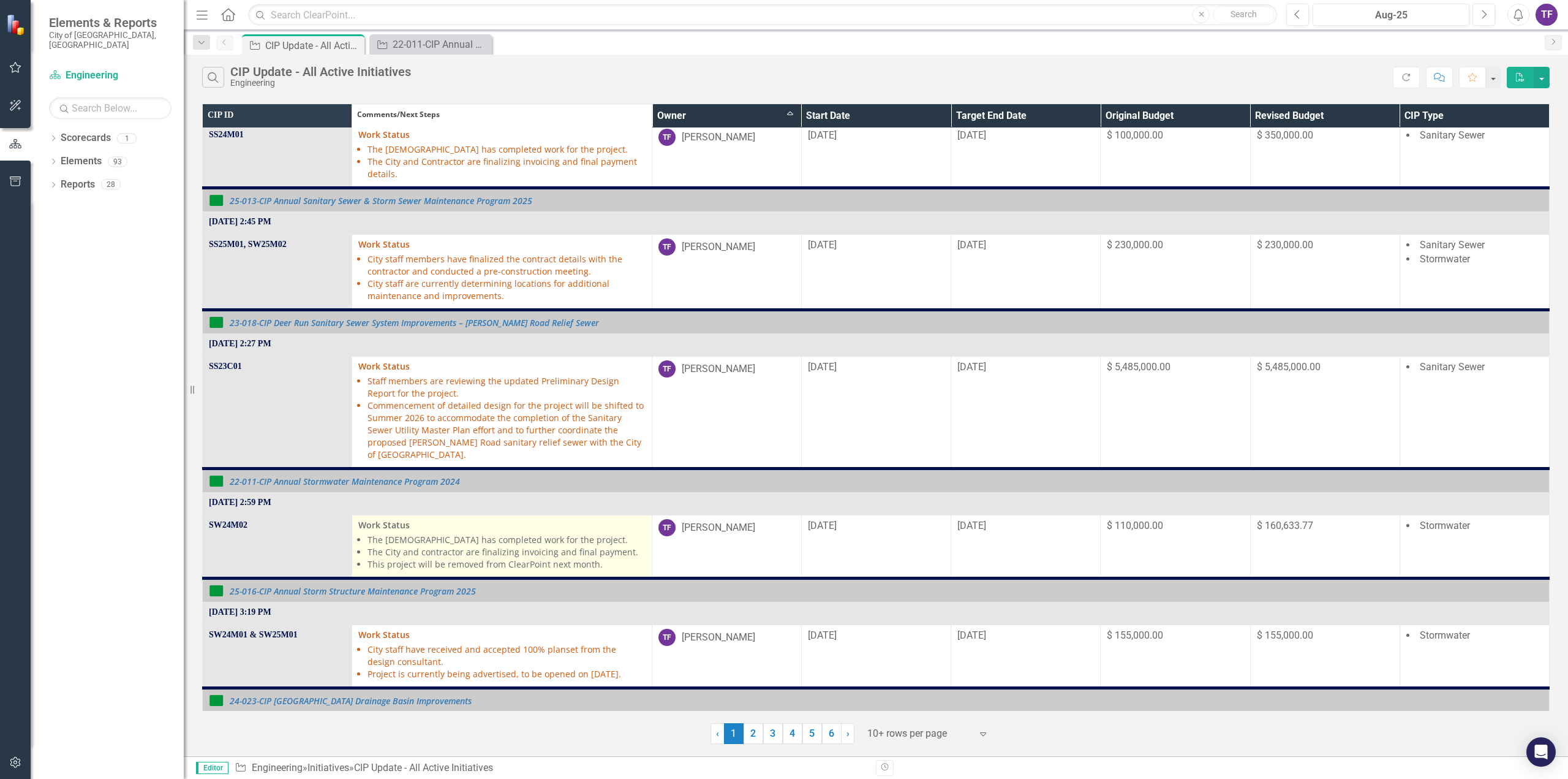
click at [383, 546] on li "The City and contractor are finalizing invoicing and final payment." at bounding box center [506, 552] width 277 height 12
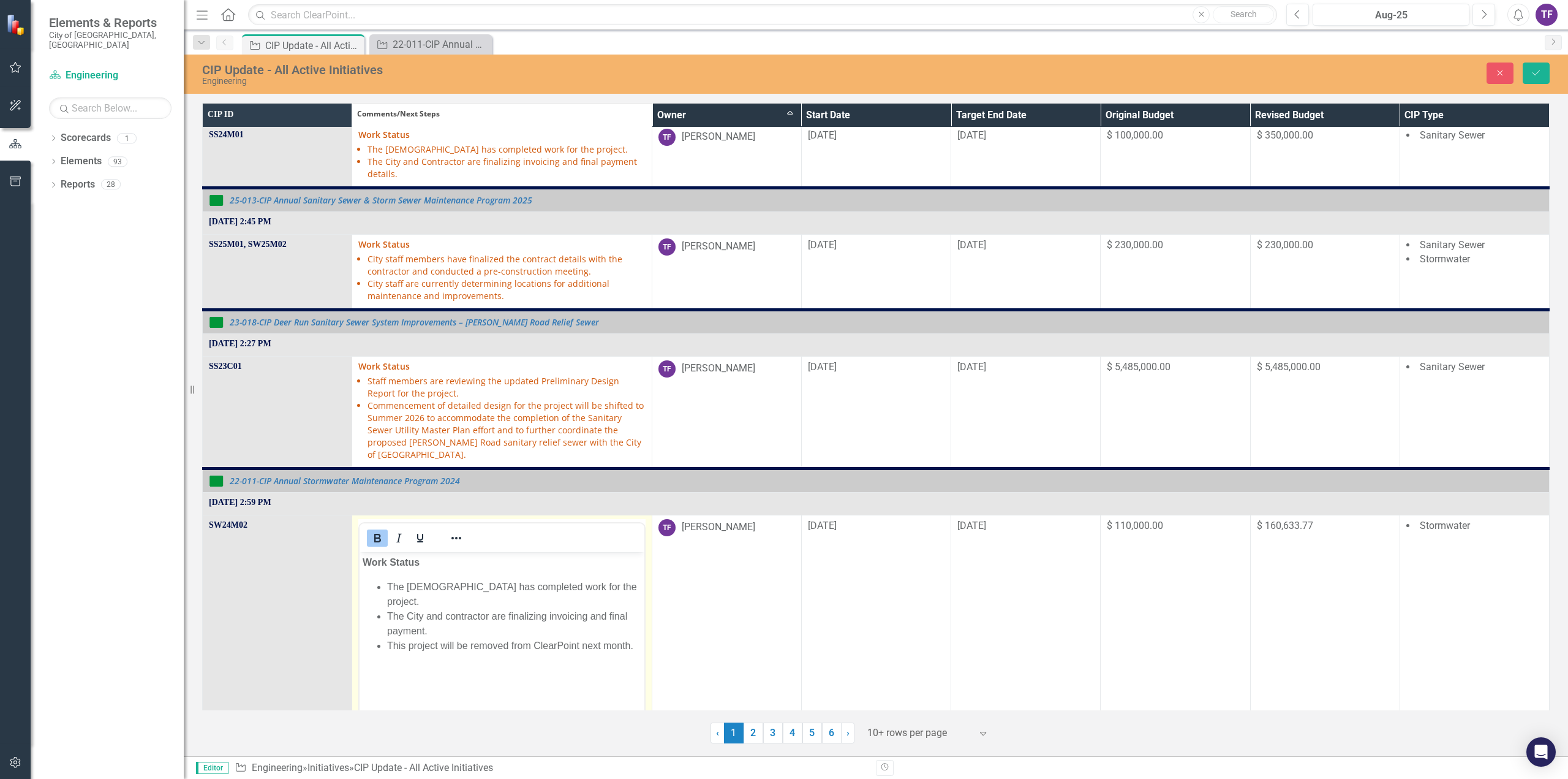
scroll to position [0, 0]
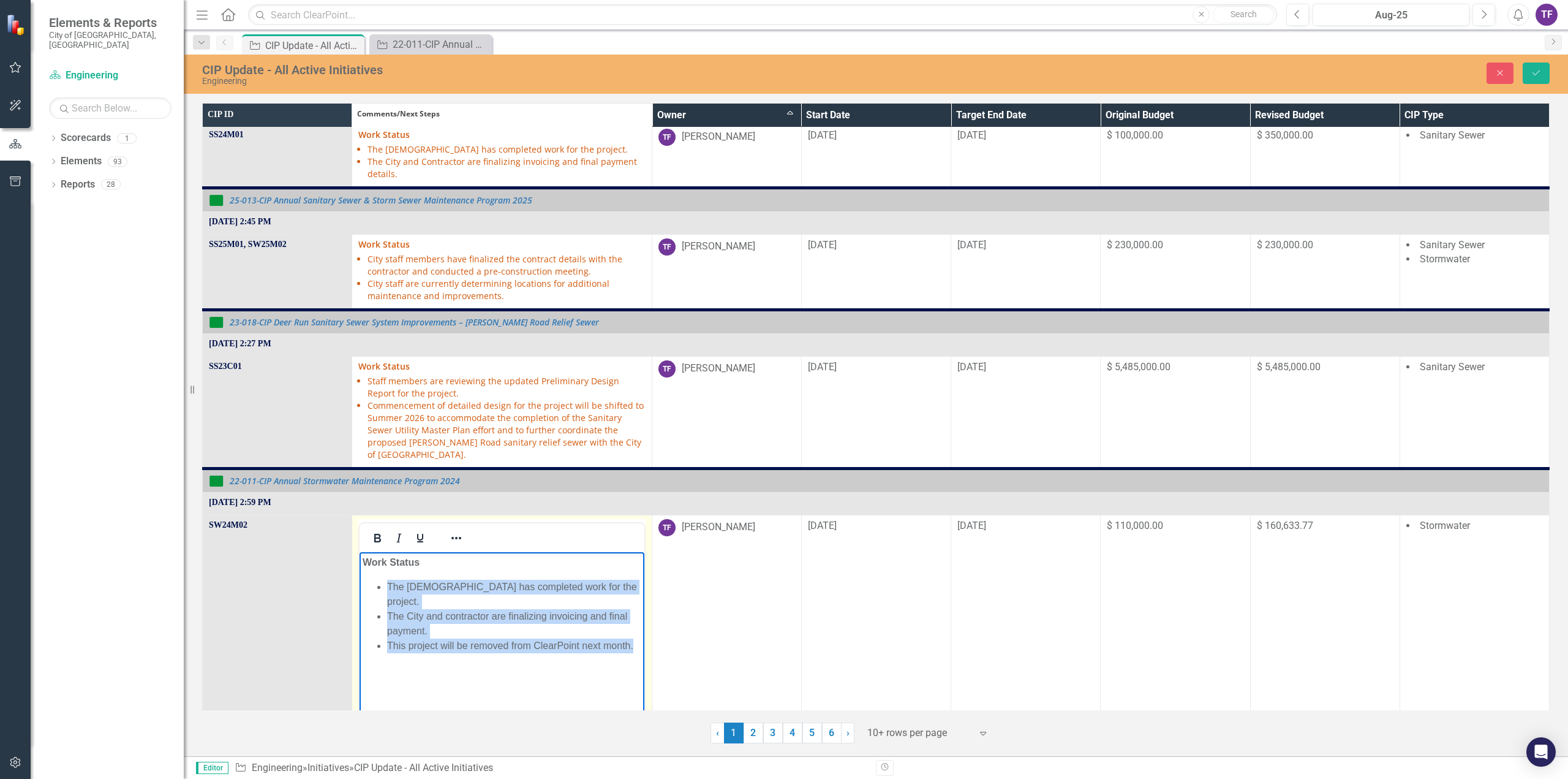
drag, startPoint x: 634, startPoint y: 632, endPoint x: 376, endPoint y: 576, distance: 264.0
click at [372, 575] on body "Work Status The [DEMOGRAPHIC_DATA] has completed work for the project. The City…" at bounding box center [502, 644] width 284 height 184
paste body "Rich Text Area. Press ALT-0 for help."
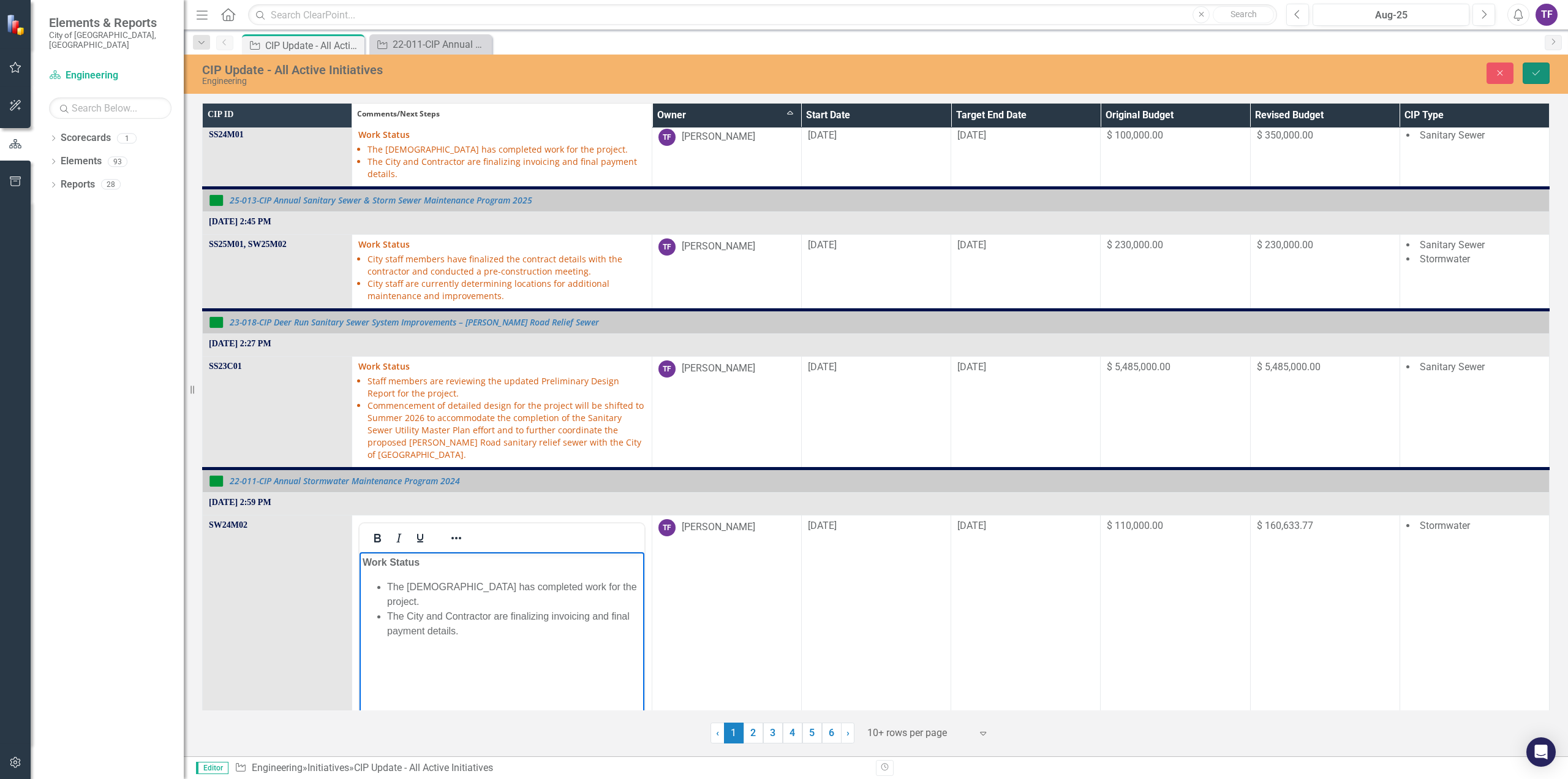
click at [1539, 77] on icon "Save" at bounding box center [1536, 73] width 11 height 9
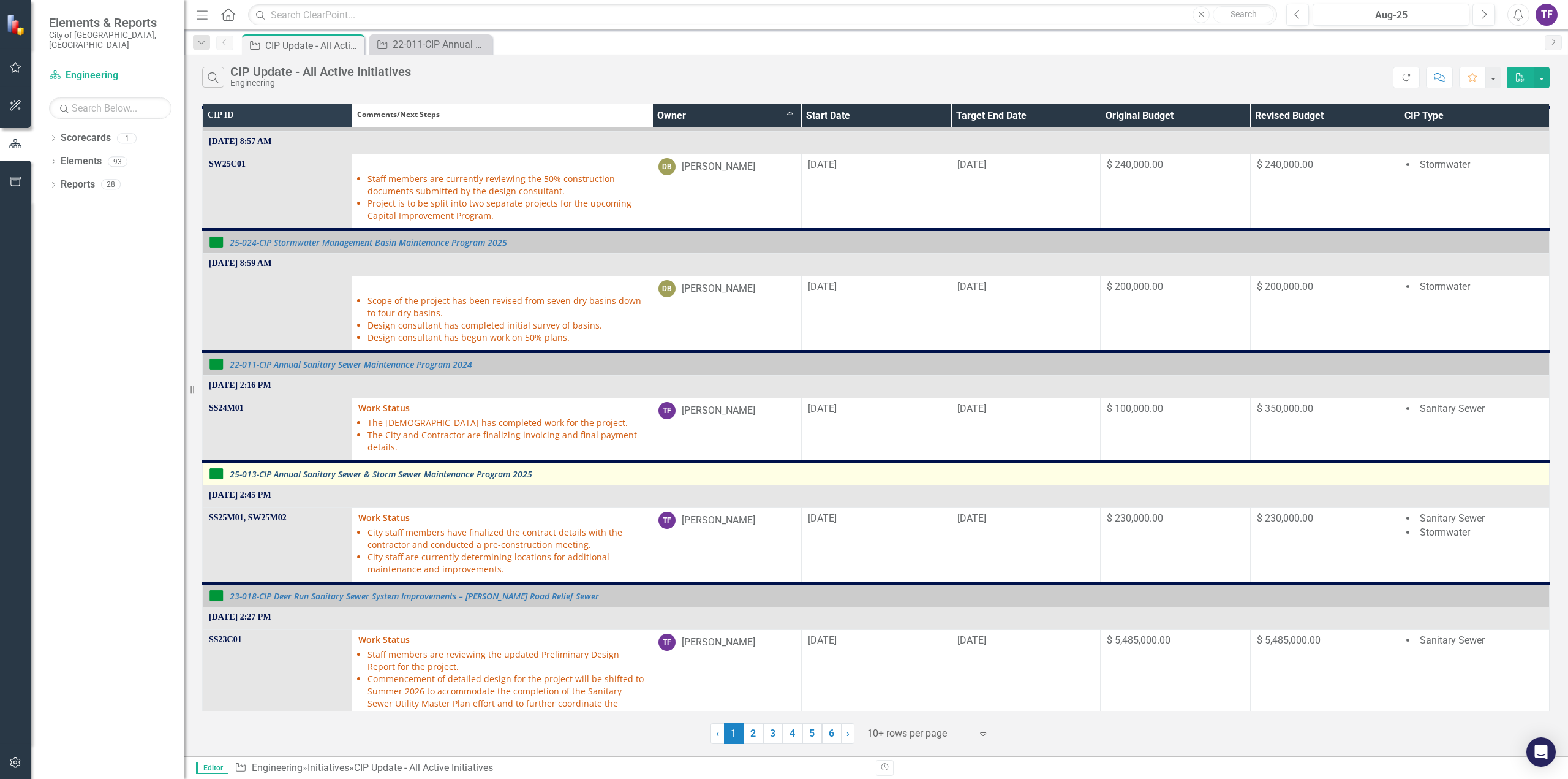
scroll to position [307, 0]
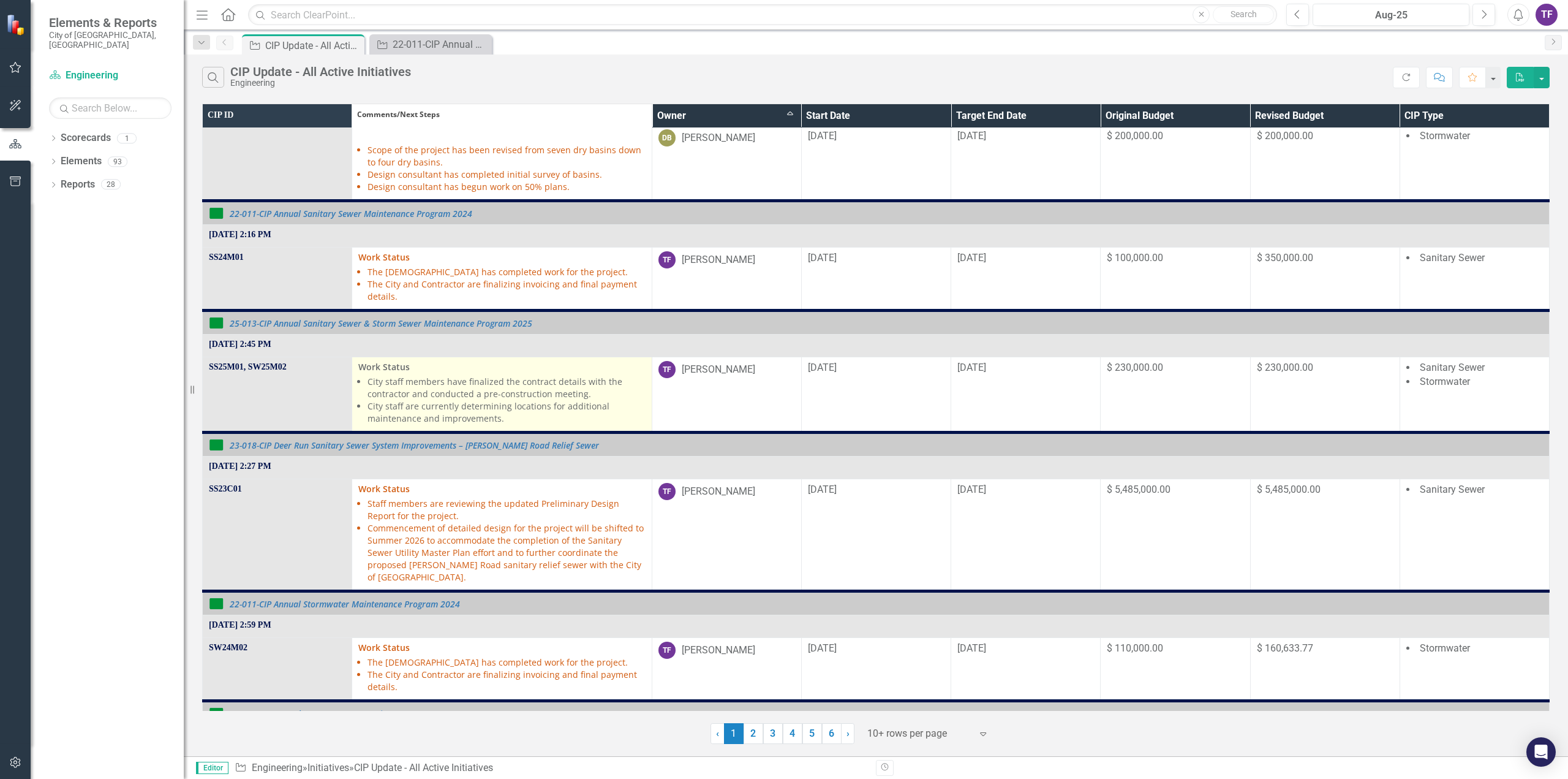
click at [388, 395] on li "City staff members have finalized the contract details with the contractor and …" at bounding box center [506, 388] width 277 height 25
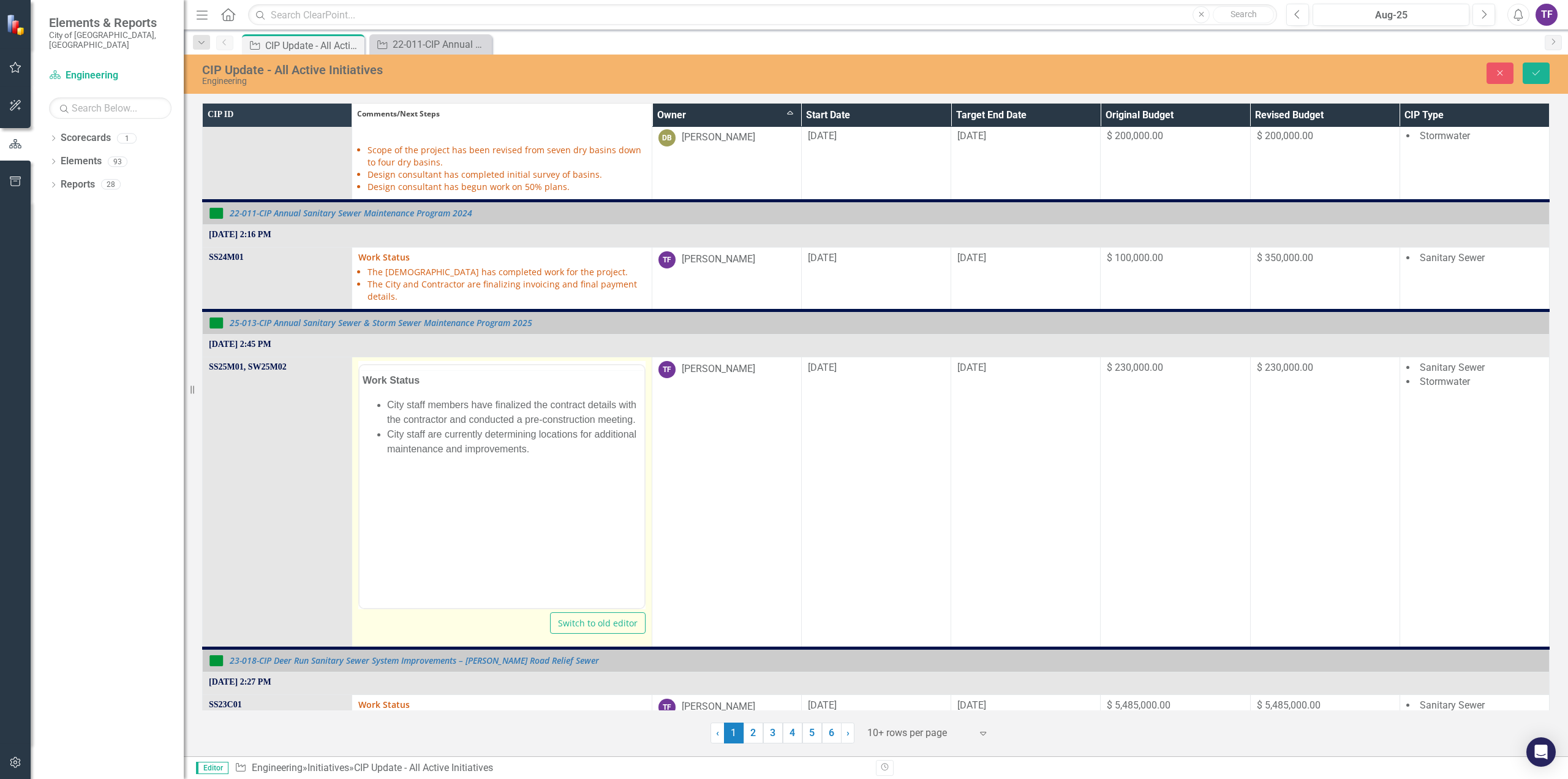
scroll to position [0, 0]
drag, startPoint x: 406, startPoint y: 441, endPoint x: 459, endPoint y: 419, distance: 57.4
click at [407, 441] on li "City staff members have finalized the contract details with the contractor and …" at bounding box center [514, 436] width 254 height 29
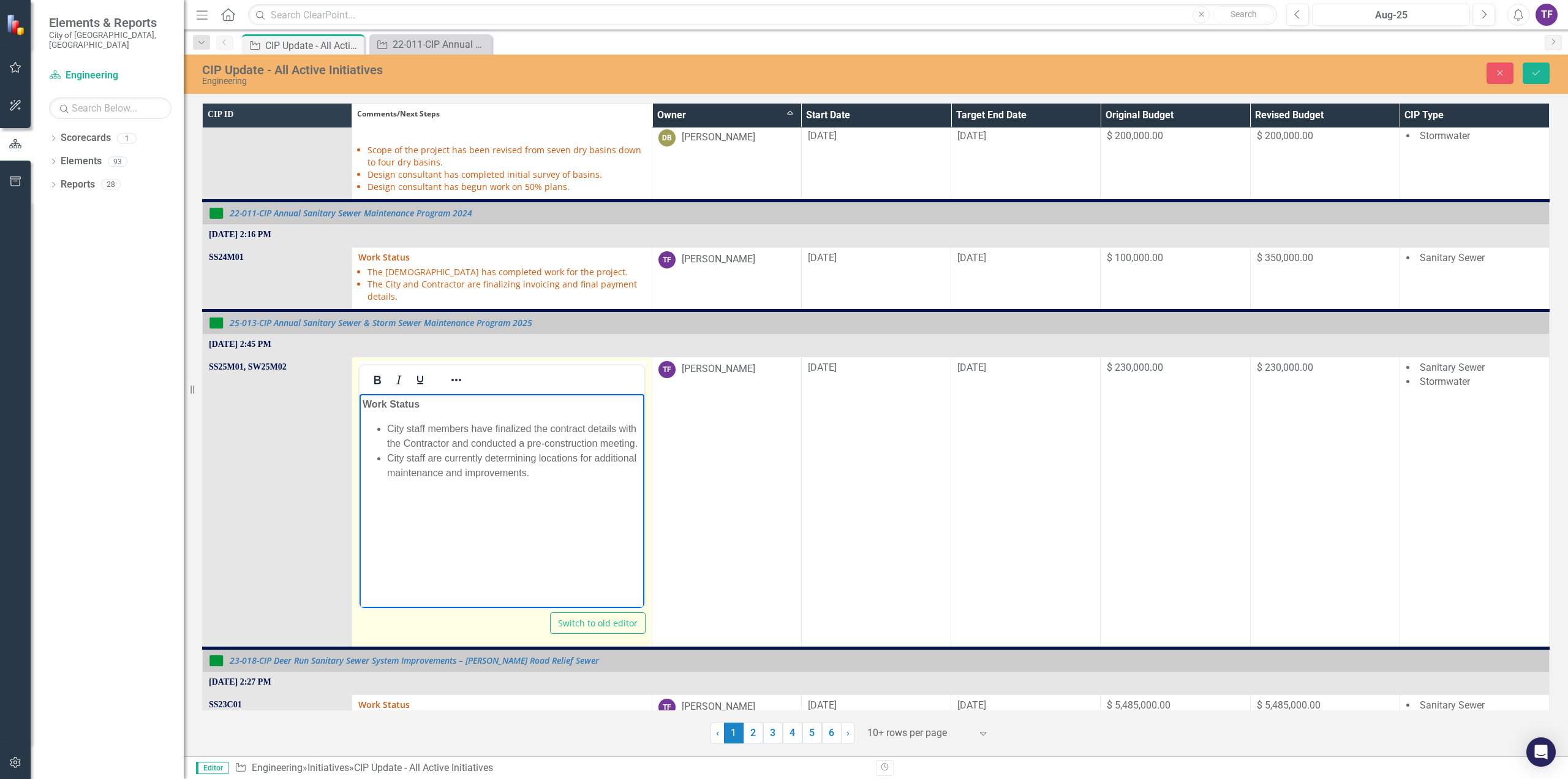
click at [591, 457] on li "City staff are currently determining locations for additional maintenance and i…" at bounding box center [514, 465] width 254 height 29
drag, startPoint x: 594, startPoint y: 460, endPoint x: 638, endPoint y: 458, distance: 44.0
click at [638, 458] on li "City staff are currently determining locations for additional maintenance and i…" at bounding box center [514, 465] width 254 height 29
drag, startPoint x: 525, startPoint y: 474, endPoint x: 548, endPoint y: 465, distance: 24.7
click at [526, 474] on li "City staff are currently determining locations for maintenance and improvements." at bounding box center [514, 465] width 254 height 29
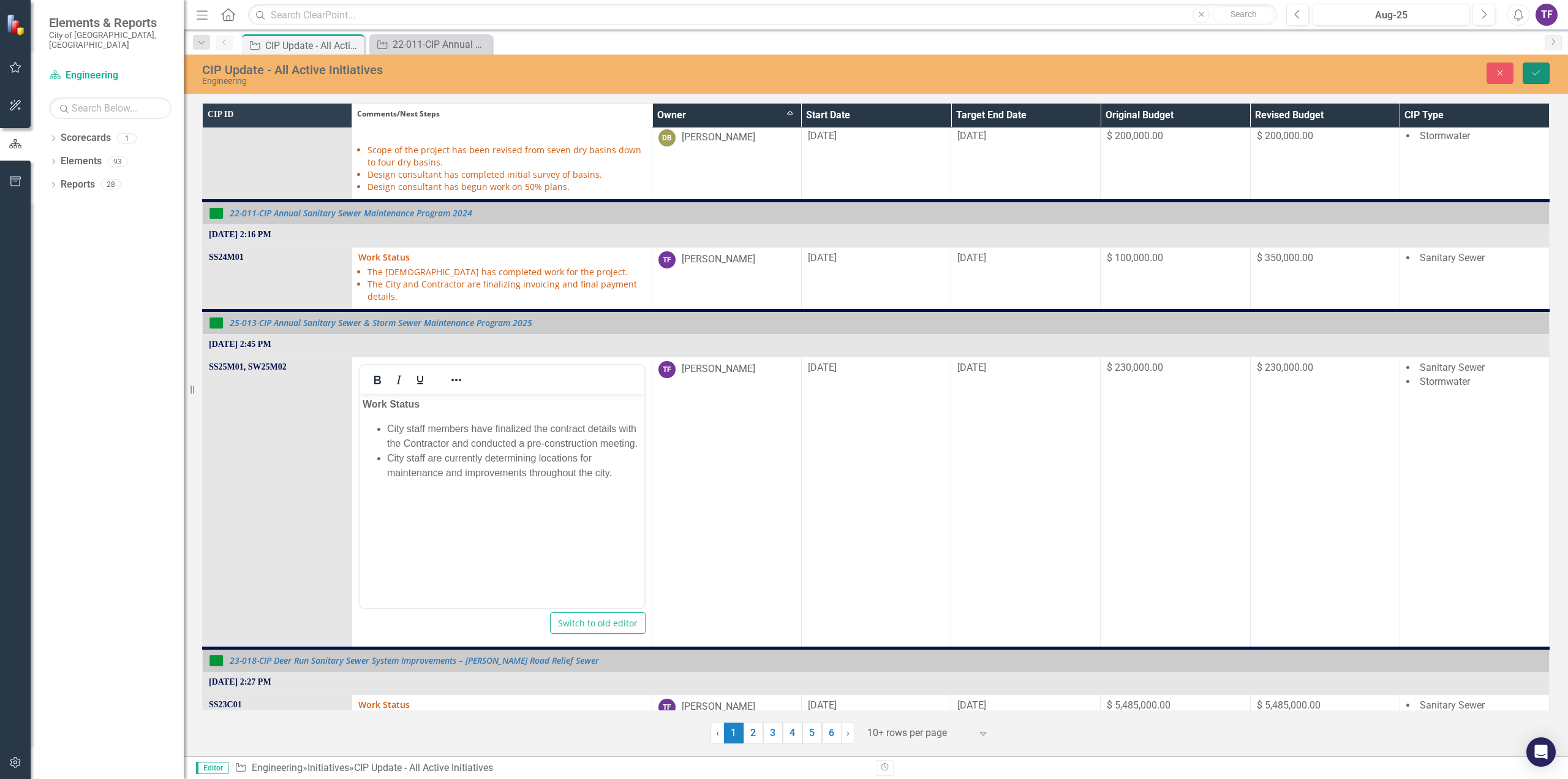
click at [1543, 71] on button "Save" at bounding box center [1536, 73] width 27 height 22
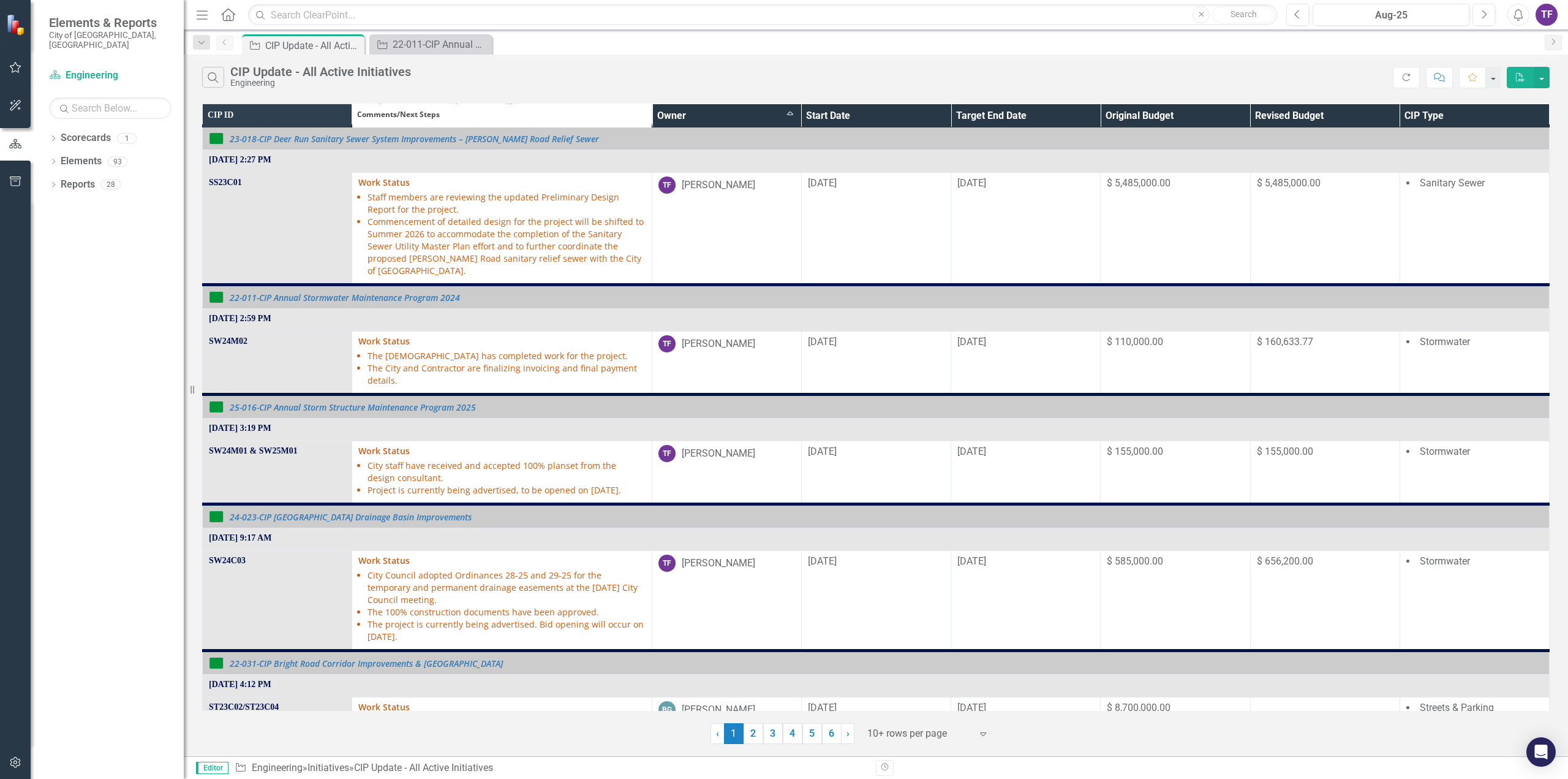
scroll to position [674, 0]
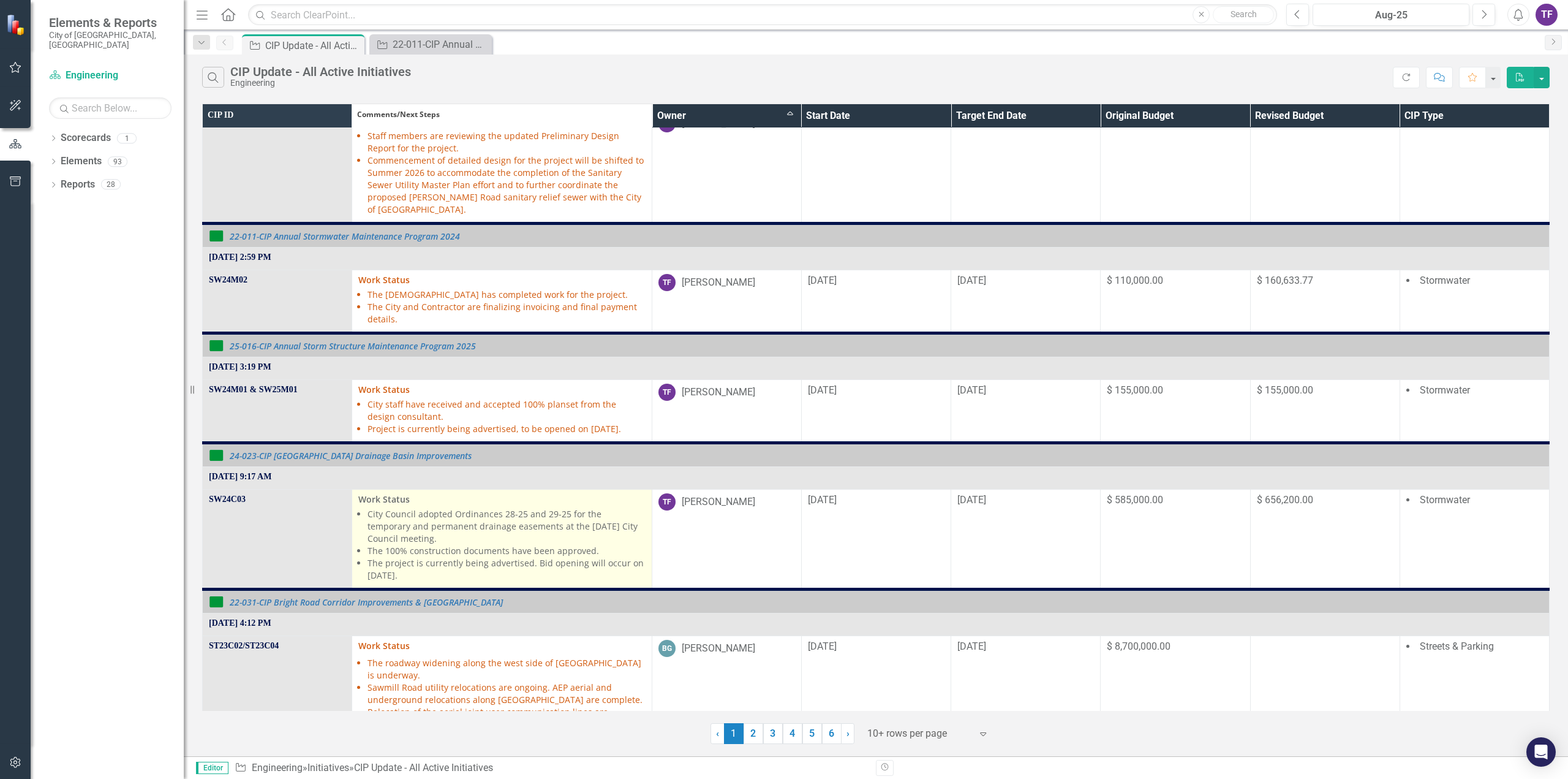
click at [518, 521] on li "City Council adopted Ordinances 28-25 and 29-25 for the temporary and permanent…" at bounding box center [506, 526] width 277 height 37
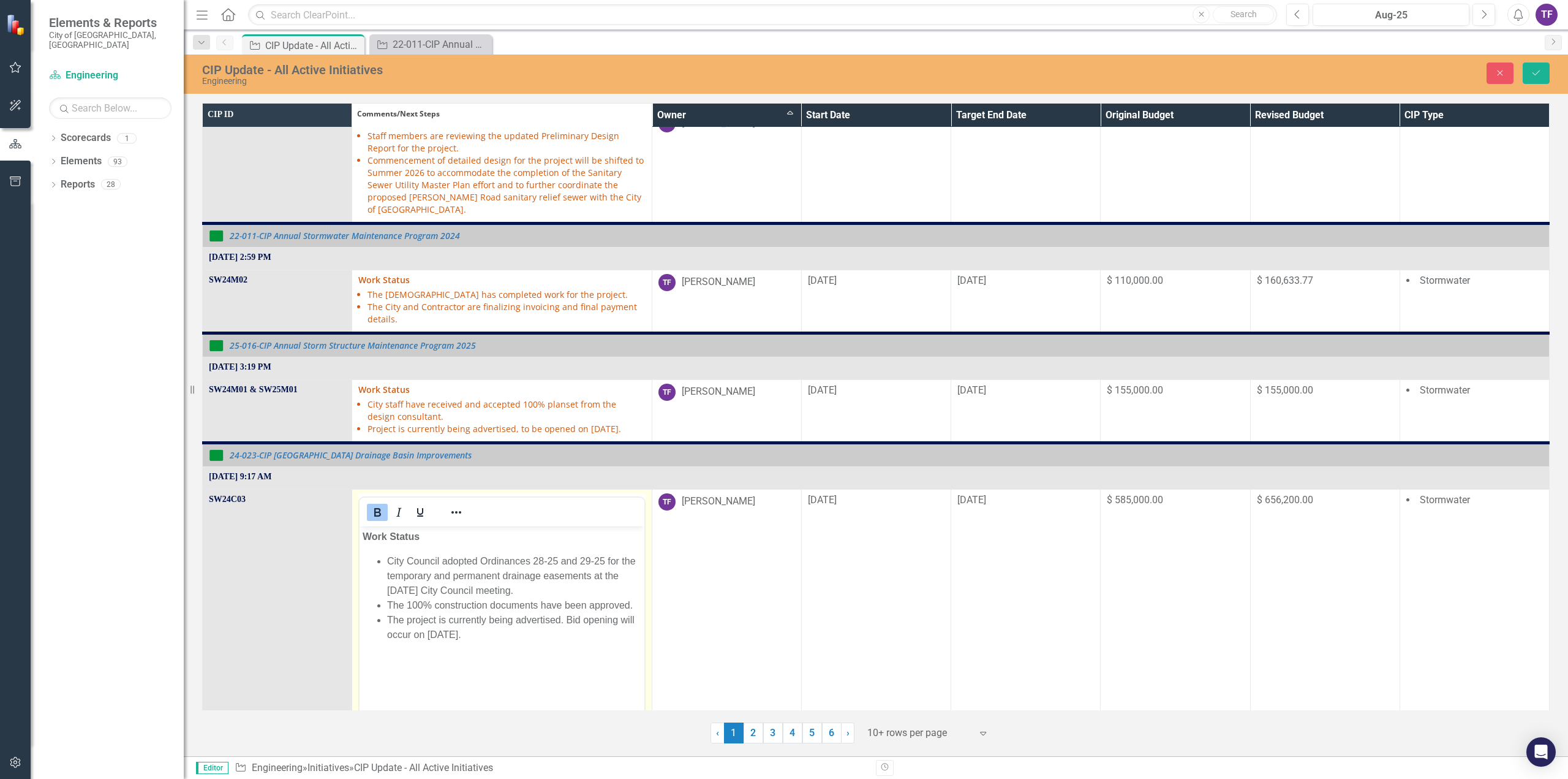
scroll to position [0, 0]
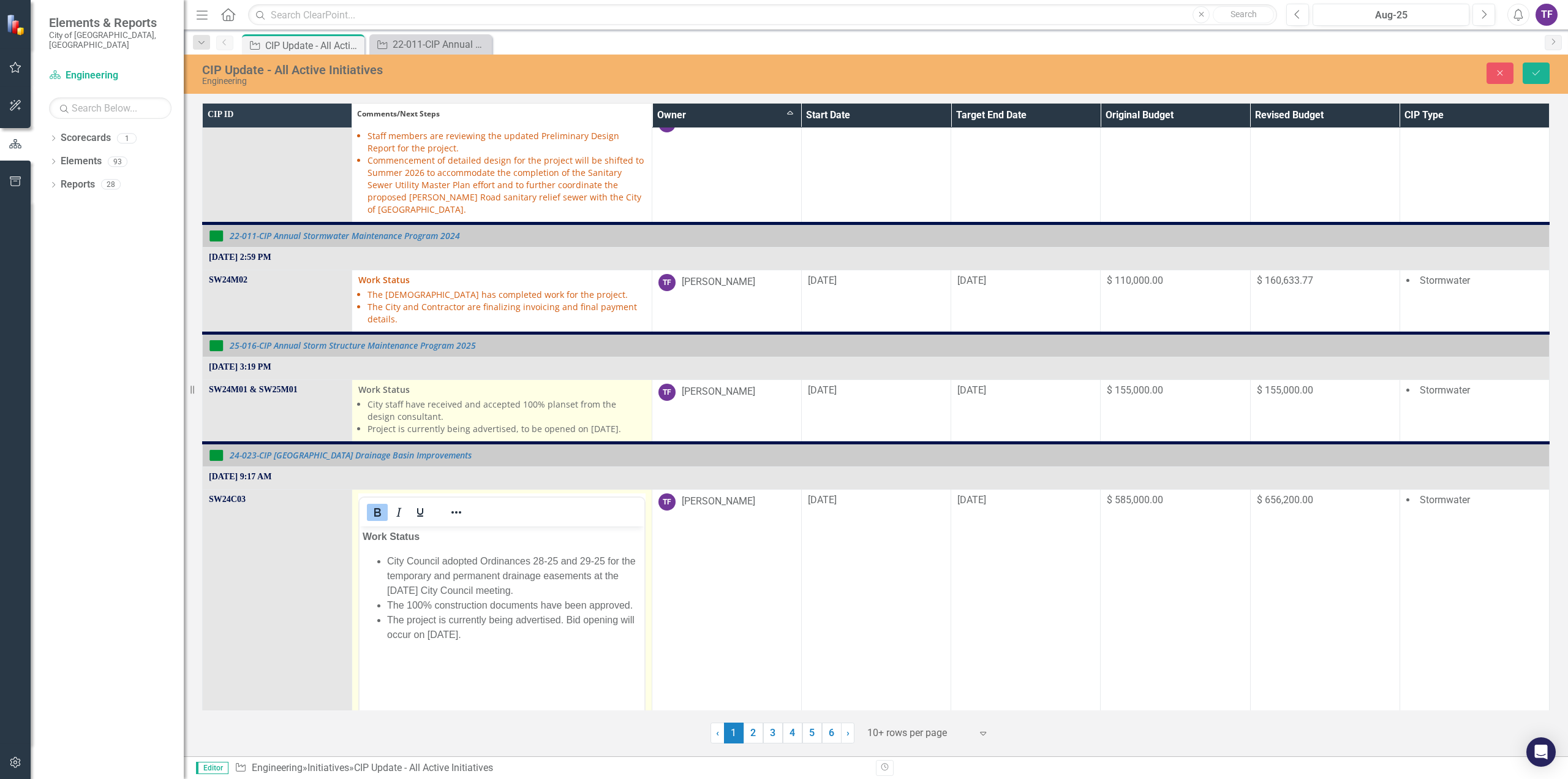
click at [521, 398] on li "City staff have received and accepted 100% planset from the design consultant." at bounding box center [506, 410] width 277 height 25
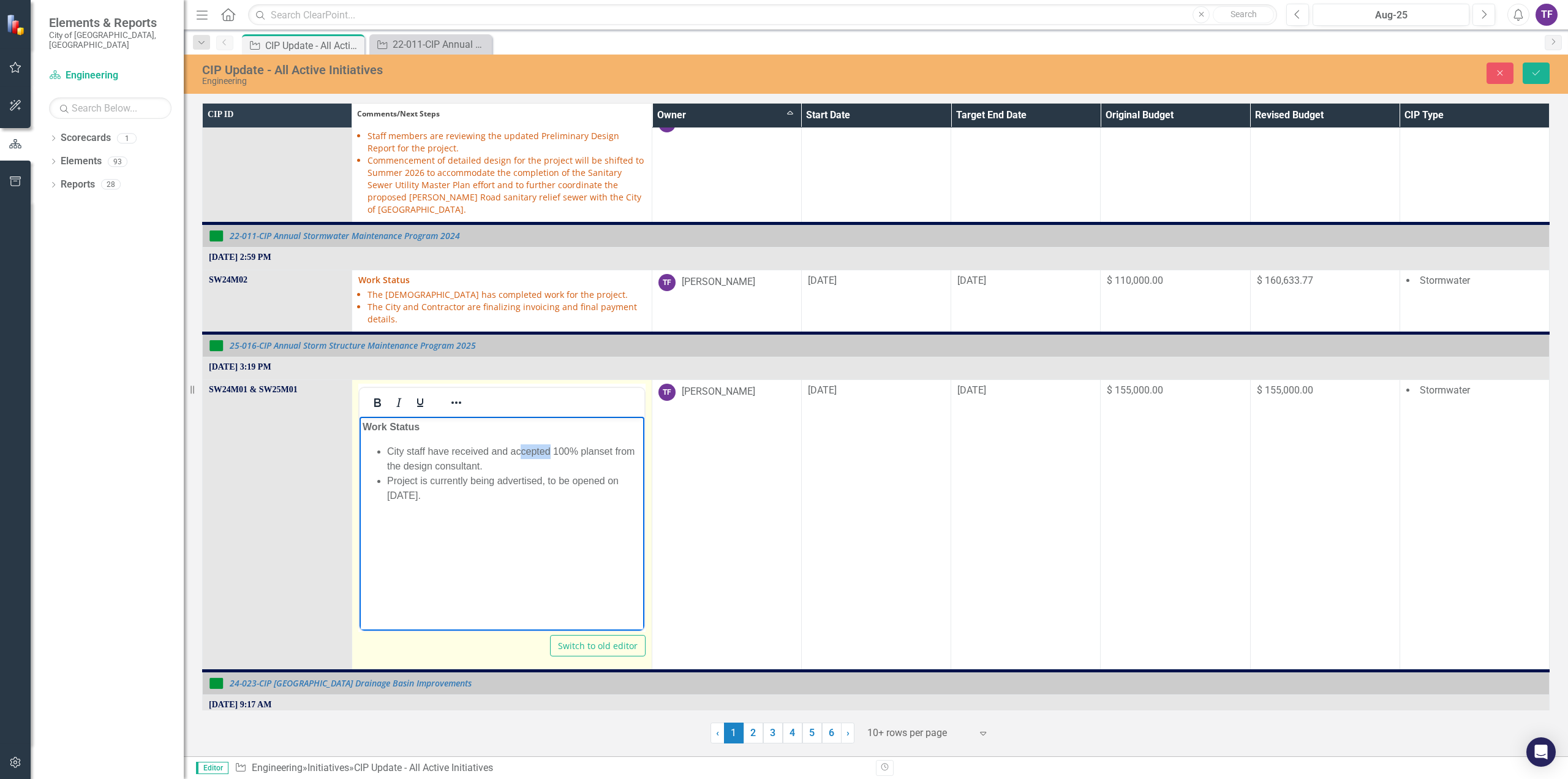
drag, startPoint x: 518, startPoint y: 451, endPoint x: 550, endPoint y: 453, distance: 32.1
click at [550, 453] on li "City staff have received and accepted 100% planset from the design consultant." at bounding box center [514, 458] width 254 height 29
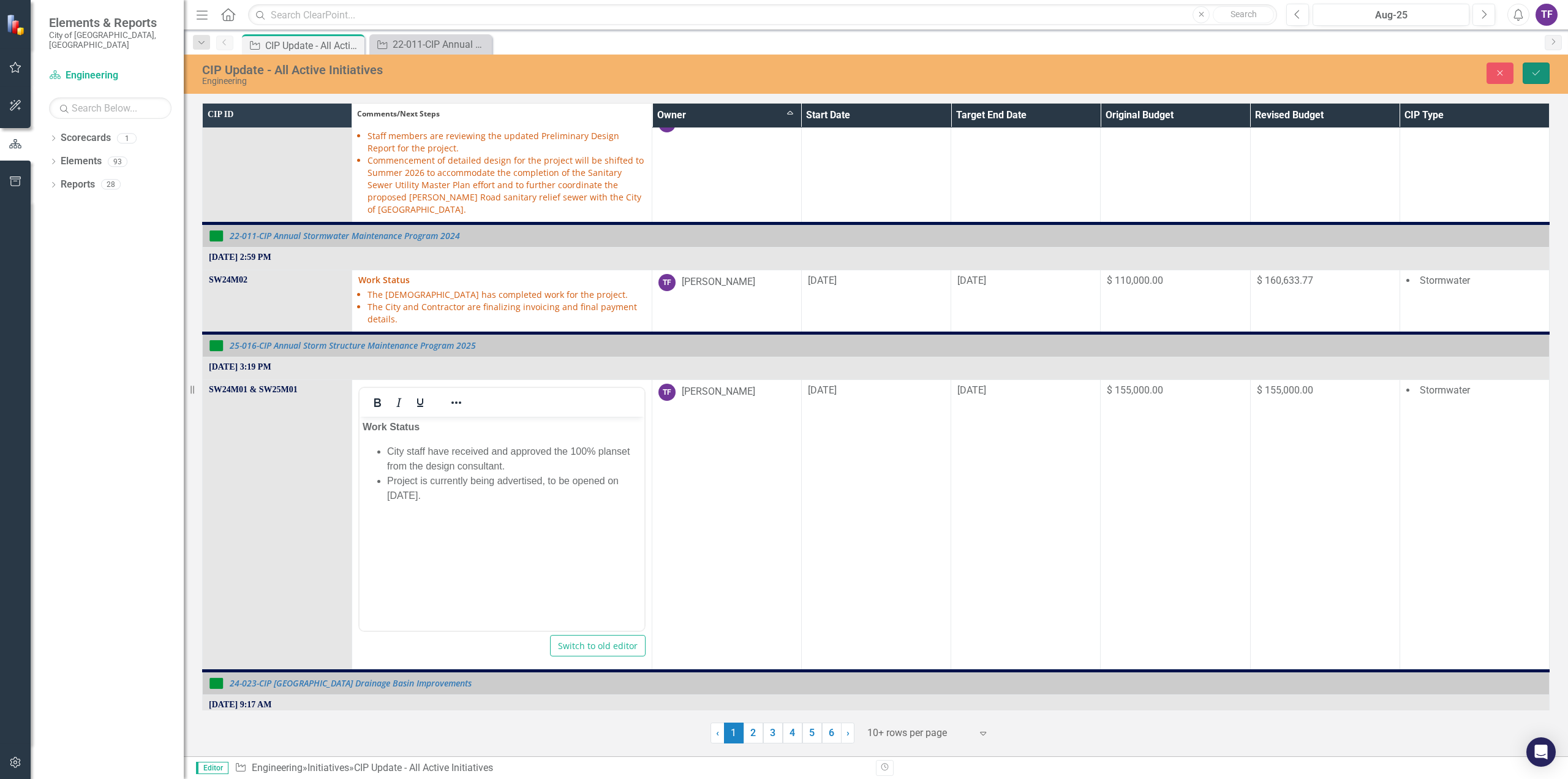
click at [1540, 70] on icon "Save" at bounding box center [1536, 73] width 11 height 9
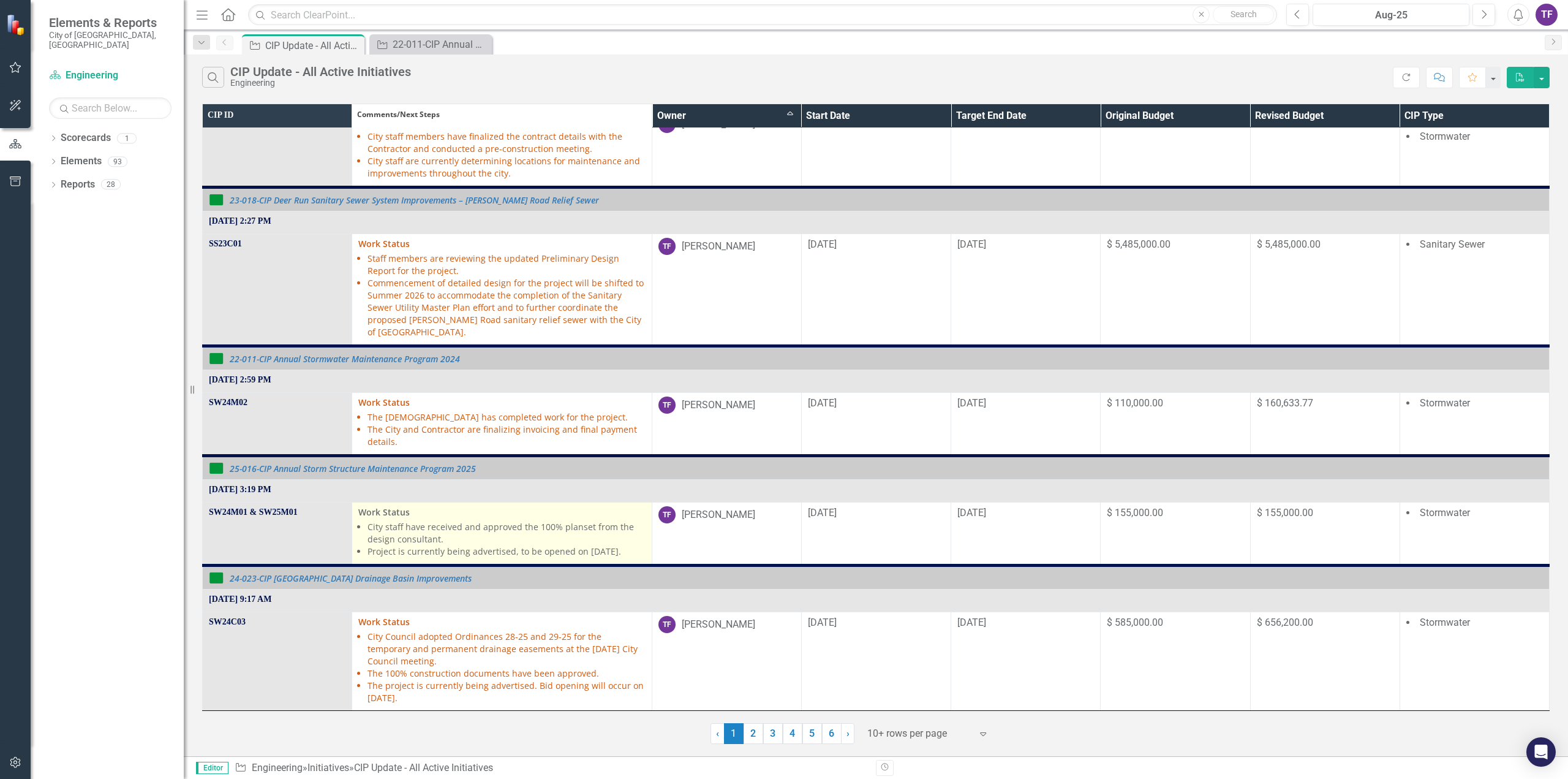
scroll to position [613, 0]
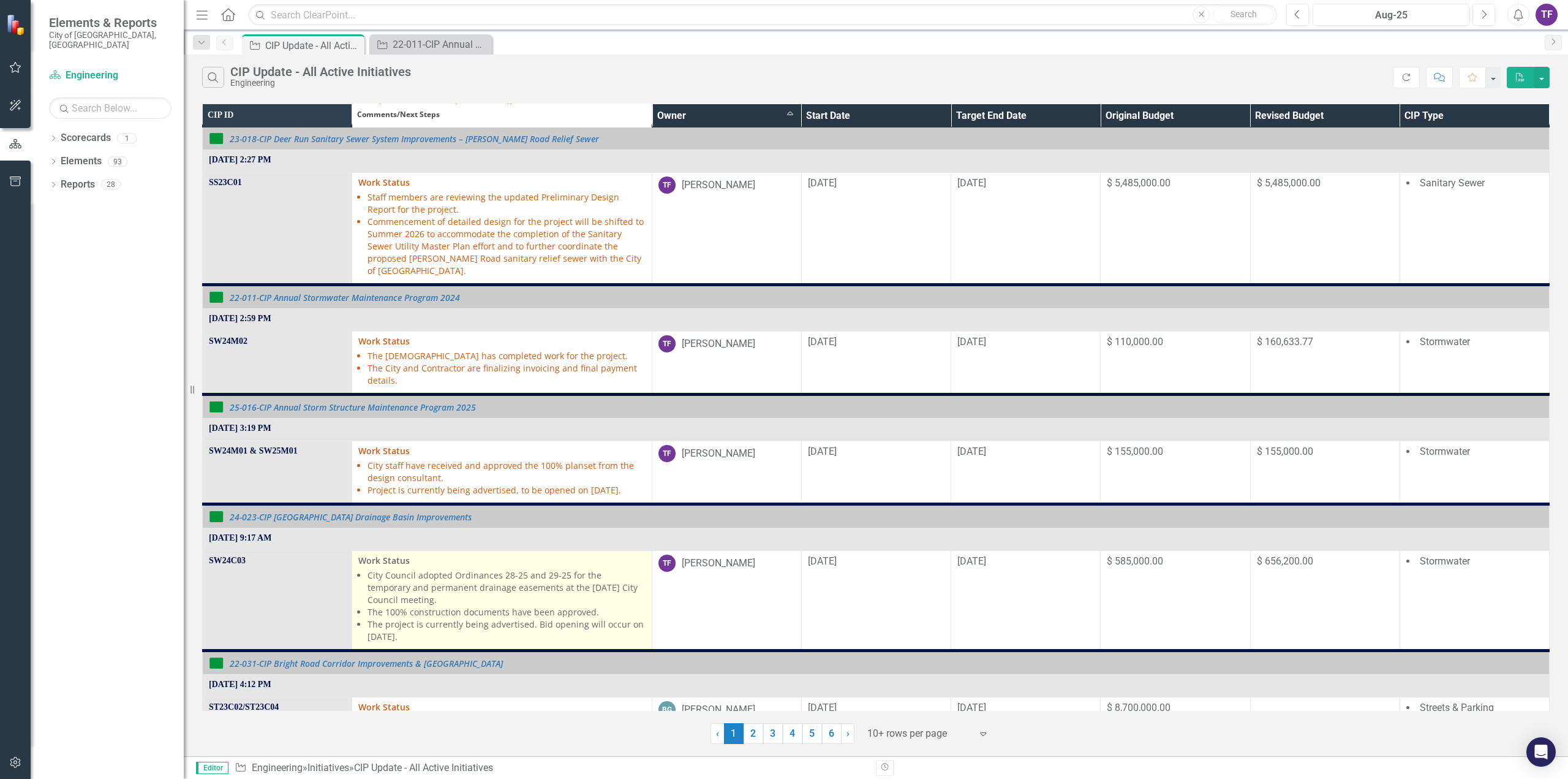
click at [463, 606] on li "The 100% construction documents have been approved." at bounding box center [506, 612] width 277 height 12
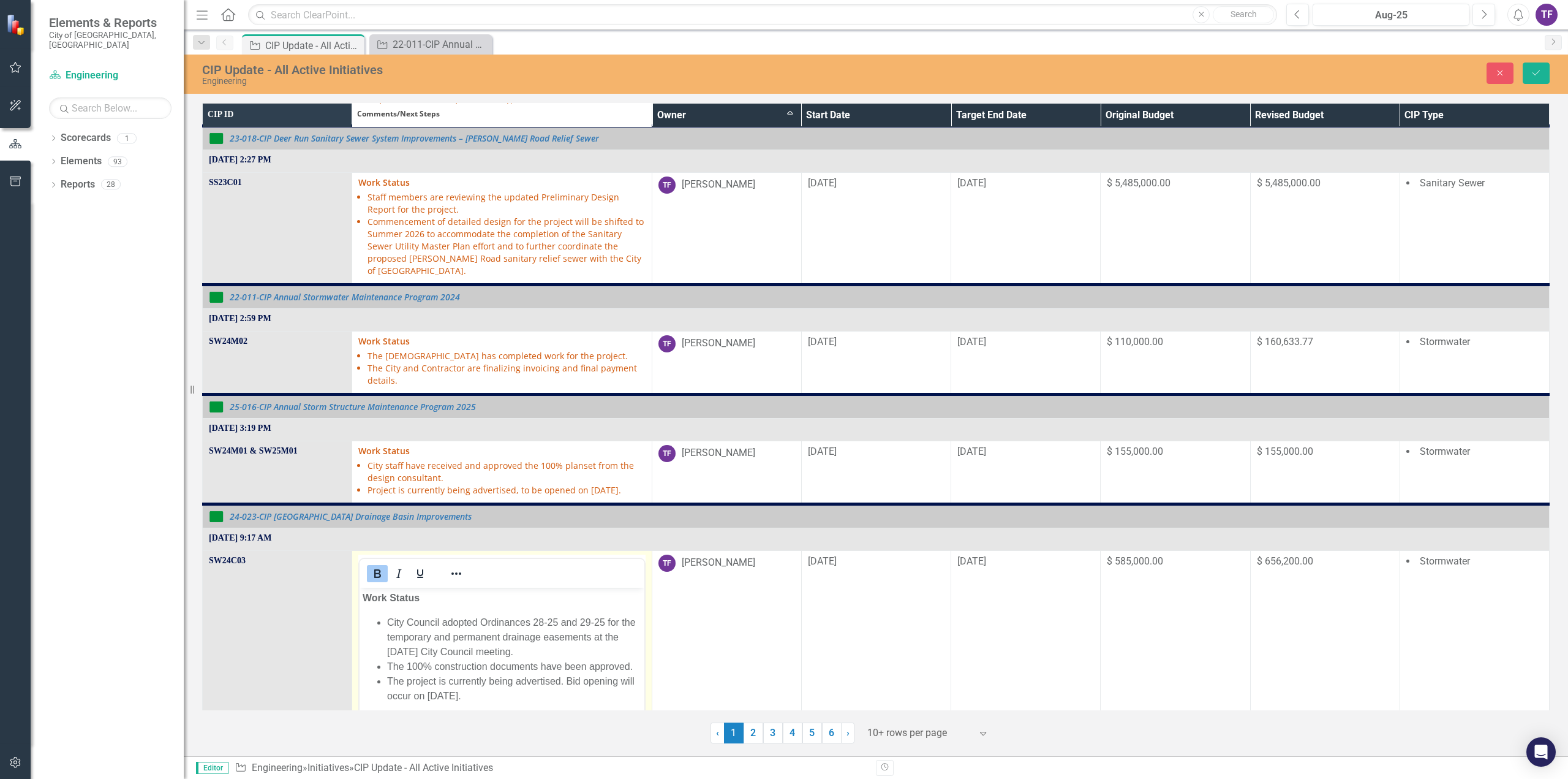
scroll to position [674, 0]
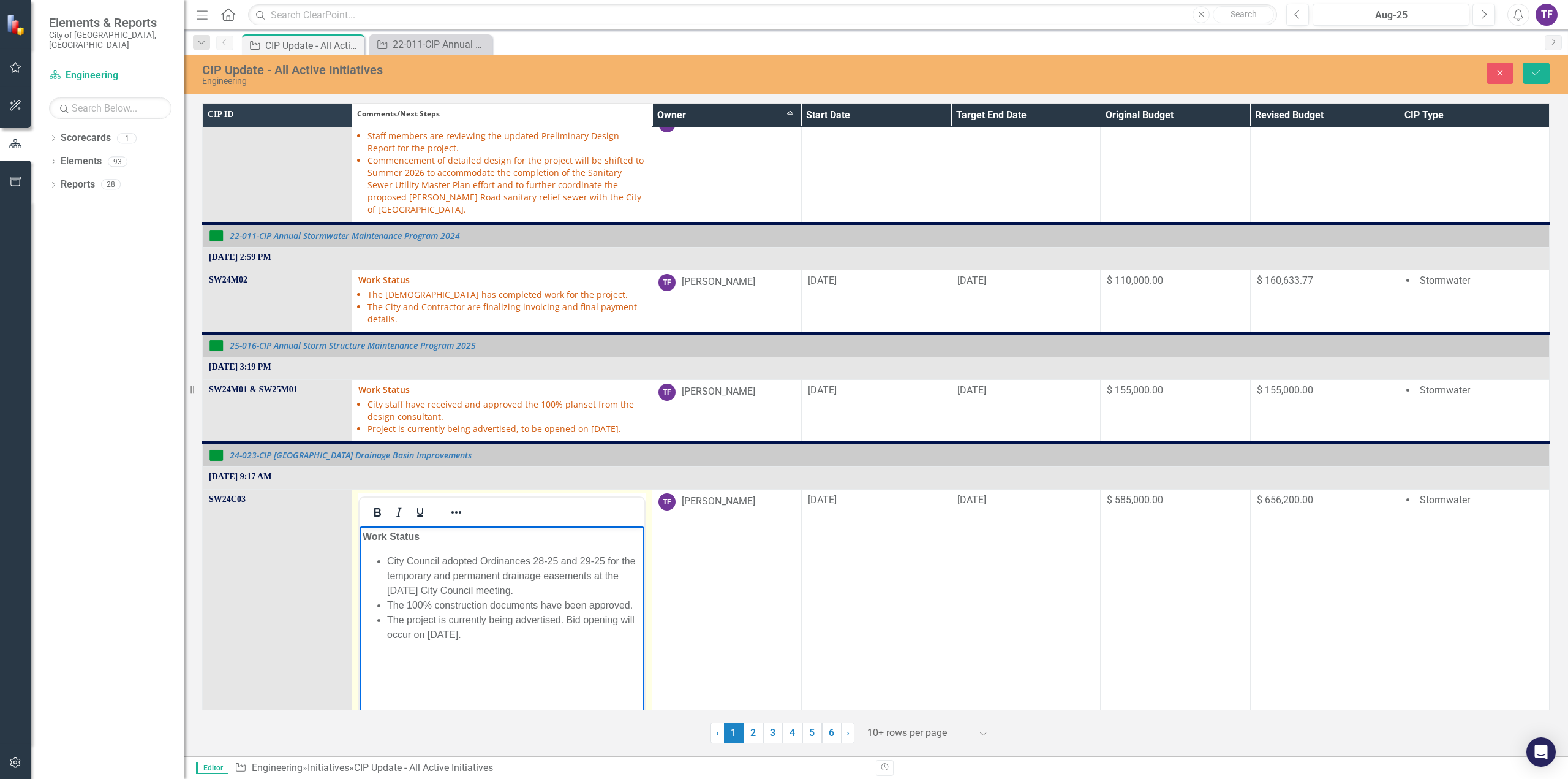
drag, startPoint x: 498, startPoint y: 643, endPoint x: 388, endPoint y: 604, distance: 116.7
click at [386, 604] on body "Work Status City Council adopted Ordinances 28-25 and 29-25 for the temporary a…" at bounding box center [502, 618] width 284 height 184
copy ul "The 100% construction documents have been approved. The project is currently be…"
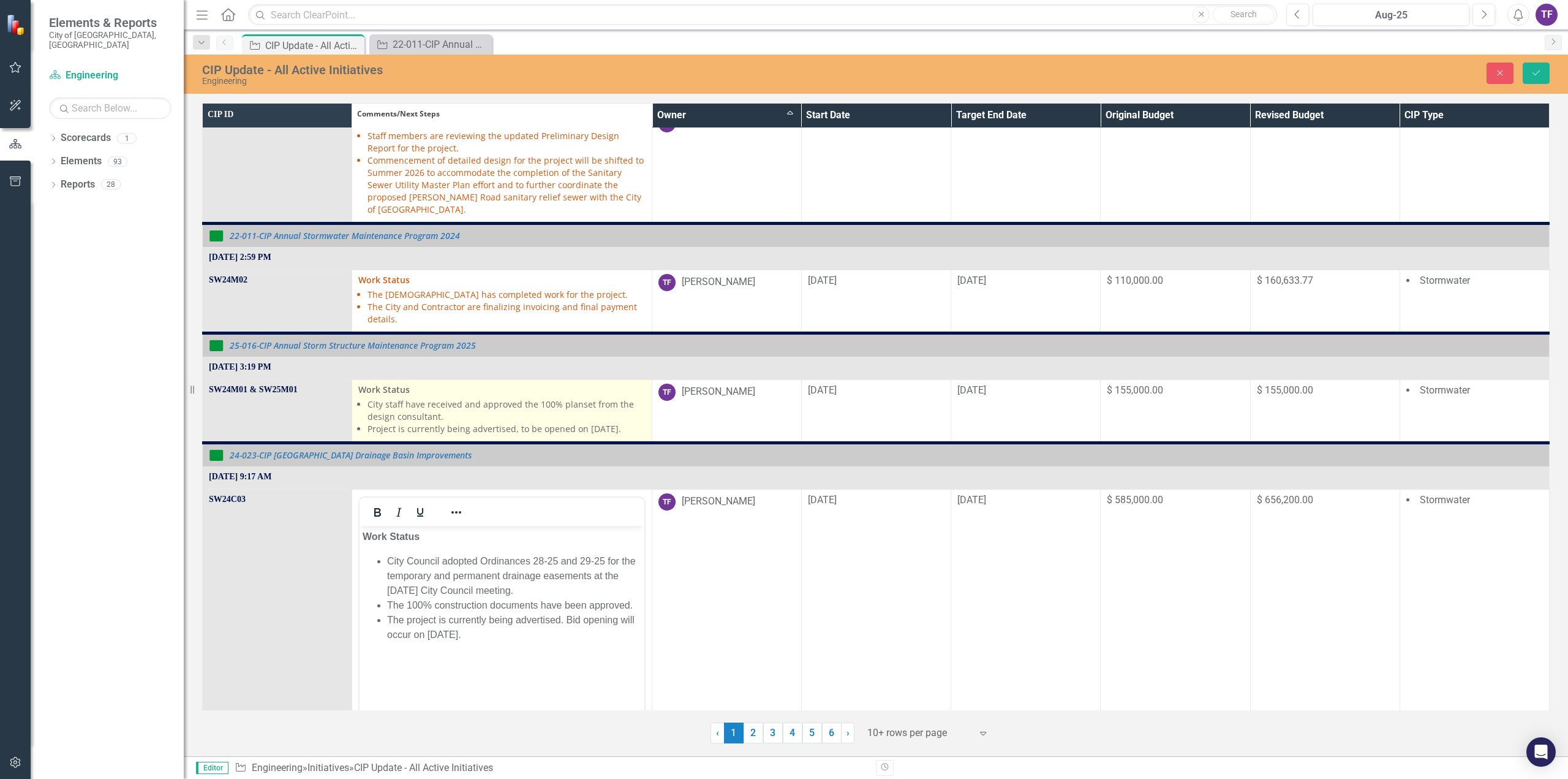
click at [439, 406] on li "City staff have received and approved the 100% planset from the design consulta…" at bounding box center [506, 410] width 277 height 25
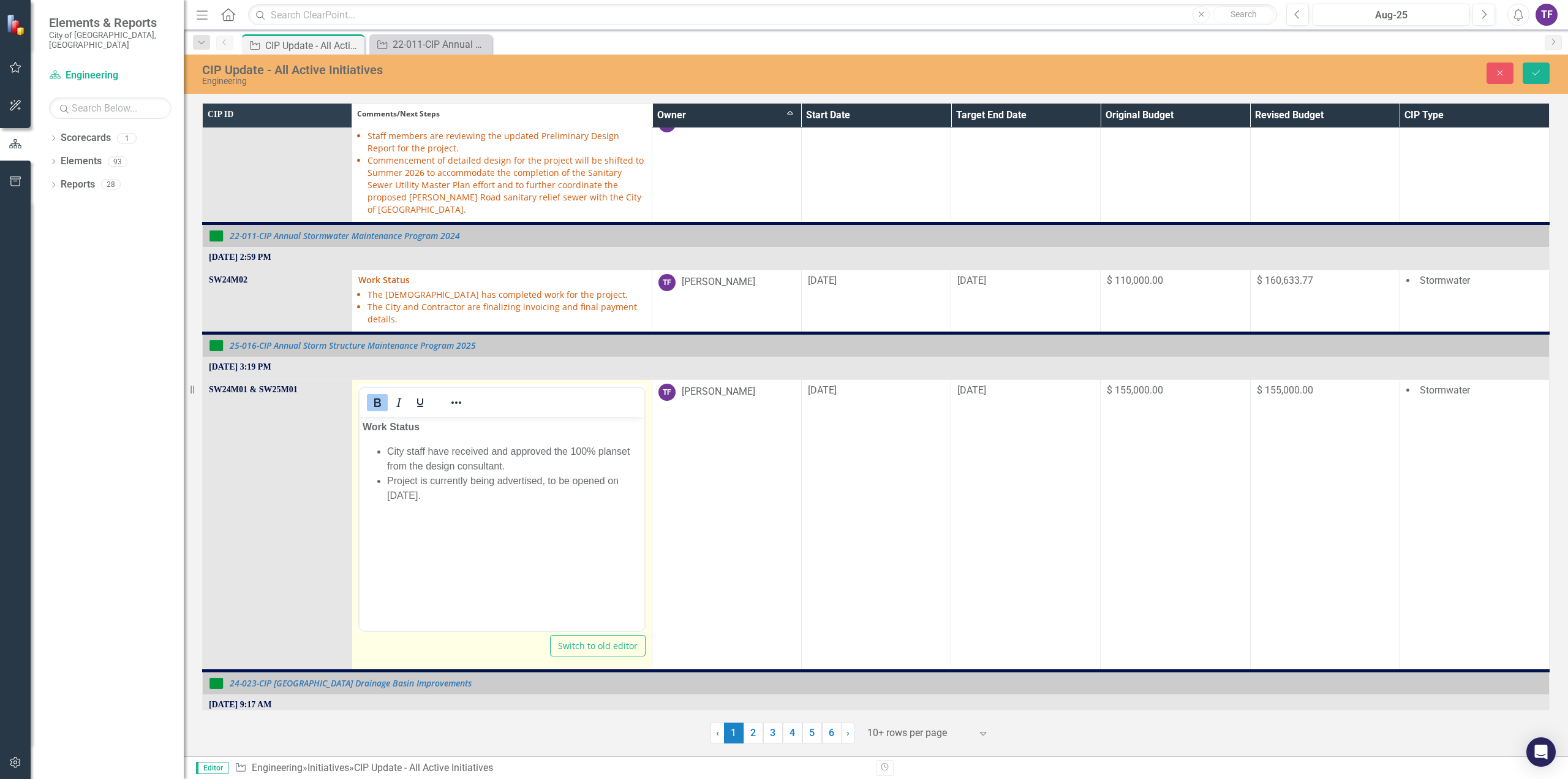
scroll to position [0, 0]
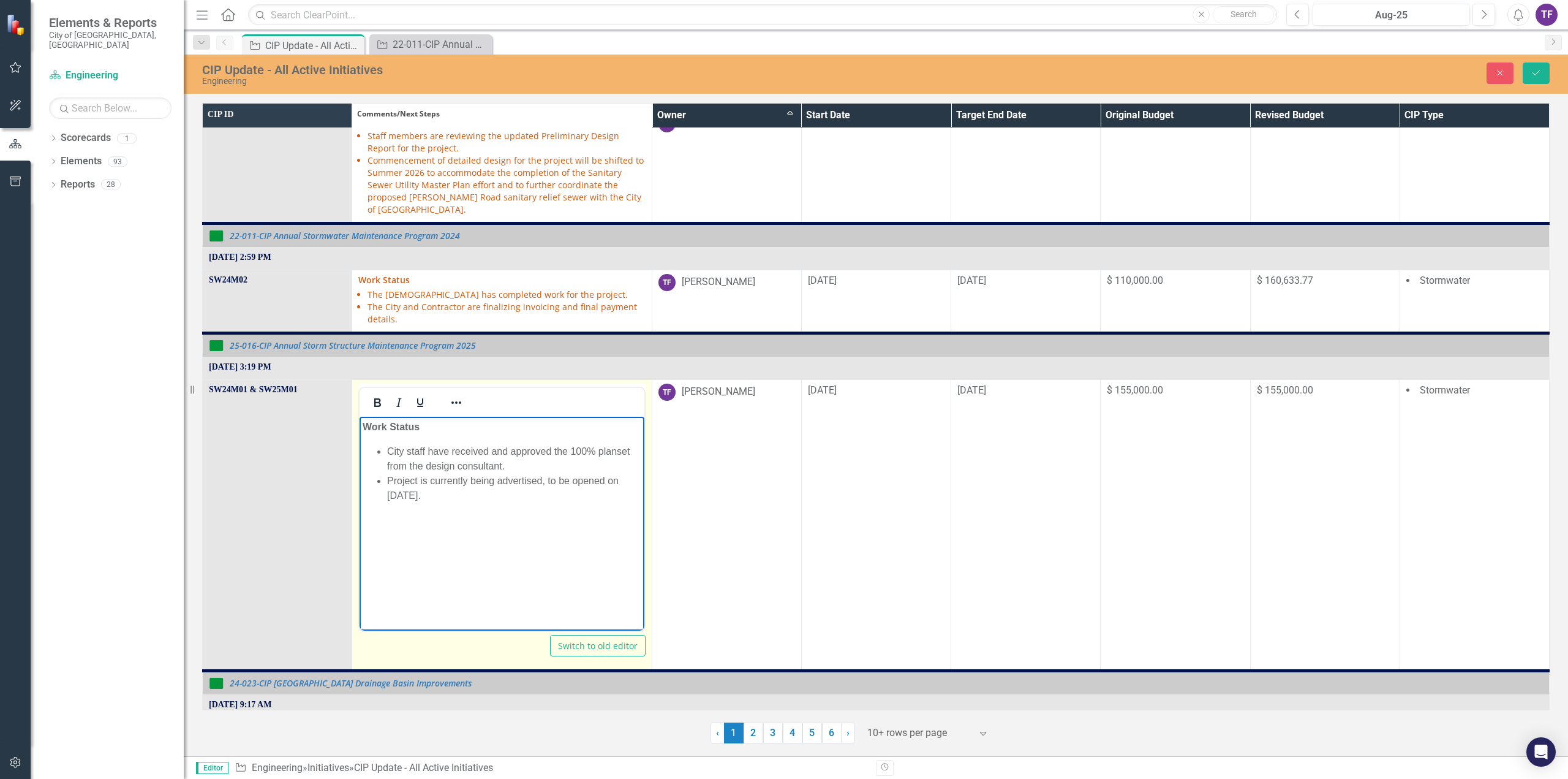
drag, startPoint x: 536, startPoint y: 505, endPoint x: 386, endPoint y: 477, distance: 152.6
click at [386, 477] on body "Work Status City staff have received and approved the 100% planset from the des…" at bounding box center [502, 508] width 284 height 184
paste body "Rich Text Area. Press ALT-0 for help."
click at [616, 453] on li "City staff have received and approved the 100% planset from the design consulta…" at bounding box center [514, 458] width 254 height 29
drag, startPoint x: 456, startPoint y: 507, endPoint x: 428, endPoint y: 509, distance: 28.1
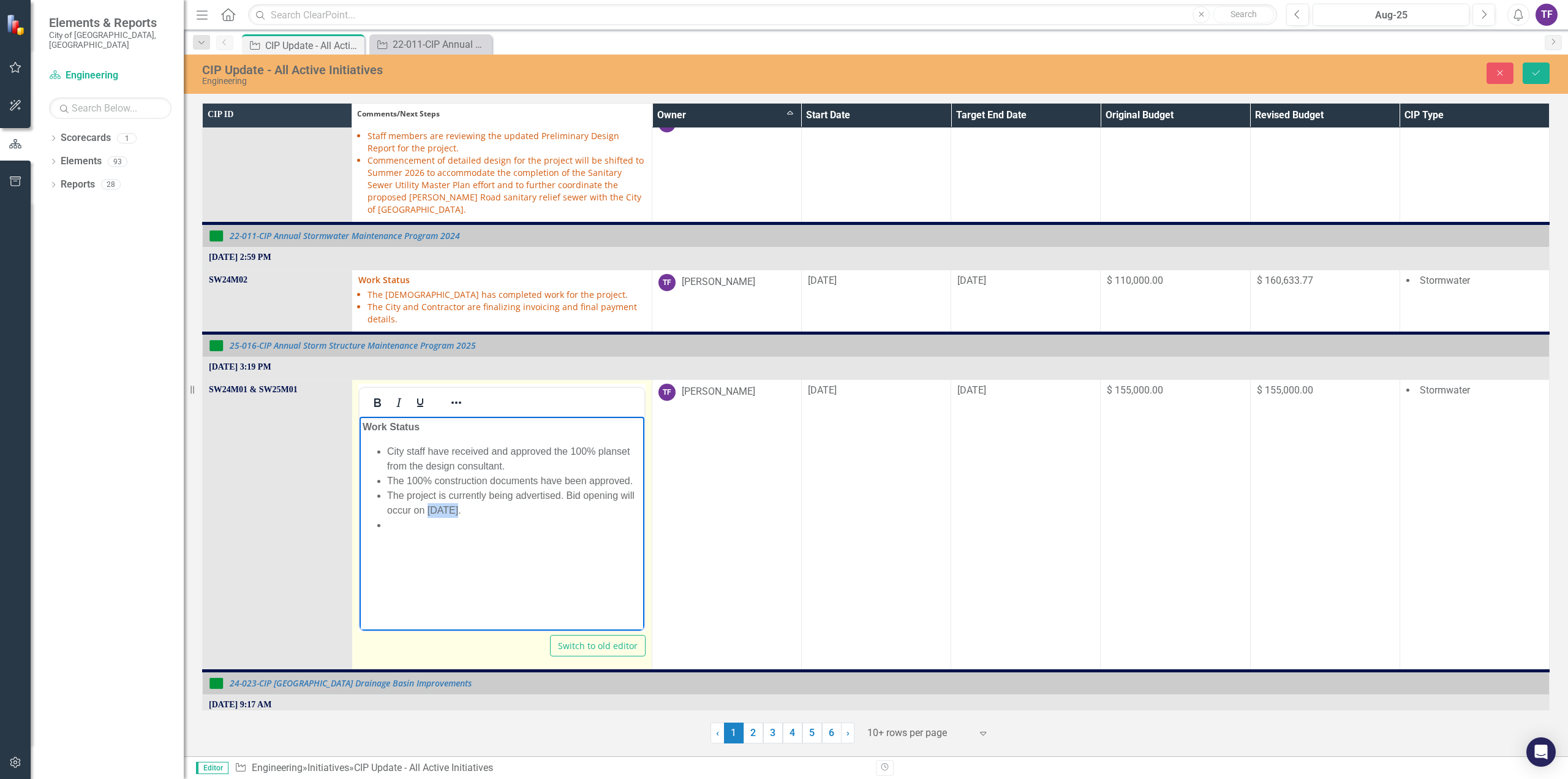
click at [428, 509] on li "The project is currently being advertised. Bid opening will occur on [DATE]." at bounding box center [514, 502] width 254 height 29
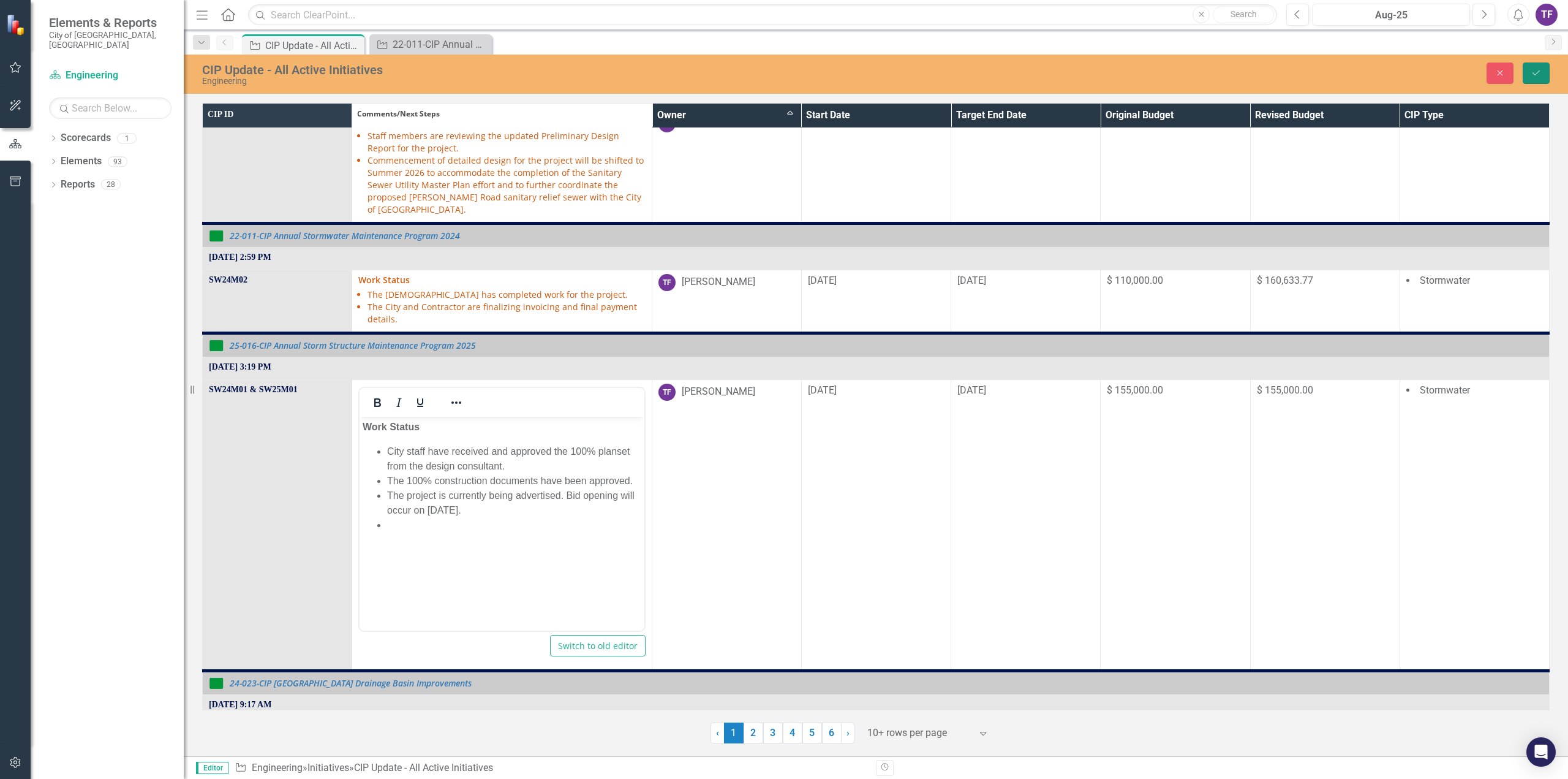
click at [1538, 70] on icon "Save" at bounding box center [1536, 73] width 11 height 9
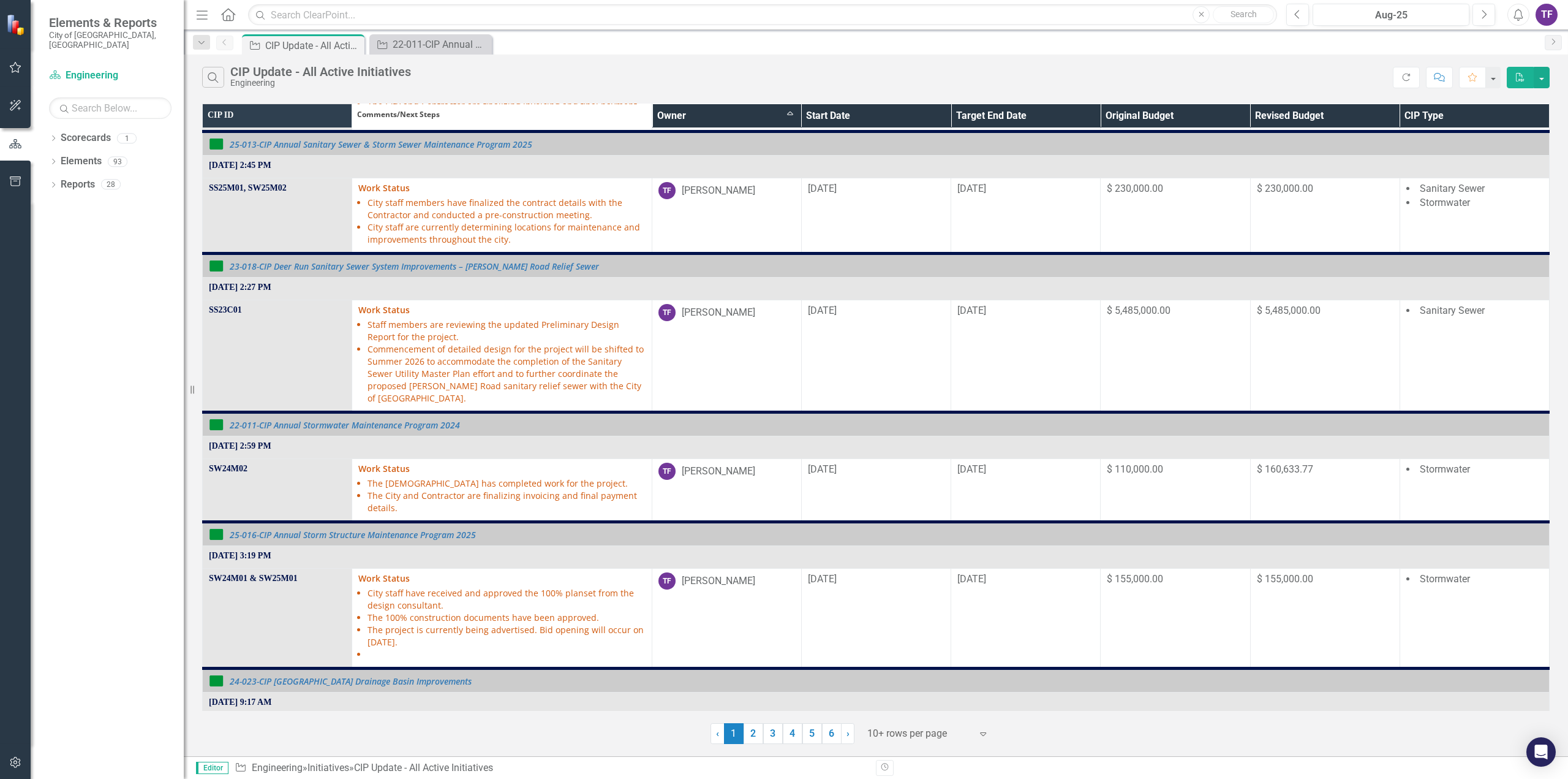
scroll to position [490, 0]
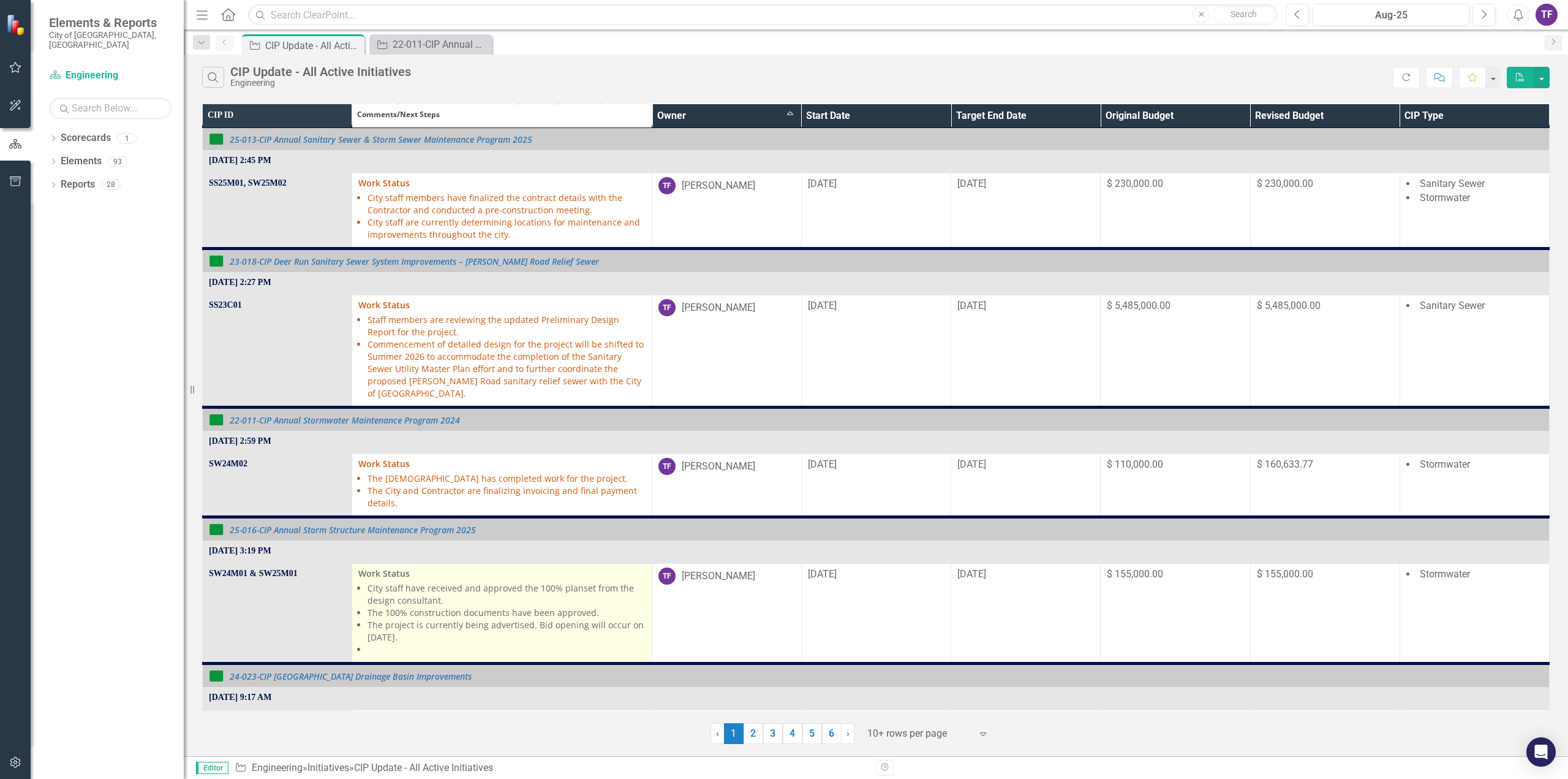
click at [407, 623] on li "The project is currently being advertised. Bid opening will occur on [DATE]." at bounding box center [506, 631] width 277 height 25
click at [406, 622] on li "The project is currently being advertised. Bid opening will occur on [DATE]." at bounding box center [506, 631] width 277 height 25
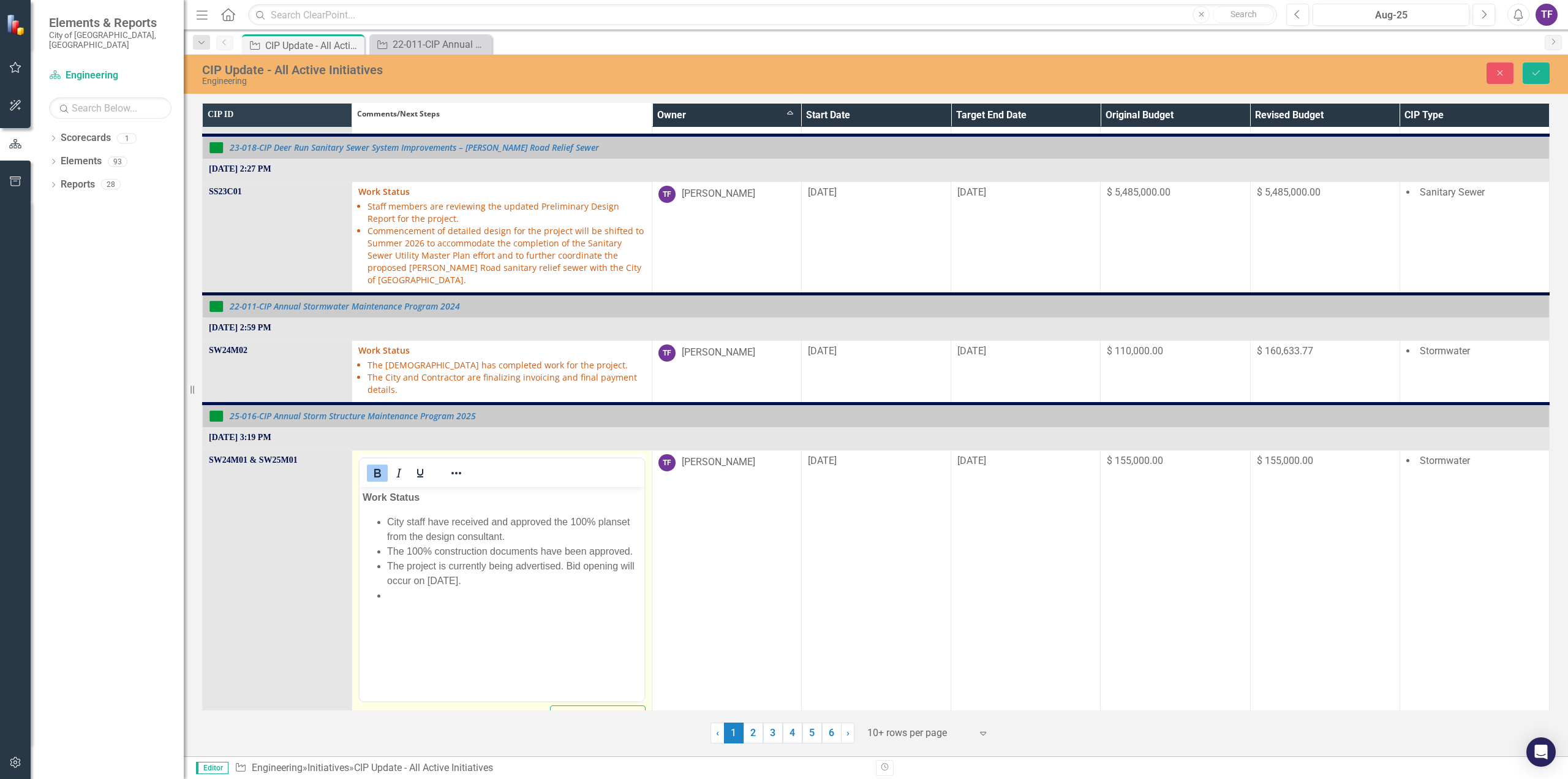
scroll to position [613, 0]
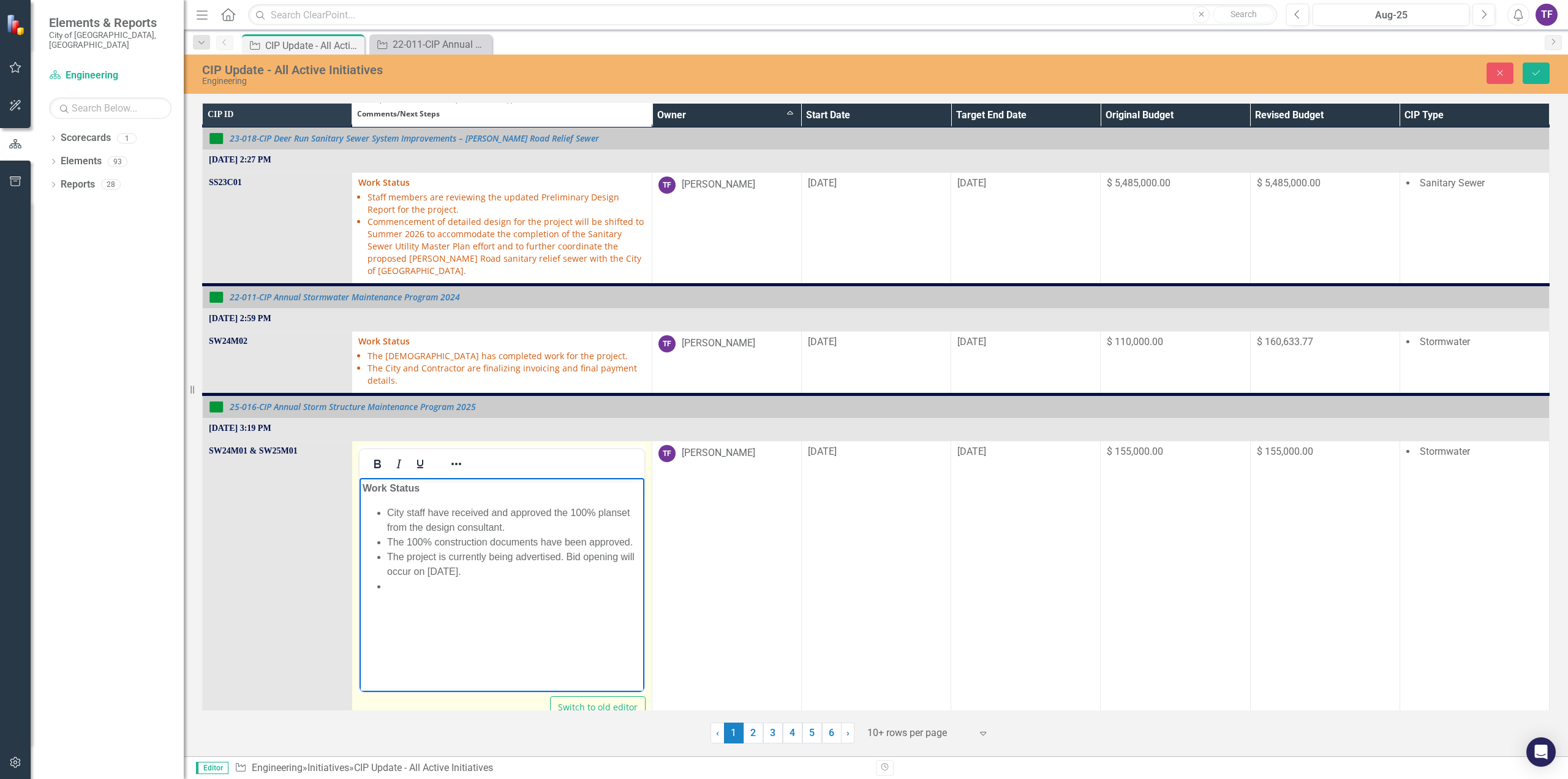
click at [390, 587] on li "Rich Text Area. Press ALT-0 for help." at bounding box center [514, 585] width 254 height 15
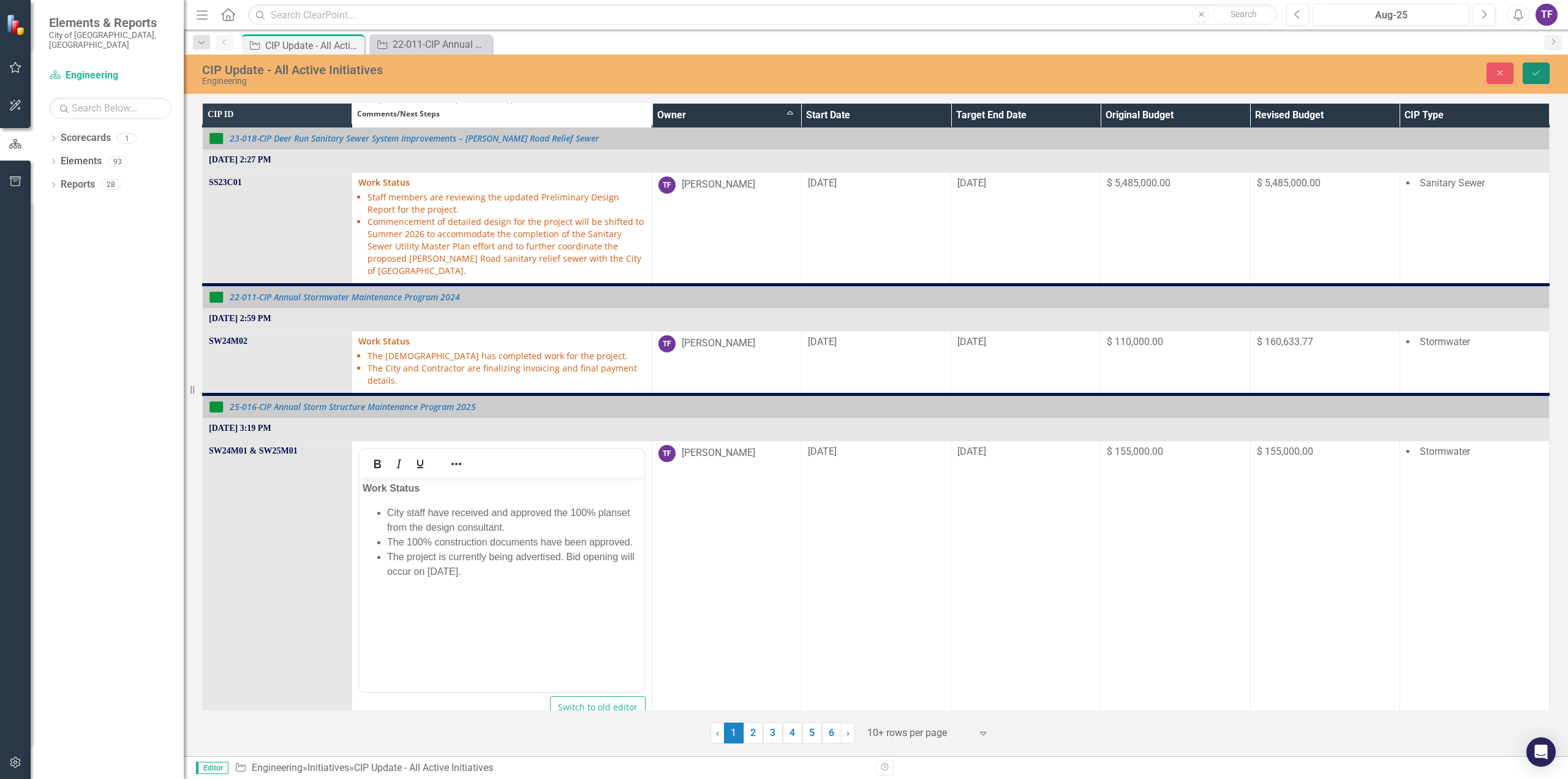
click at [1543, 69] on button "Save" at bounding box center [1536, 73] width 27 height 22
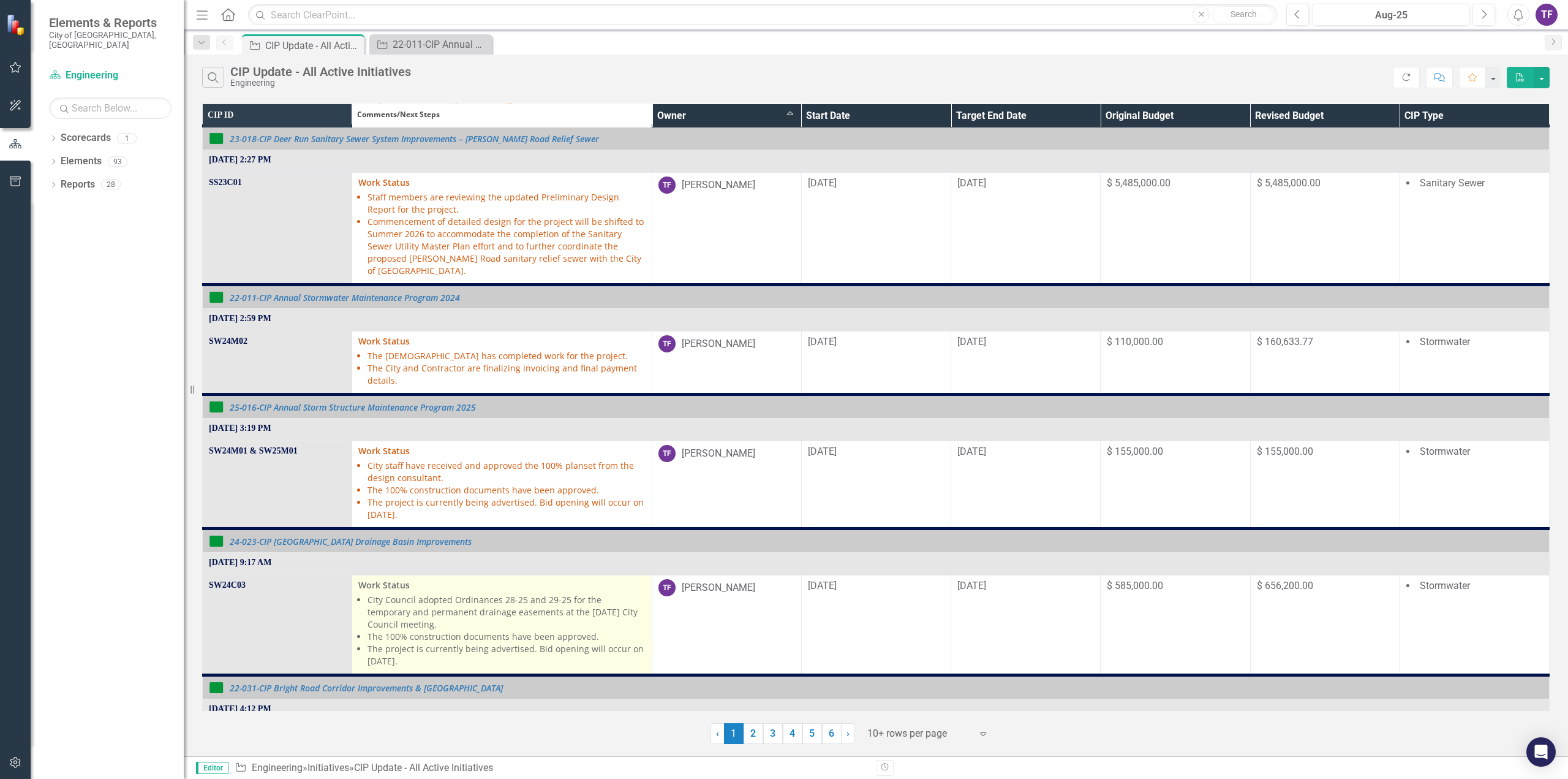
click at [405, 643] on li "The project is currently being advertised. Bid opening will occur on [DATE]." at bounding box center [506, 655] width 277 height 25
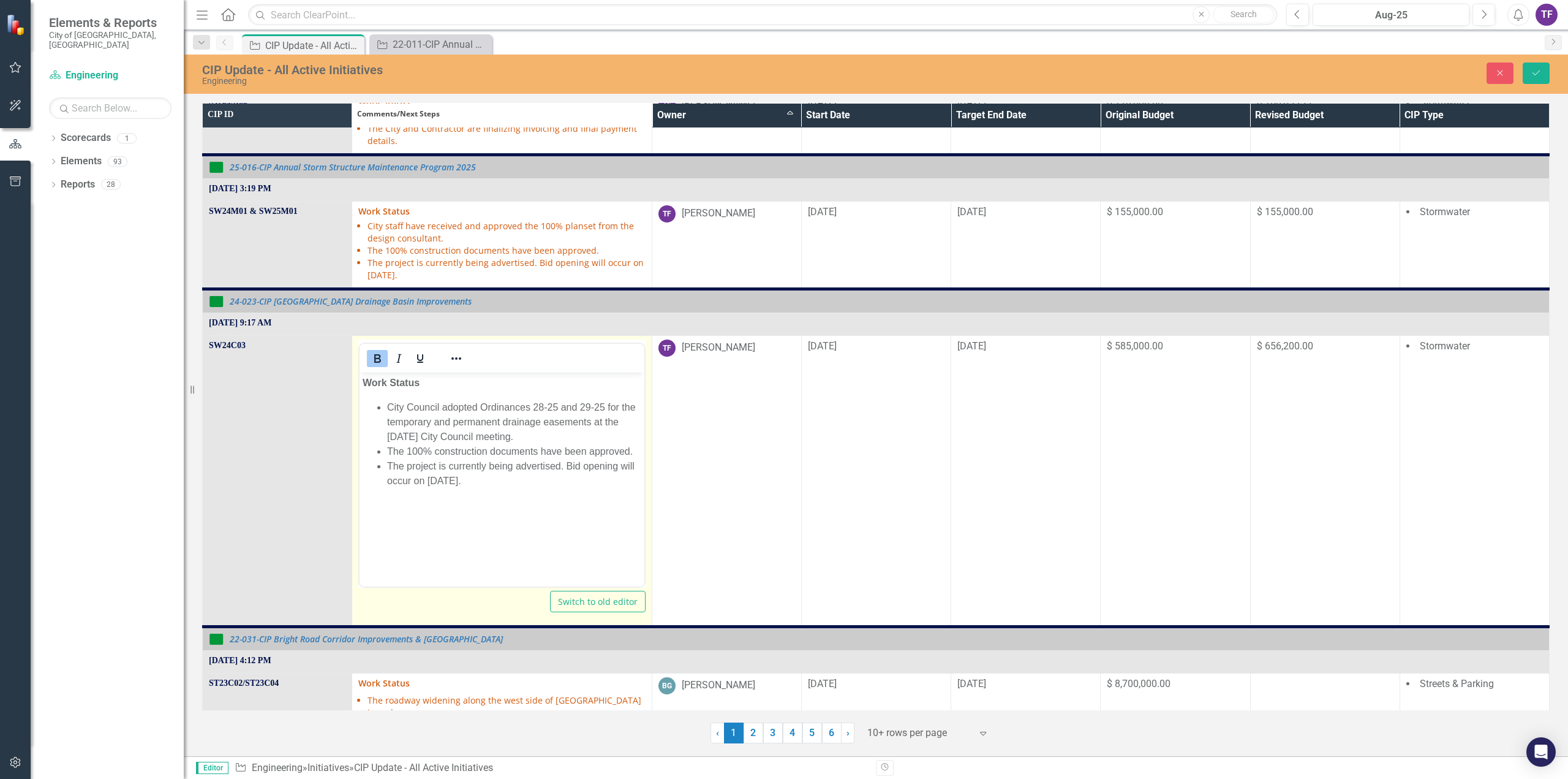
scroll to position [858, 0]
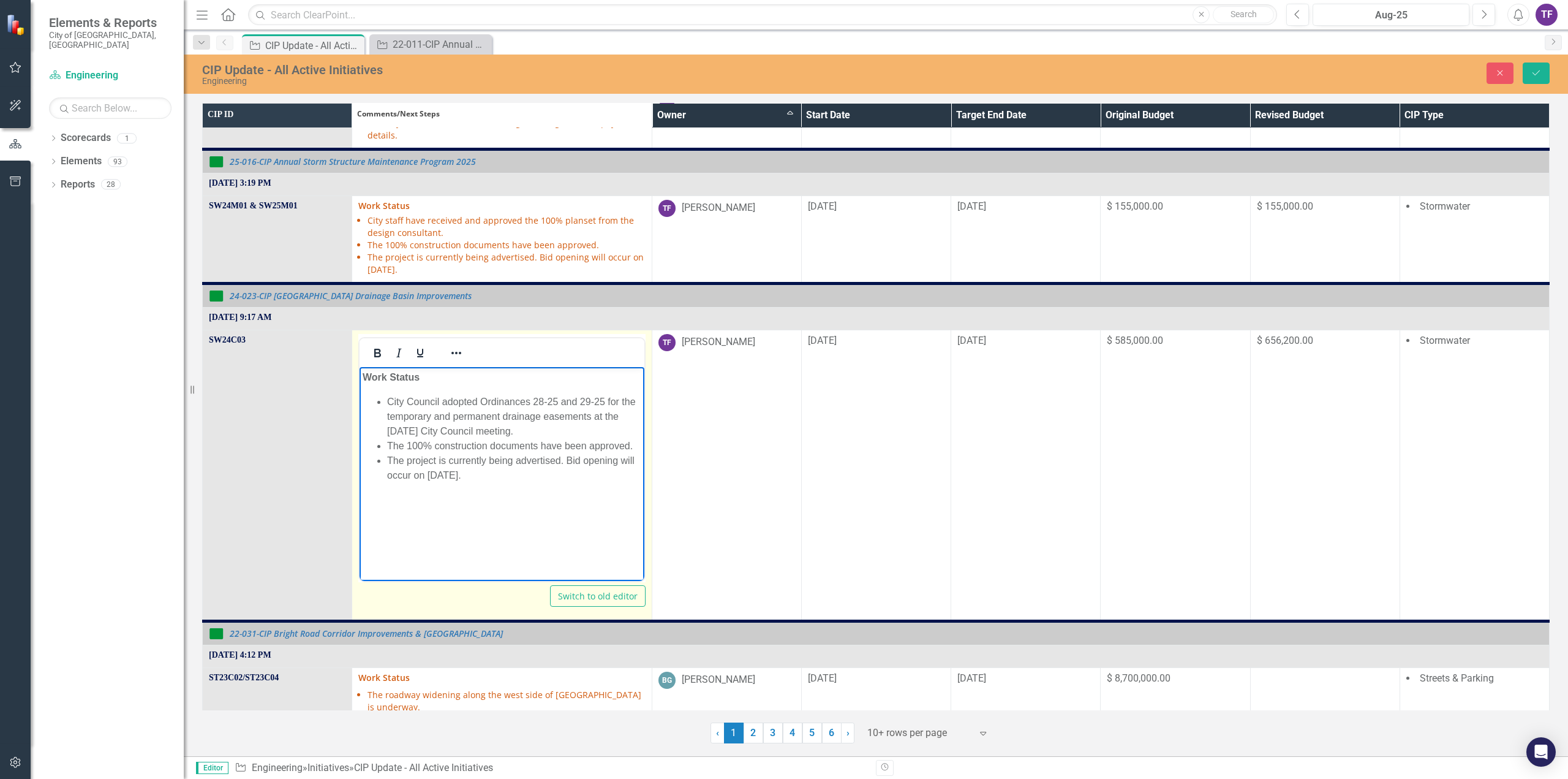
drag, startPoint x: 520, startPoint y: 429, endPoint x: 371, endPoint y: 385, distance: 155.4
click at [371, 385] on body "Work Status City Council adopted Ordinances 28-25 and 29-25 for the temporary a…" at bounding box center [502, 458] width 284 height 184
drag, startPoint x: 503, startPoint y: 430, endPoint x: 389, endPoint y: 415, distance: 115.0
click at [389, 415] on li "The project is currently being advertised. Bid opening will occur on [DATE]." at bounding box center [514, 423] width 254 height 29
click at [387, 415] on li "The project is currently being advertised. Bid opening will occur on [DATE]." at bounding box center [514, 423] width 254 height 29
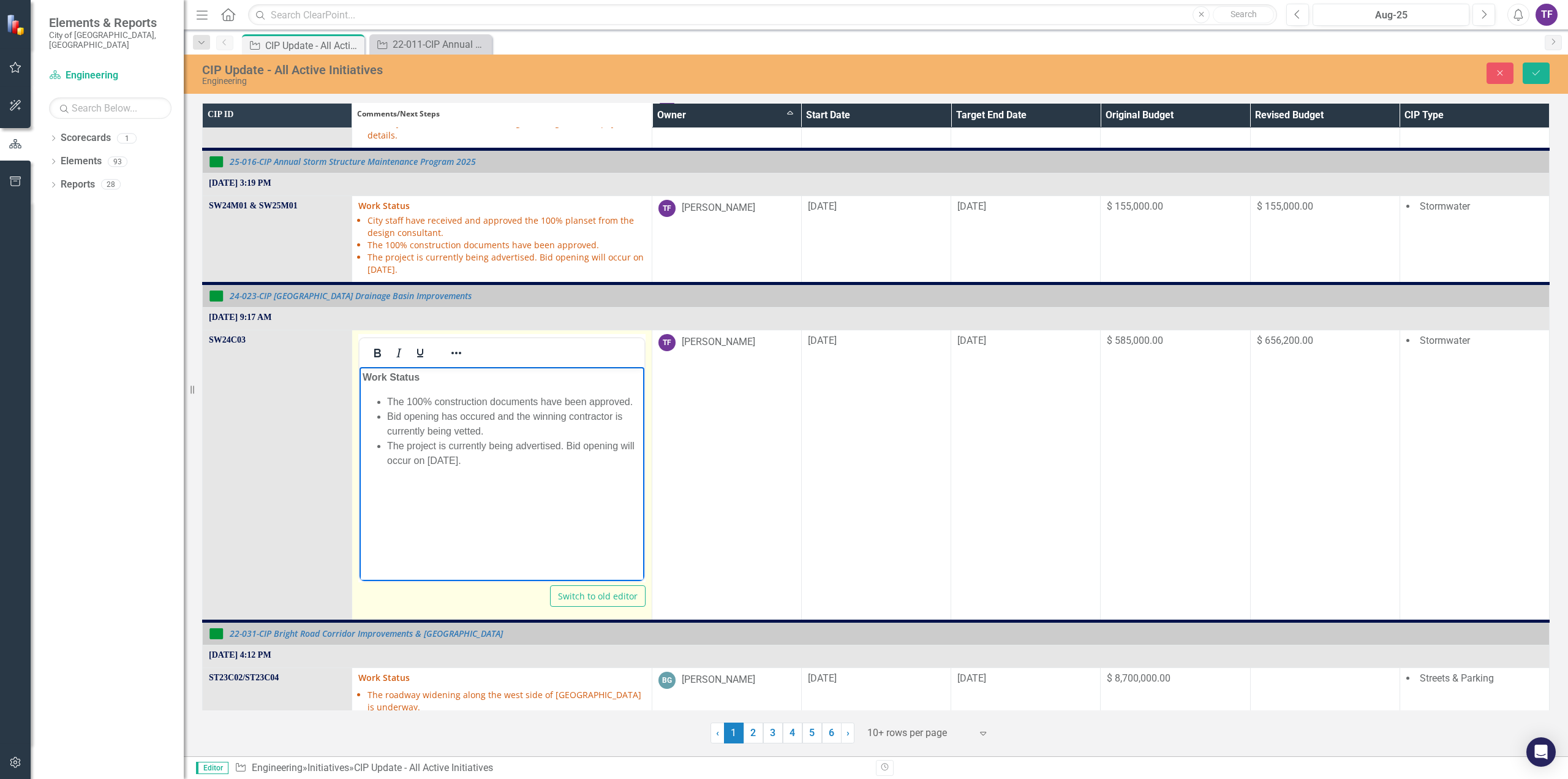
drag, startPoint x: 501, startPoint y: 462, endPoint x: 388, endPoint y: 441, distance: 114.9
click at [388, 441] on li "The project is currently being advertised. Bid opening will occur on [DATE]." at bounding box center [514, 453] width 254 height 29
click at [530, 417] on li "Bid opening has occured and the winning contractor is currently being vetted." at bounding box center [514, 423] width 254 height 29
click at [514, 433] on li "Bid opening has occured and the winning contractor is currently being vetted." at bounding box center [514, 423] width 254 height 29
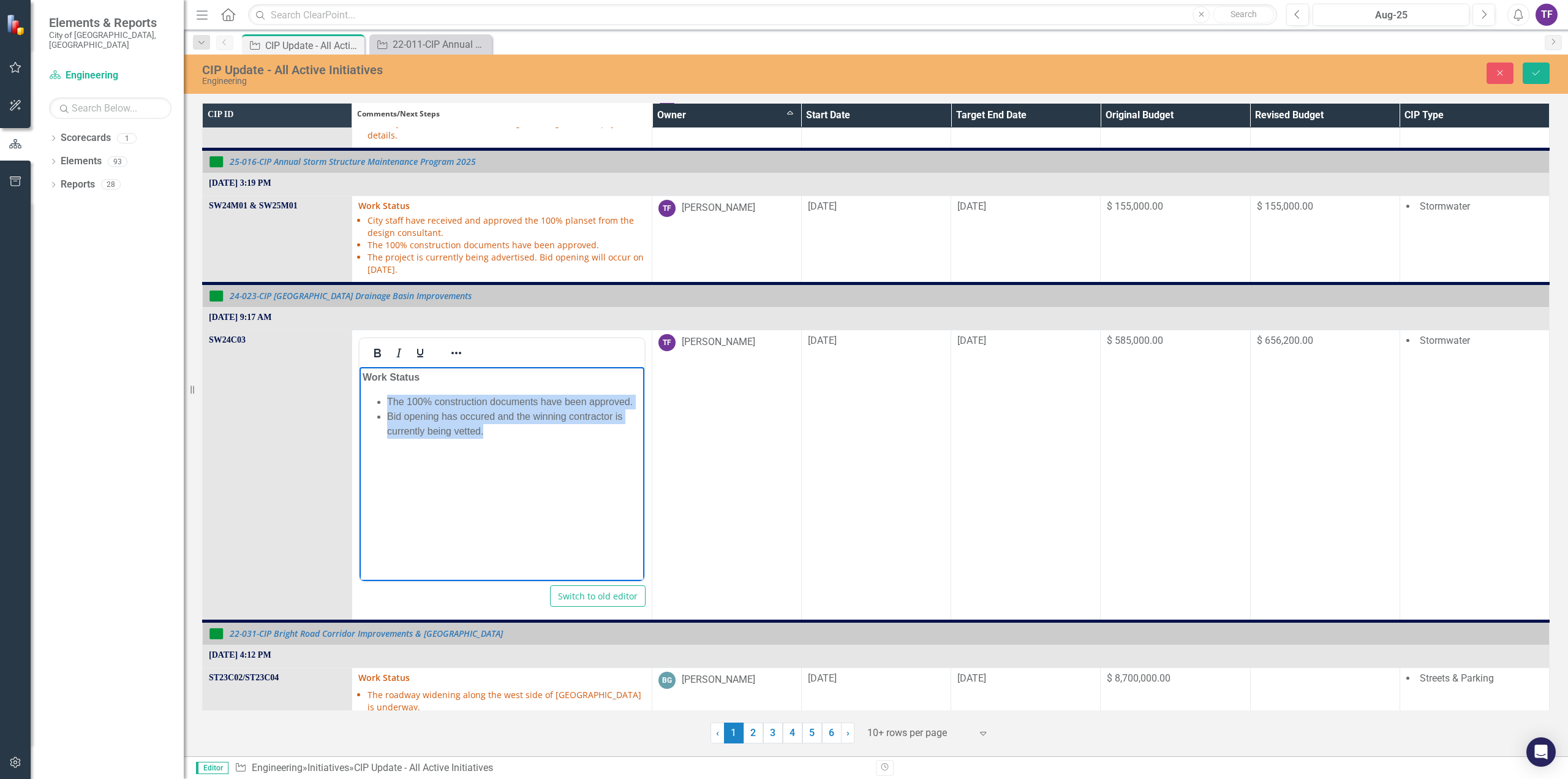
drag, startPoint x: 501, startPoint y: 429, endPoint x: 397, endPoint y: 401, distance: 107.7
click at [368, 398] on ul "The 100% construction documents have been approved. Bid opening has occured and…" at bounding box center [501, 416] width 278 height 44
copy ul "The 100% construction documents have been approved. Bid opening has occured and…"
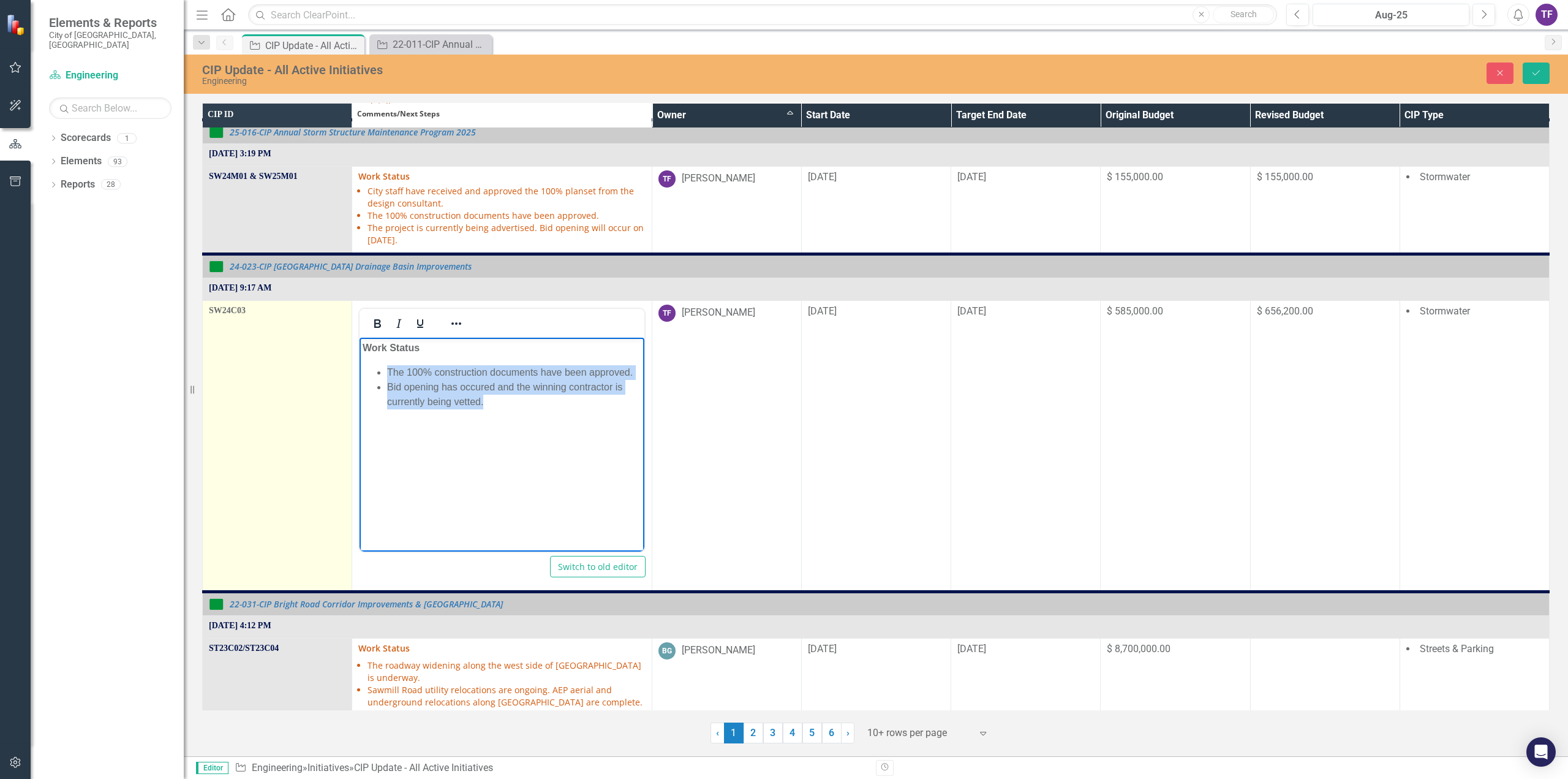
scroll to position [830, 0]
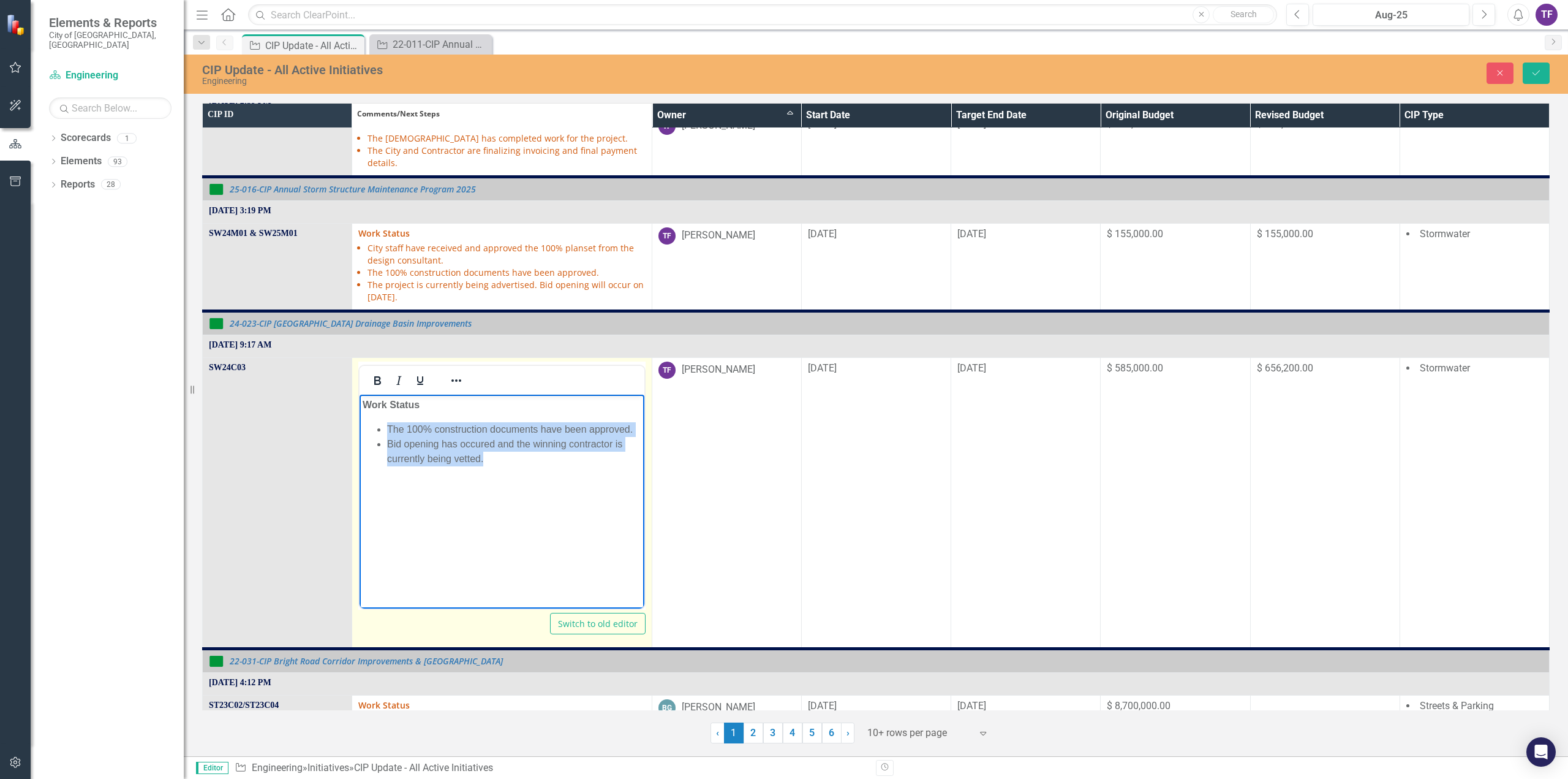
click at [391, 446] on li "Bid opening has occured and the winning contractor is currently being vetted." at bounding box center [514, 451] width 254 height 29
click at [634, 427] on li "The 100% construction documents have been approved." at bounding box center [514, 429] width 254 height 15
drag, startPoint x: 518, startPoint y: 475, endPoint x: 384, endPoint y: 479, distance: 134.1
click at [384, 479] on ul "The 100% construction documents have been approved. The project was advertised.…" at bounding box center [501, 458] width 278 height 74
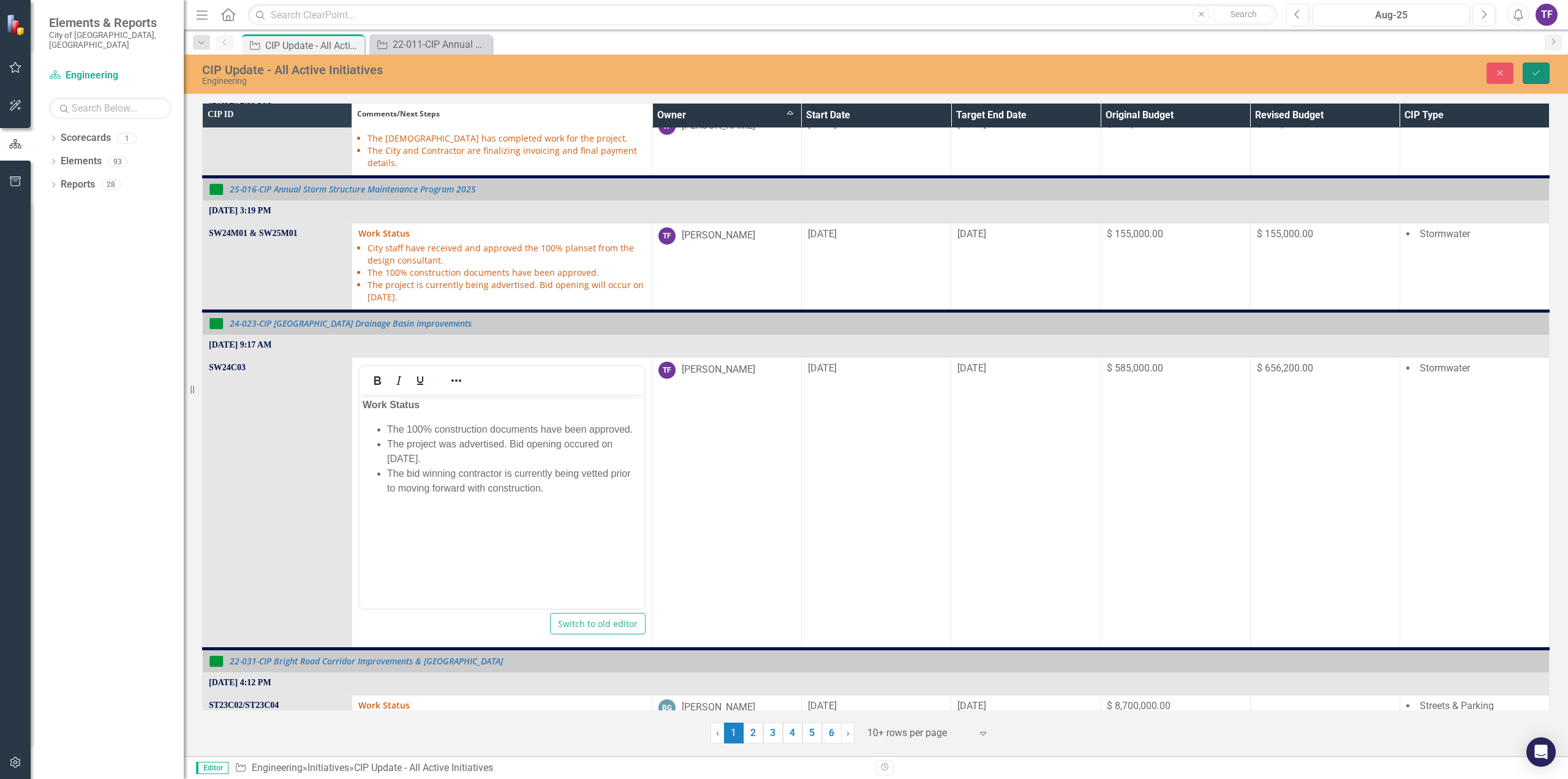
click at [1538, 72] on icon "Save" at bounding box center [1536, 73] width 11 height 9
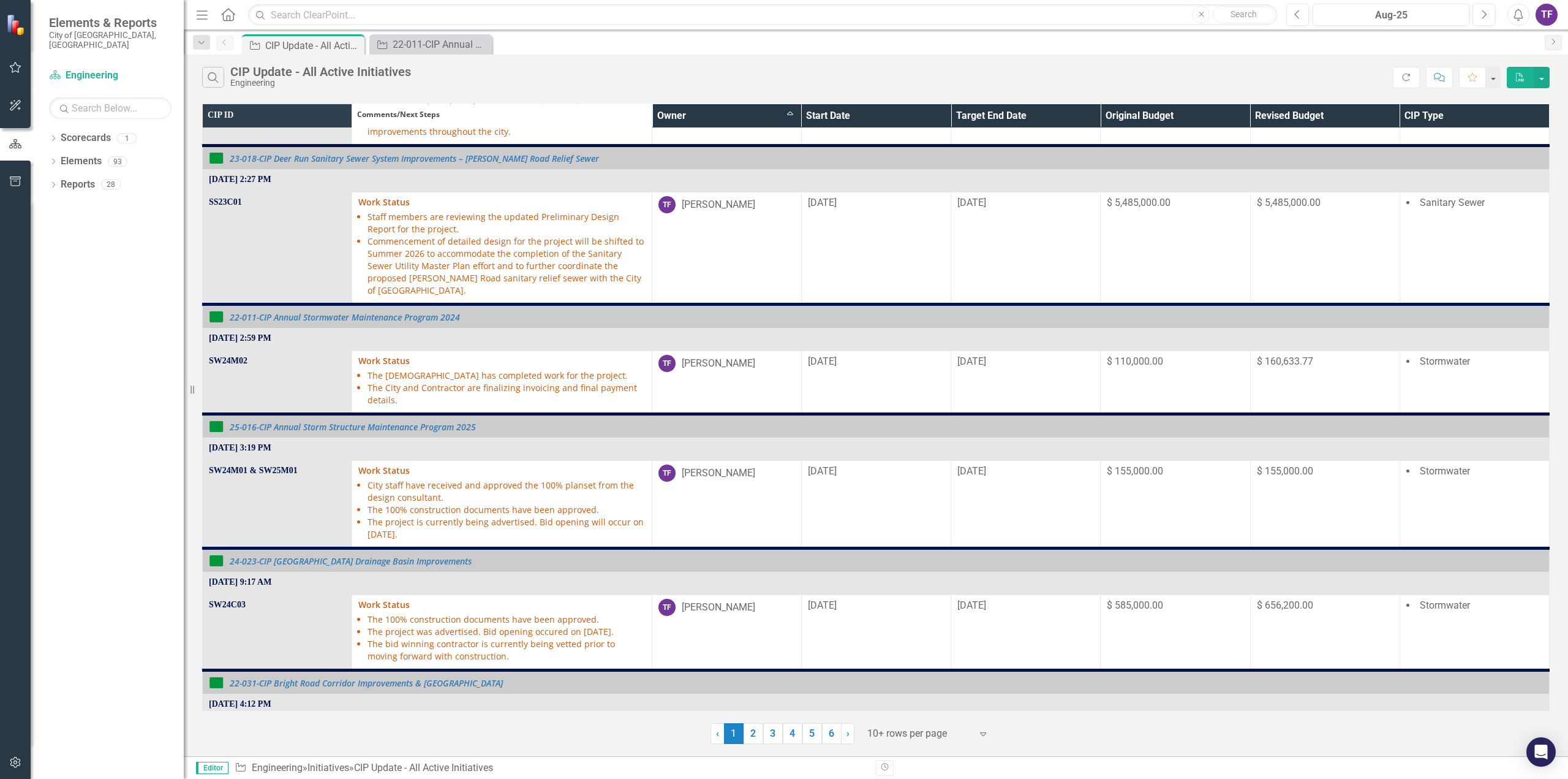
scroll to position [613, 0]
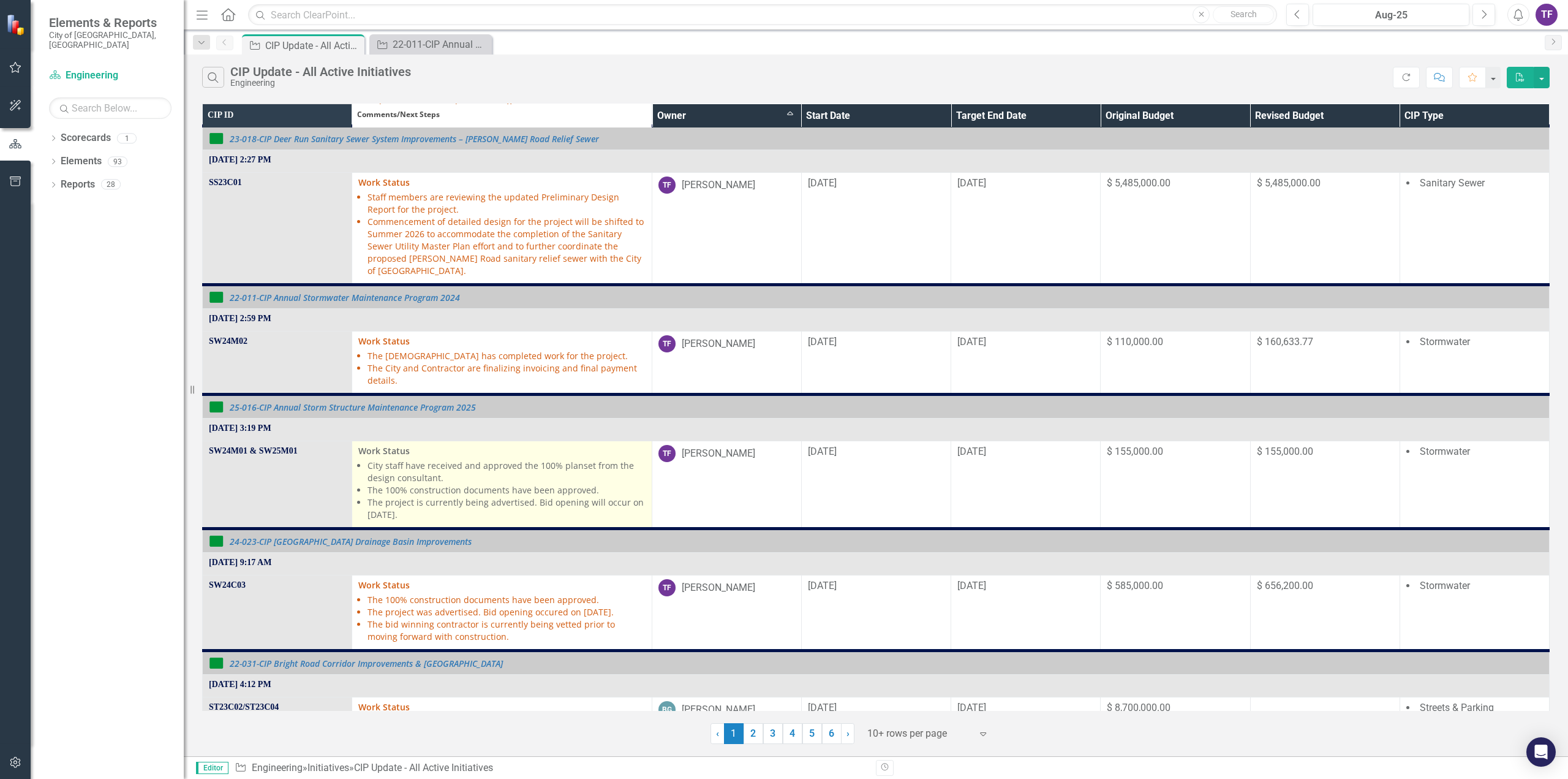
click at [440, 484] on li "The 100% construction documents have been approved." at bounding box center [506, 489] width 277 height 12
click at [449, 464] on li "City staff have received and approved the 100% planset from the design consulta…" at bounding box center [506, 472] width 277 height 25
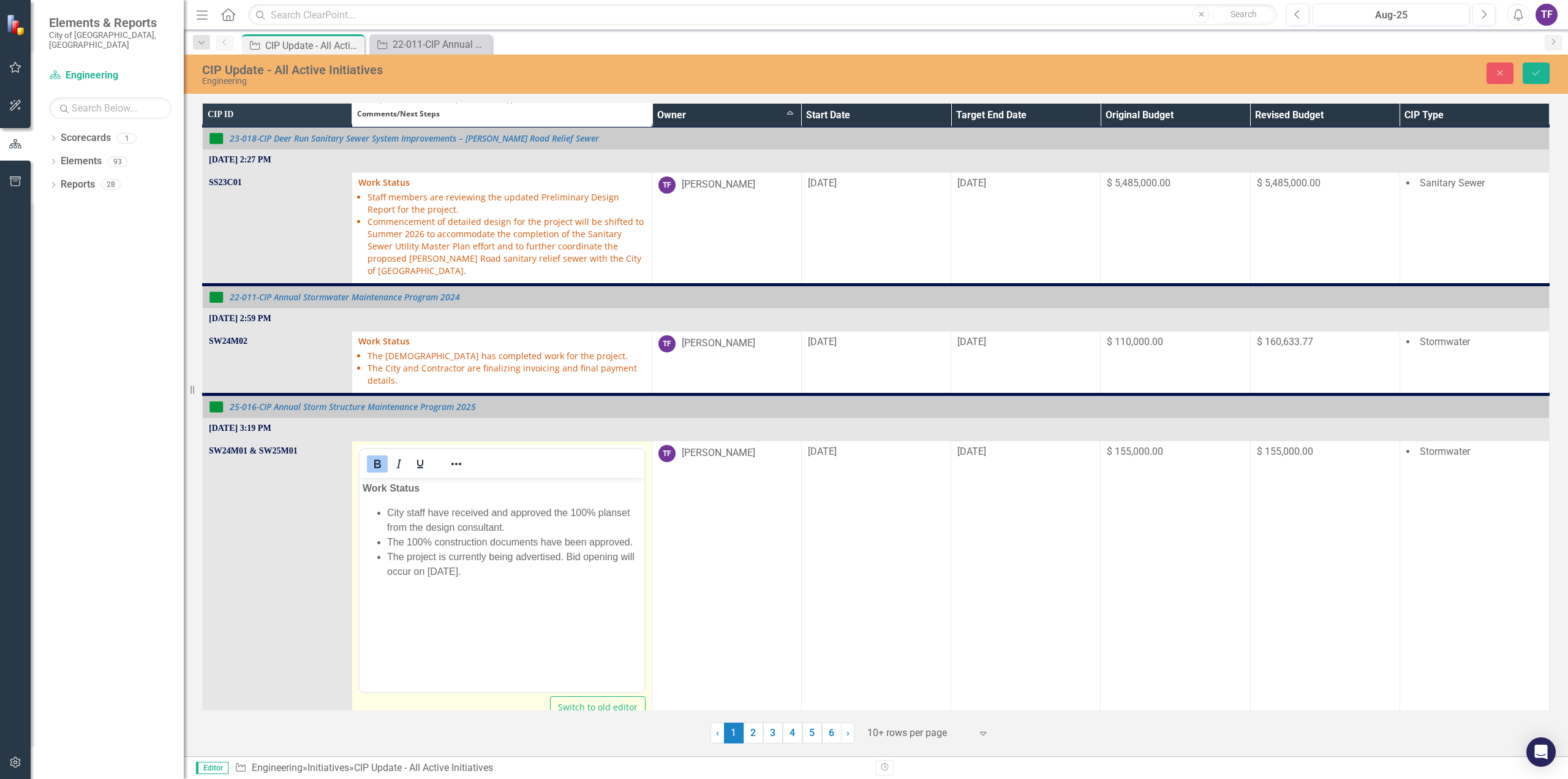
scroll to position [0, 0]
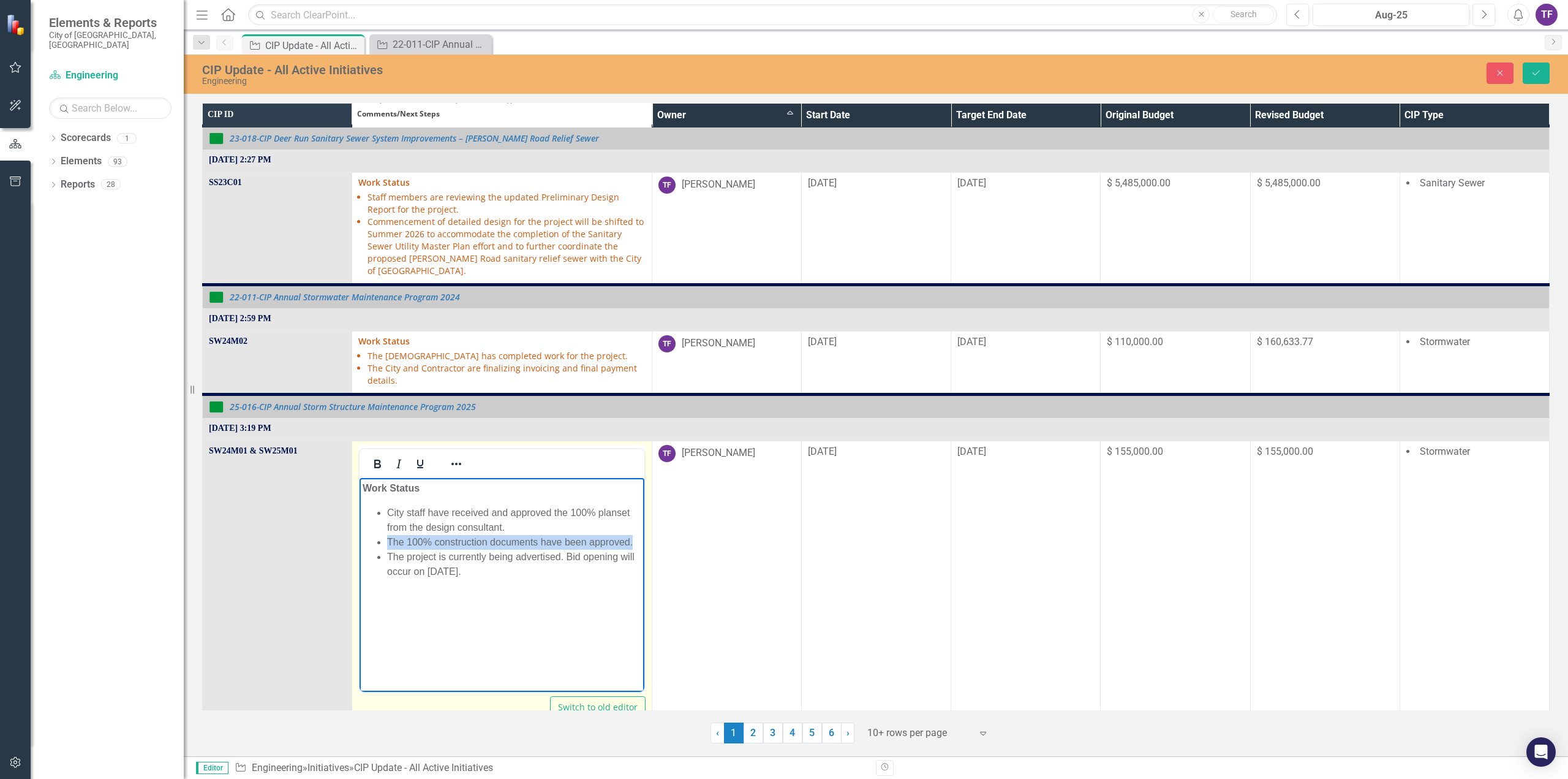
drag, startPoint x: 633, startPoint y: 542, endPoint x: 369, endPoint y: 536, distance: 264.1
click at [369, 536] on ul "City staff have received and approved the 100% planset from the design consulta…" at bounding box center [501, 542] width 278 height 74
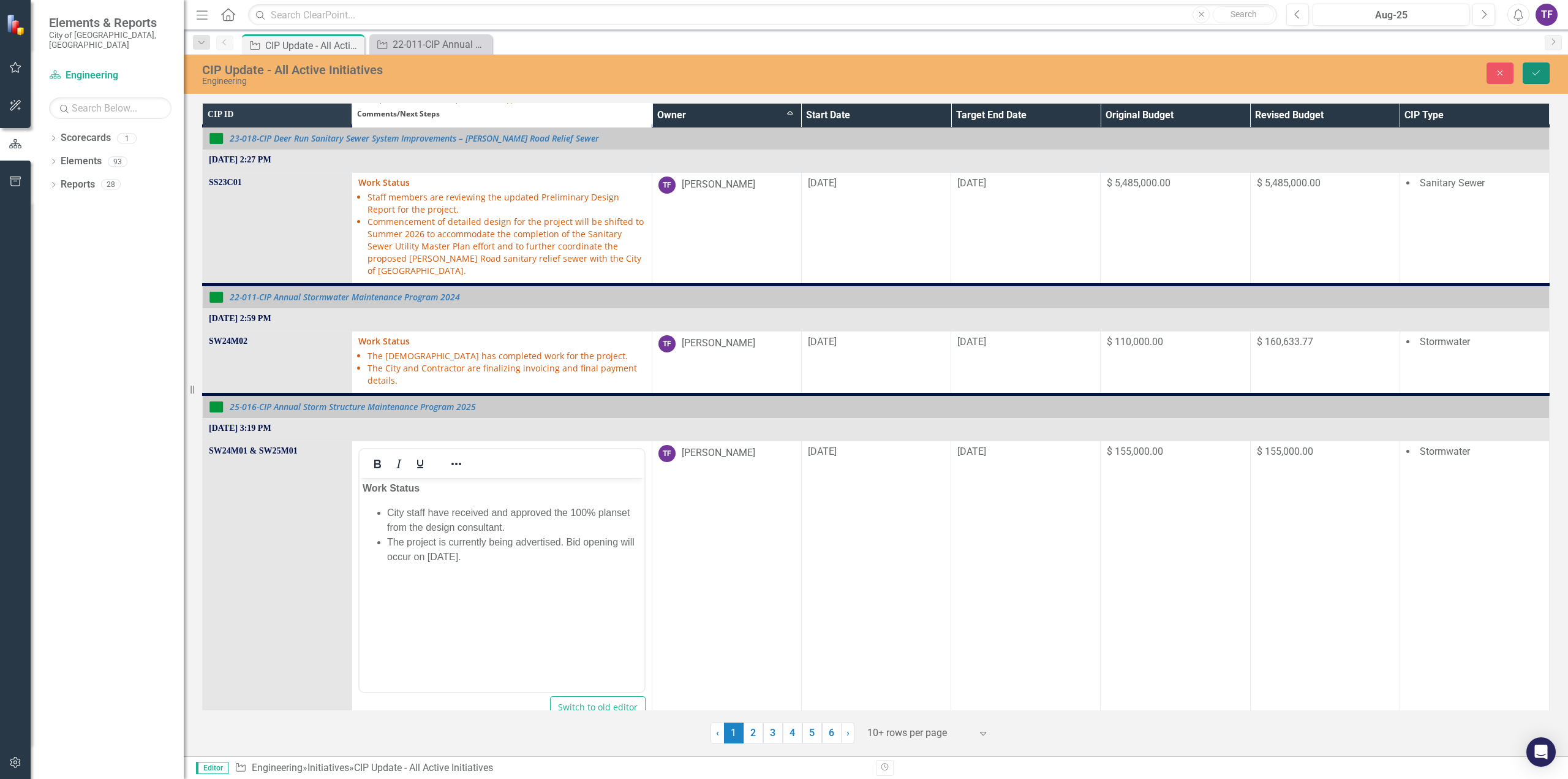
click at [1536, 70] on icon "Save" at bounding box center [1536, 73] width 11 height 9
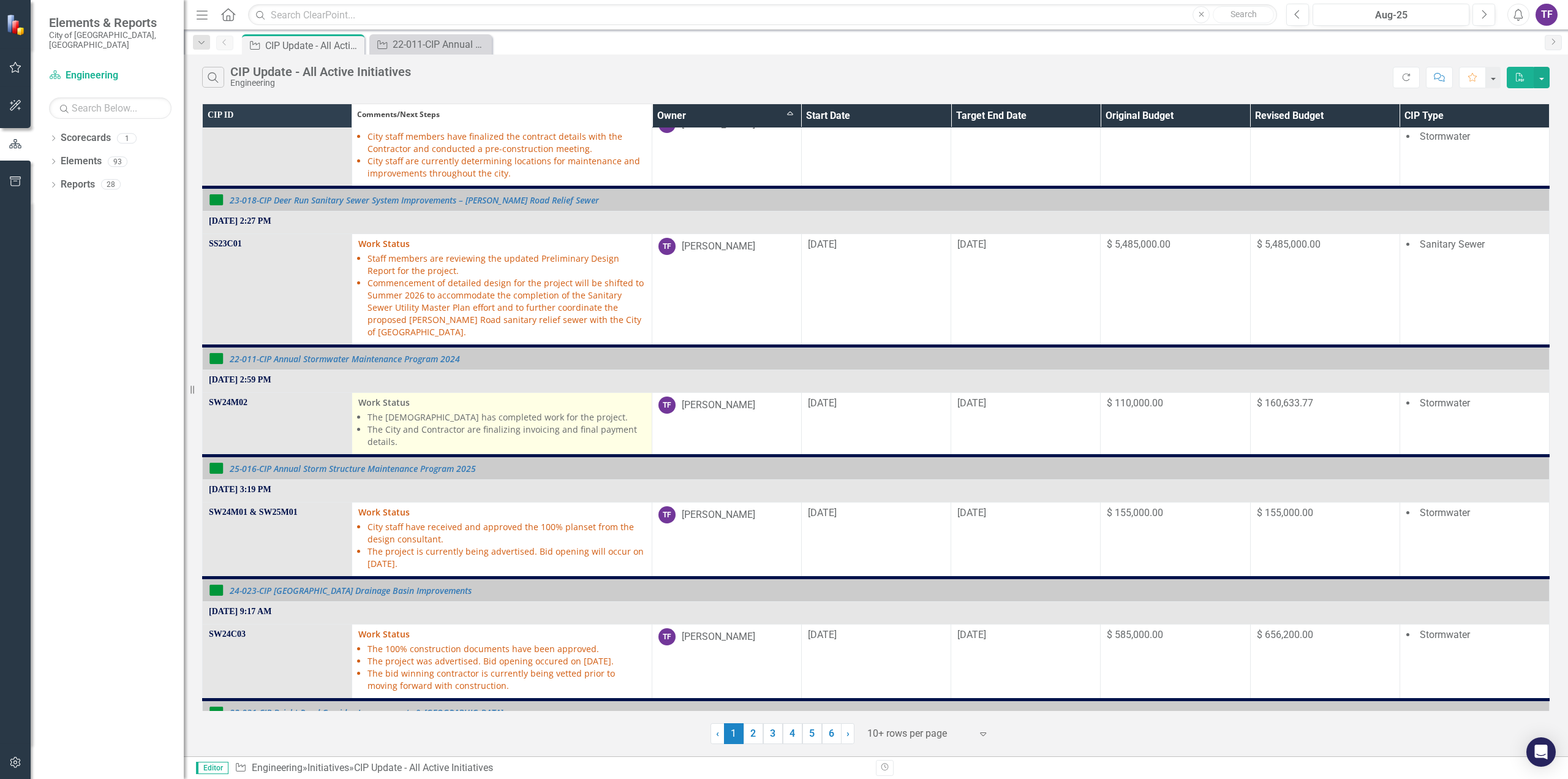
scroll to position [848, 0]
